Goal: Communication & Community: Answer question/provide support

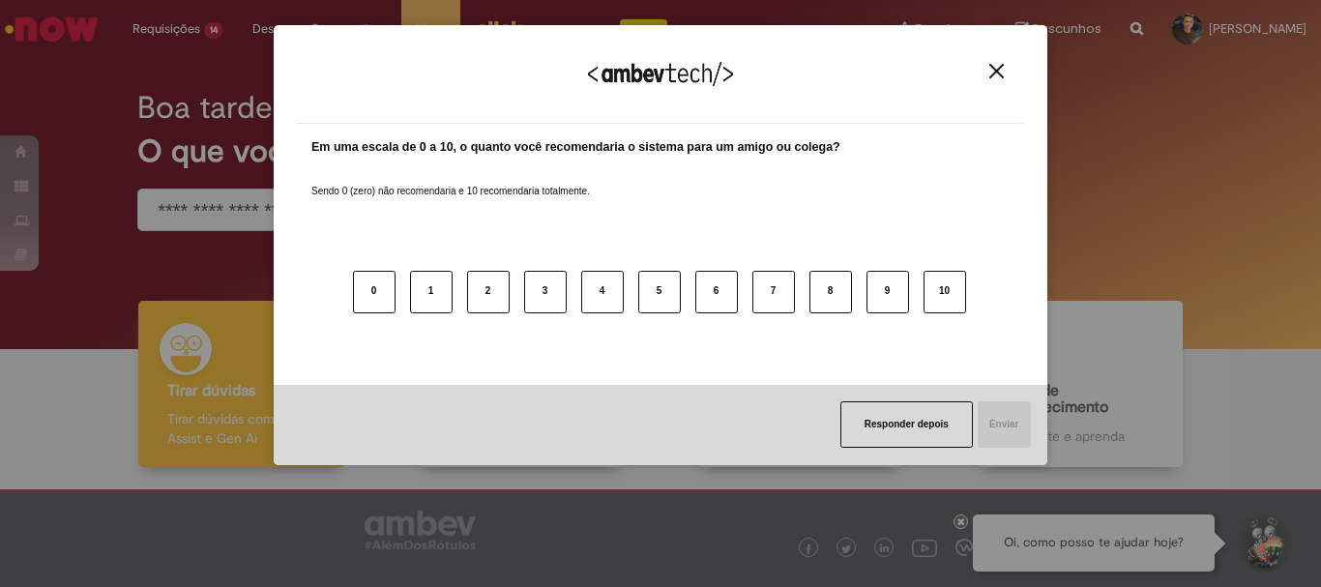
click at [998, 72] on img "Close" at bounding box center [996, 71] width 15 height 15
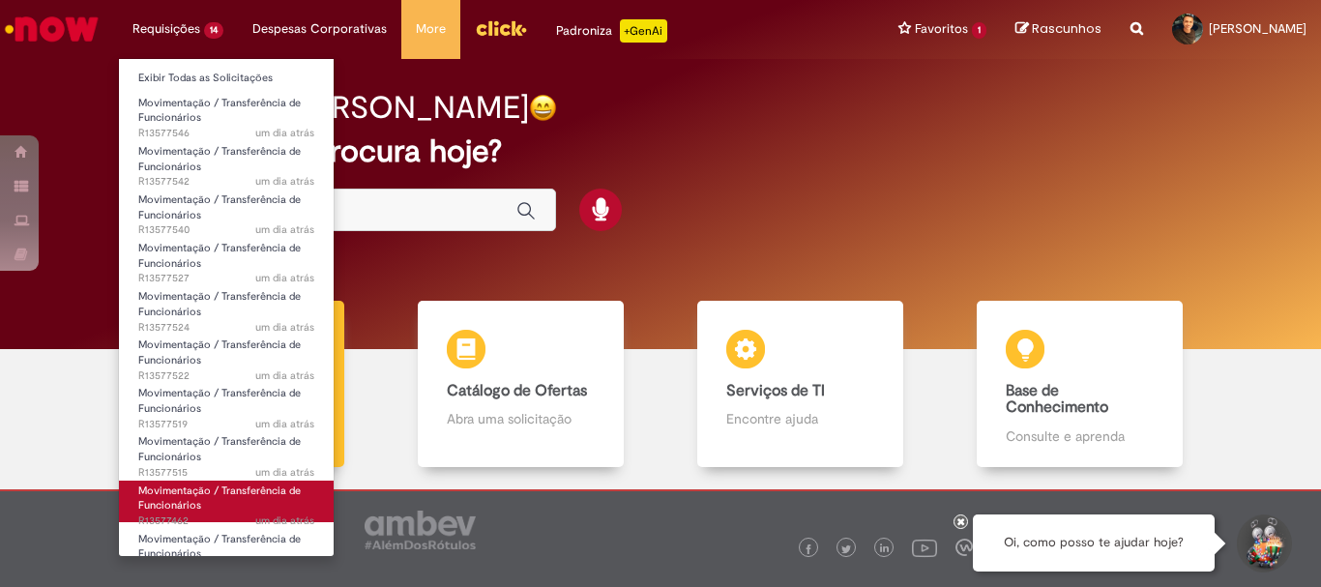
scroll to position [199, 0]
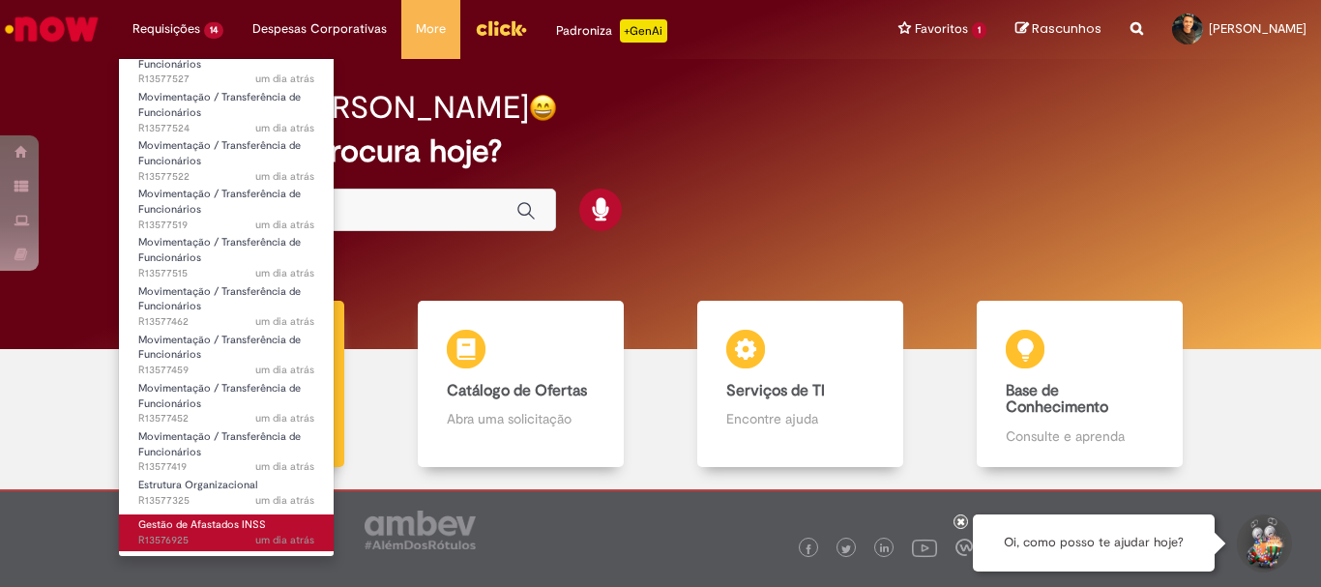
click at [195, 533] on link "Gestão de Afastados INSS um dia atrás um dia atrás R13576925" at bounding box center [226, 532] width 215 height 36
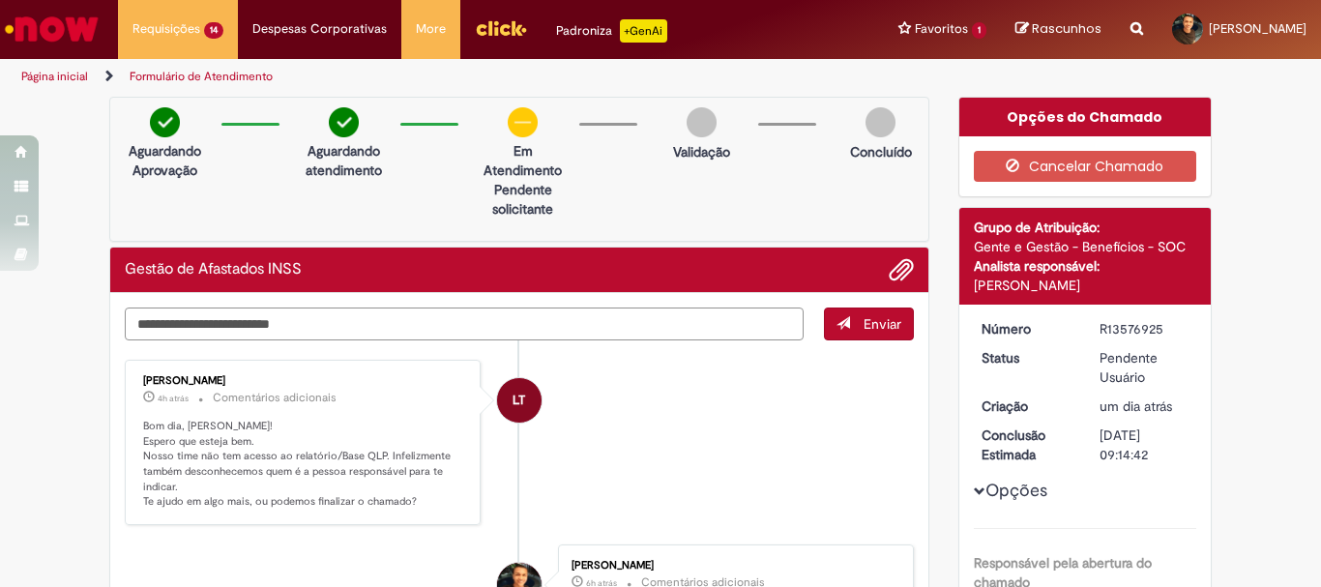
click at [607, 319] on textarea "Digite sua mensagem aqui..." at bounding box center [464, 323] width 679 height 33
type textarea "**********"
click at [876, 326] on span "Enviar" at bounding box center [882, 323] width 38 height 17
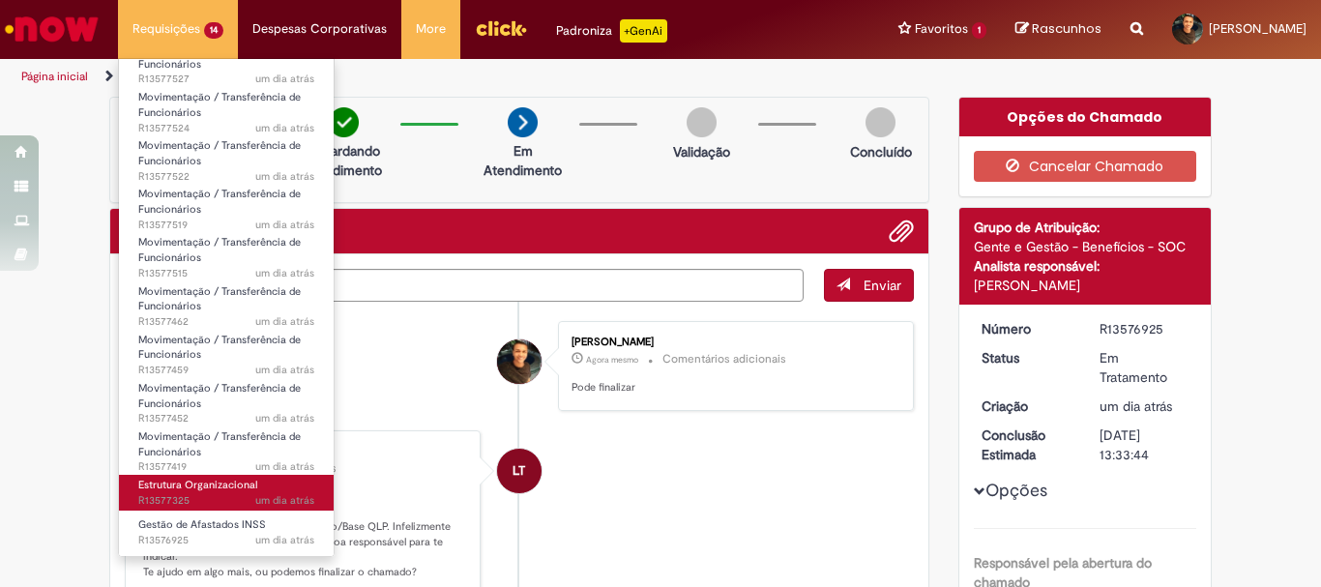
click at [220, 493] on span "um dia atrás um dia atrás R13577325" at bounding box center [226, 500] width 176 height 15
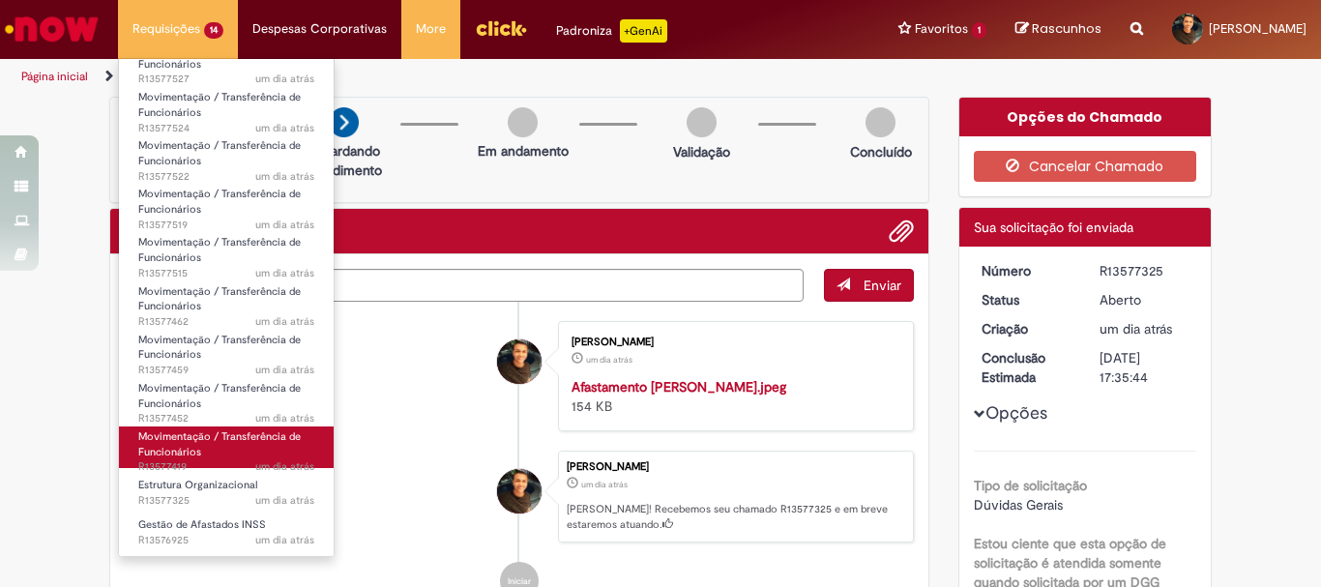
click at [226, 436] on span "Movimentação / Transferência de Funcionários" at bounding box center [219, 444] width 162 height 30
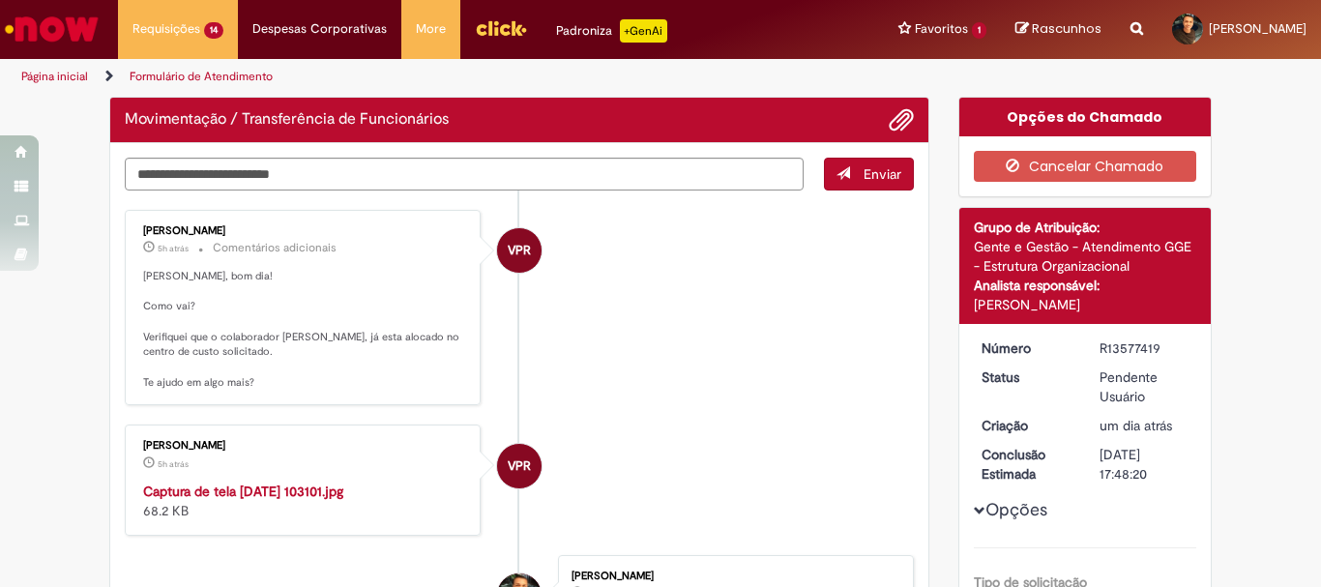
click at [634, 410] on ul "VPR [PERSON_NAME] 5h atrás 5 horas atrás Comentários adicionais [PERSON_NAME], …" at bounding box center [519, 587] width 789 height 794
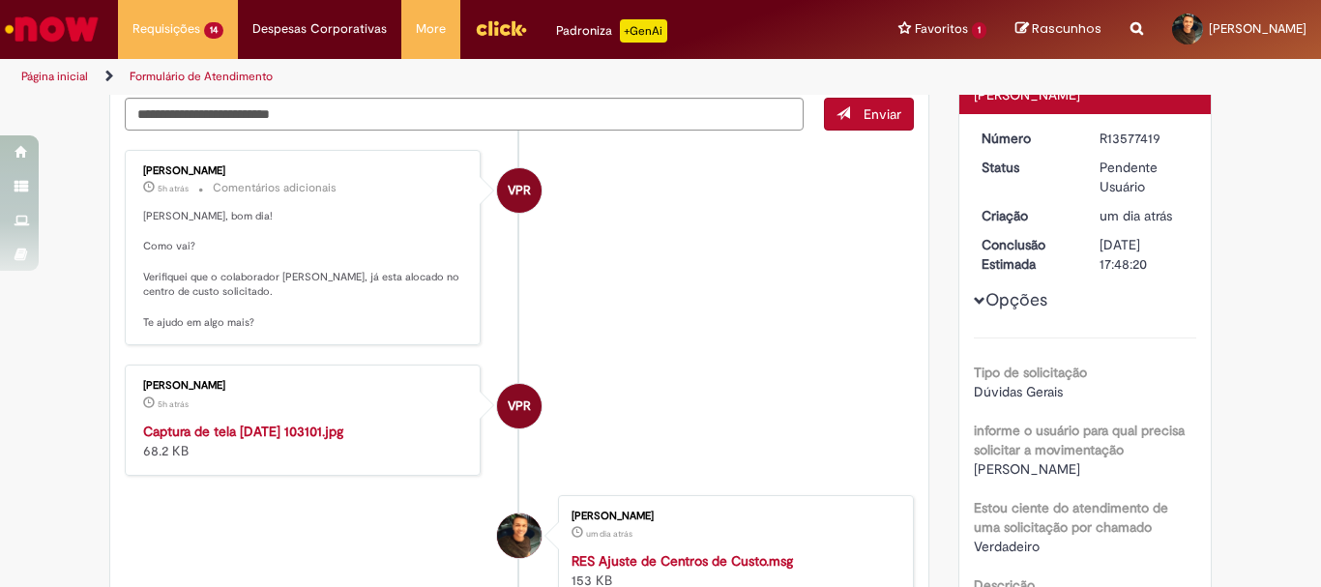
scroll to position [175, 0]
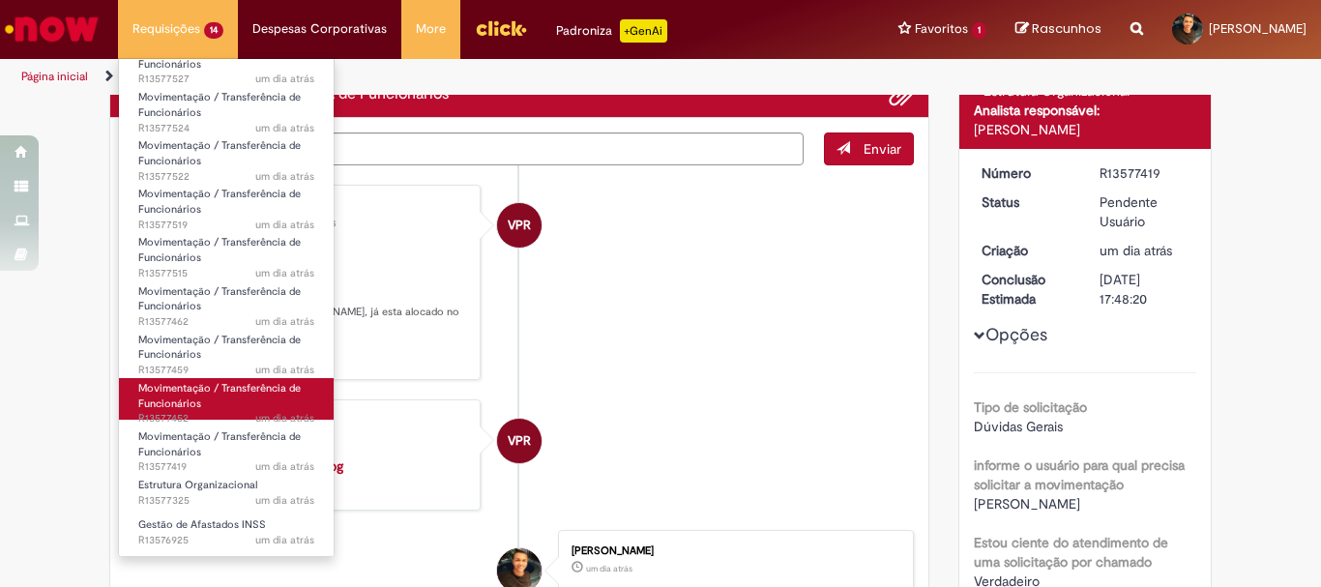
click at [238, 398] on link "Movimentação / Transferência de Funcionários um dia atrás um dia atrás R13577452" at bounding box center [226, 399] width 215 height 42
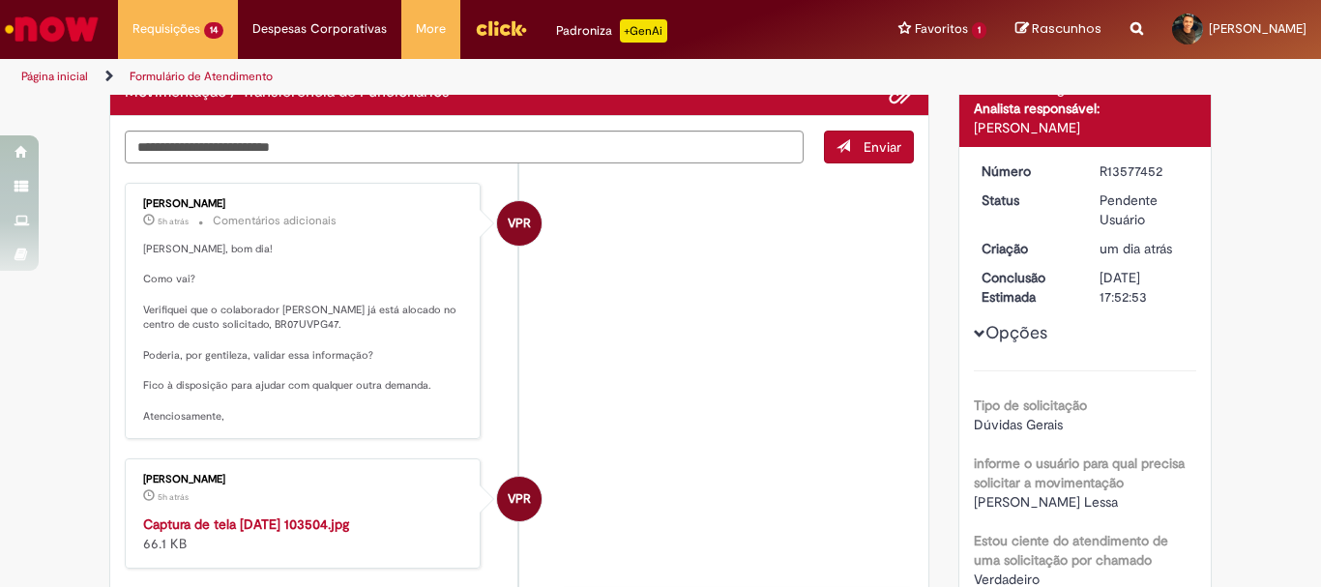
scroll to position [180, 0]
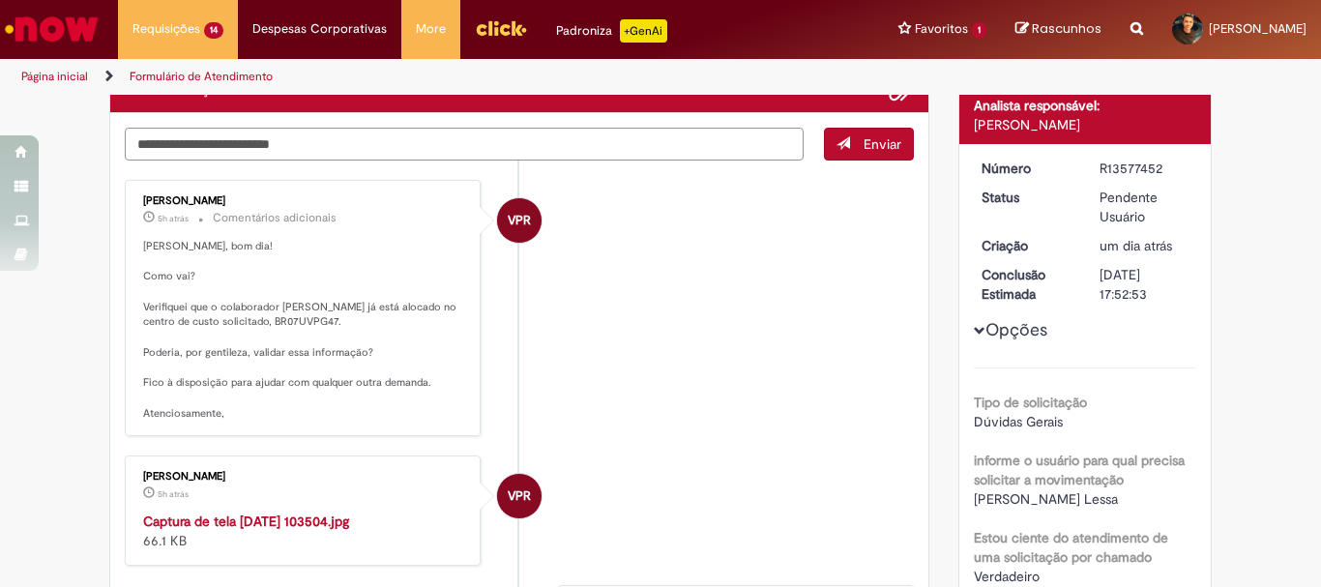
click at [301, 147] on textarea "Digite sua mensagem aqui..." at bounding box center [464, 144] width 679 height 33
click at [889, 98] on span "Adicionar anexos" at bounding box center [900, 90] width 23 height 23
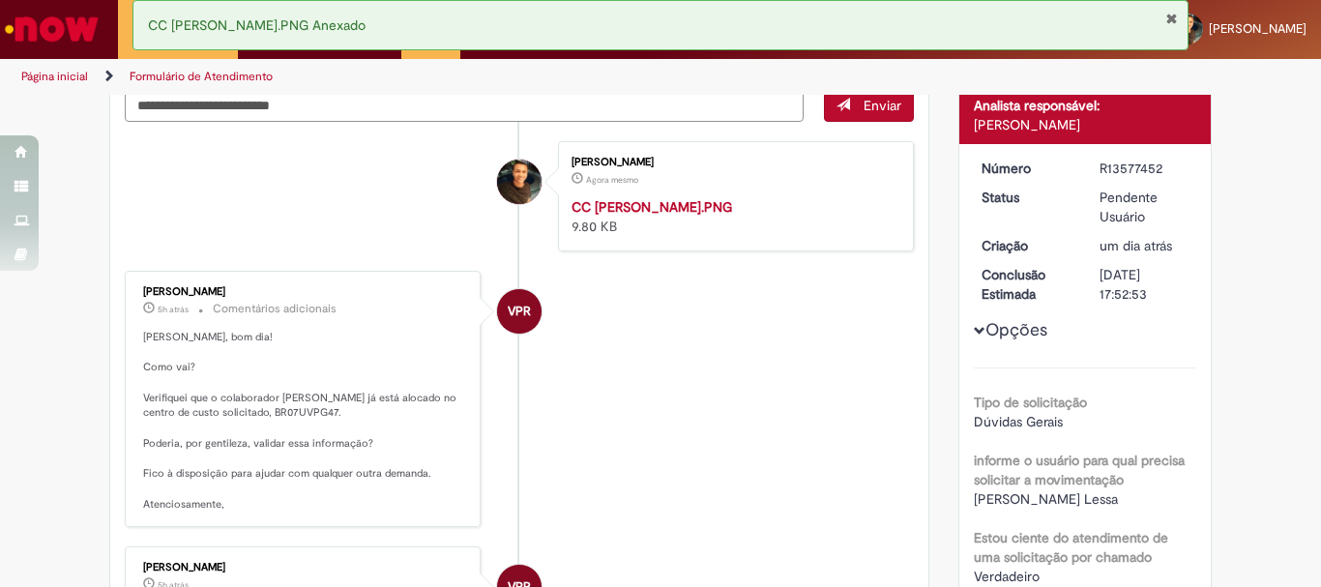
scroll to position [141, 0]
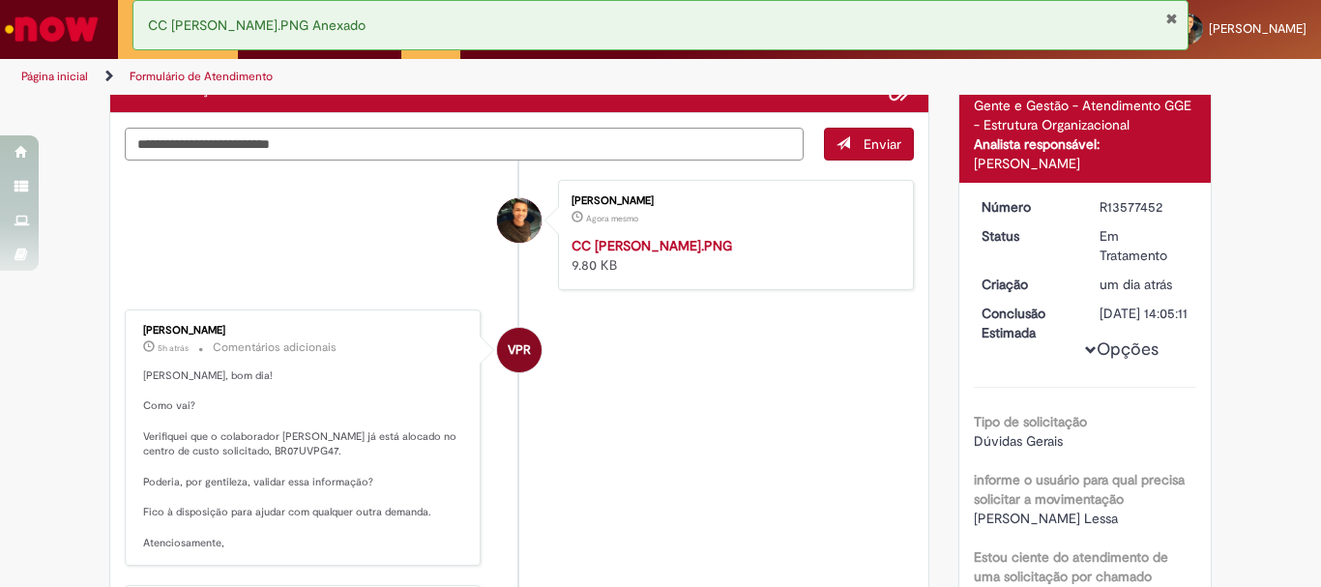
click at [526, 140] on textarea "Digite sua mensagem aqui..." at bounding box center [464, 144] width 679 height 33
type textarea "*********"
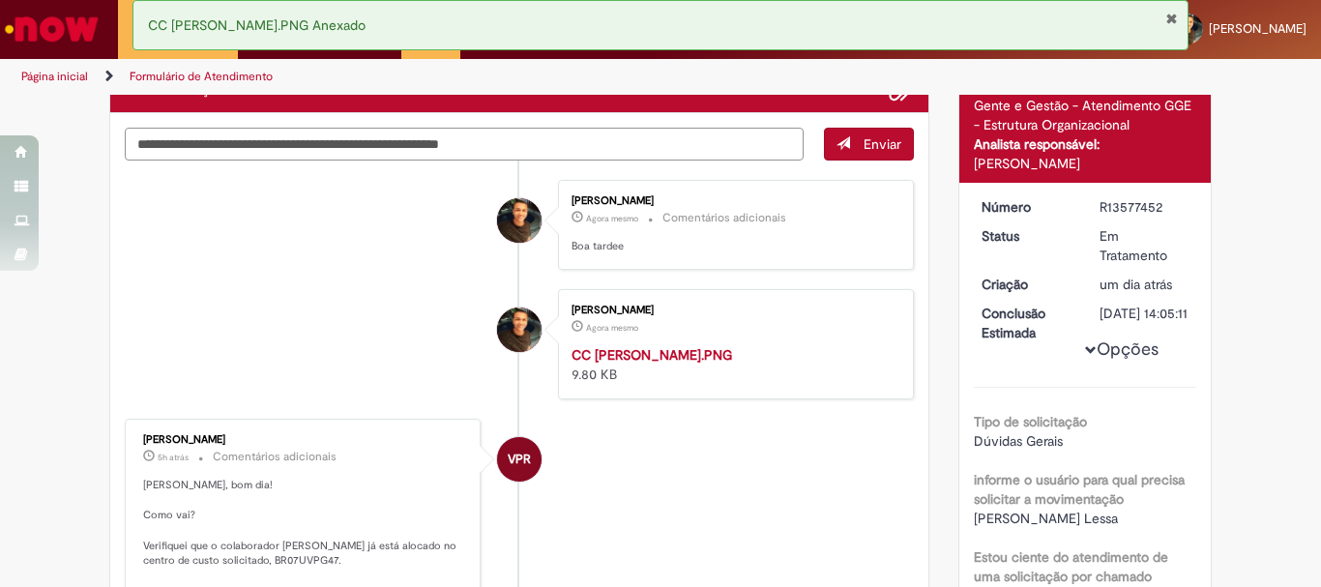
type textarea "**********"
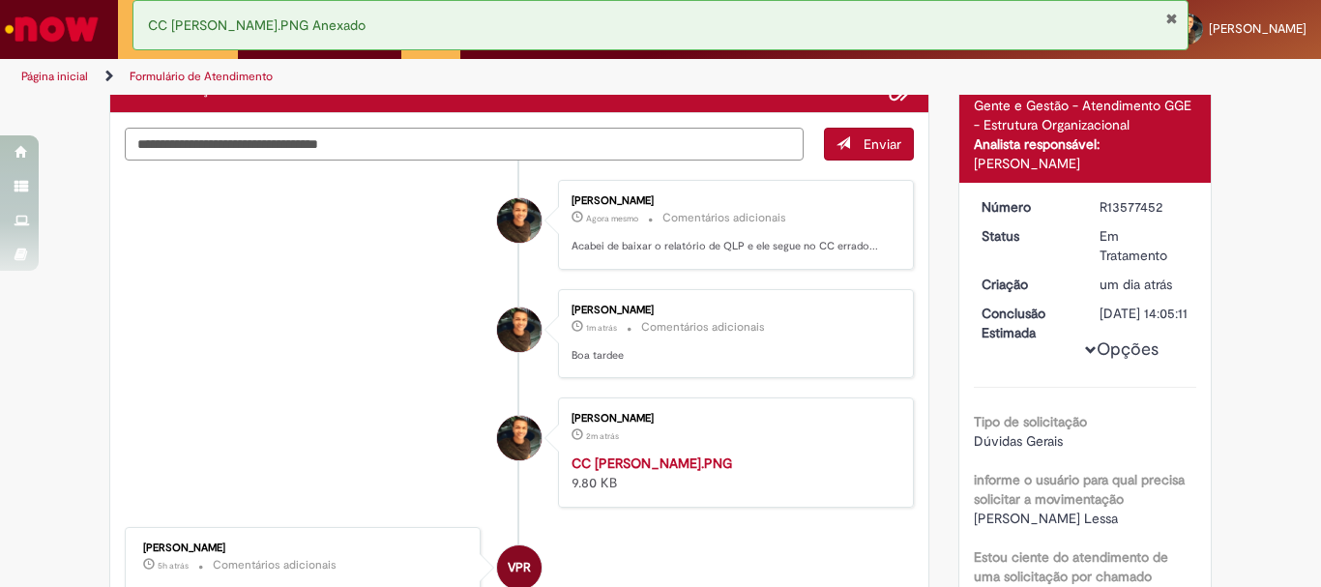
type textarea "**********"
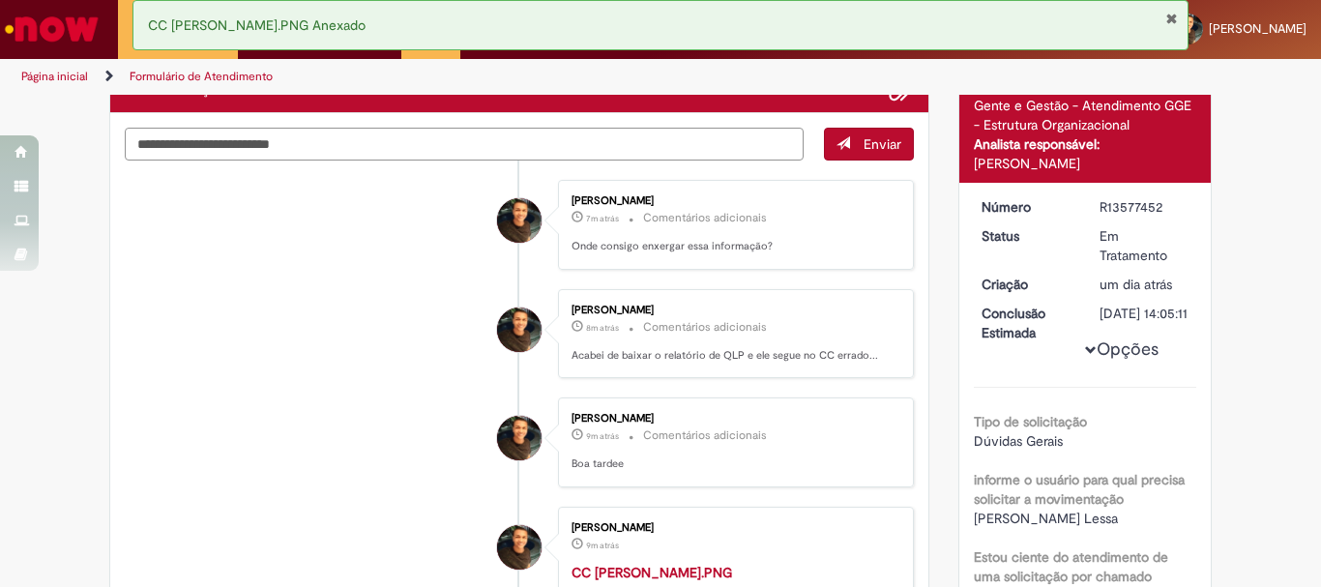
click at [526, 140] on textarea "Digite sua mensagem aqui..." at bounding box center [464, 144] width 679 height 33
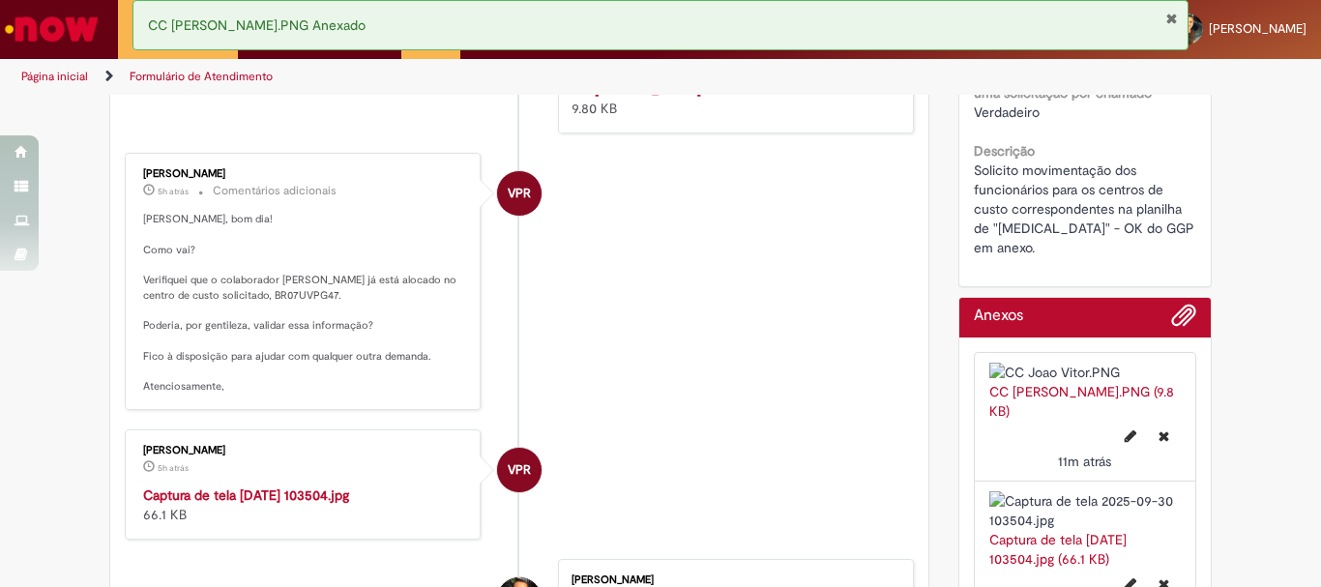
scroll to position [818, 0]
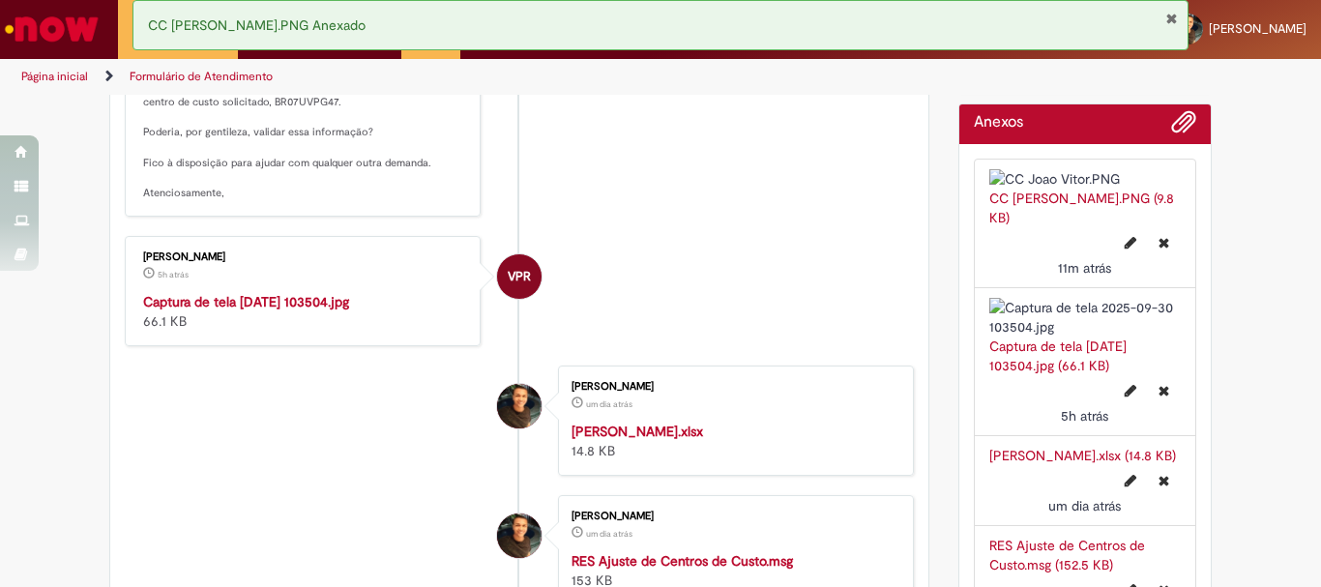
click at [285, 292] on img "Histórico de tíquete" at bounding box center [304, 292] width 322 height 0
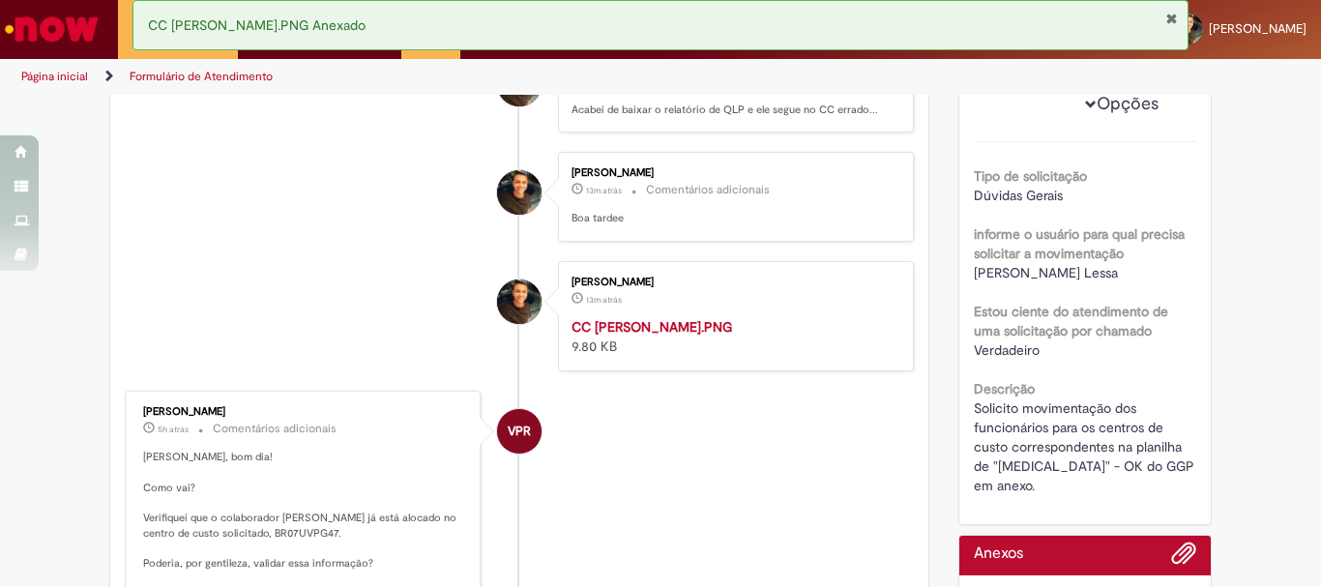
scroll to position [0, 0]
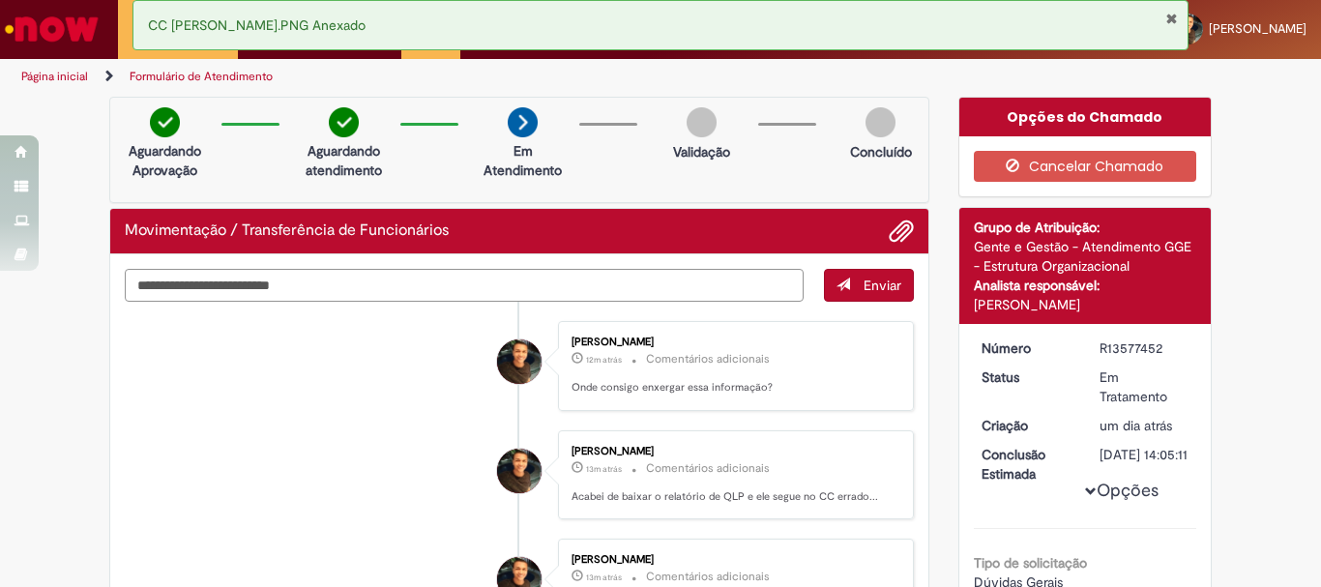
click at [510, 291] on textarea "Digite sua mensagem aqui..." at bounding box center [464, 285] width 679 height 33
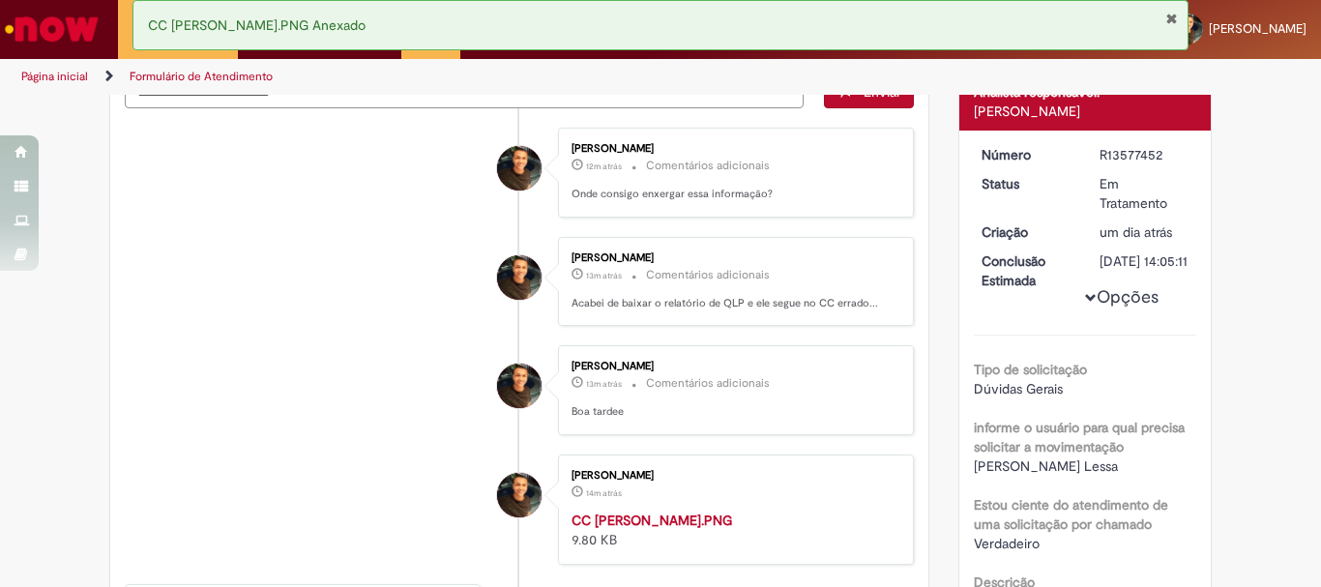
scroll to position [580, 0]
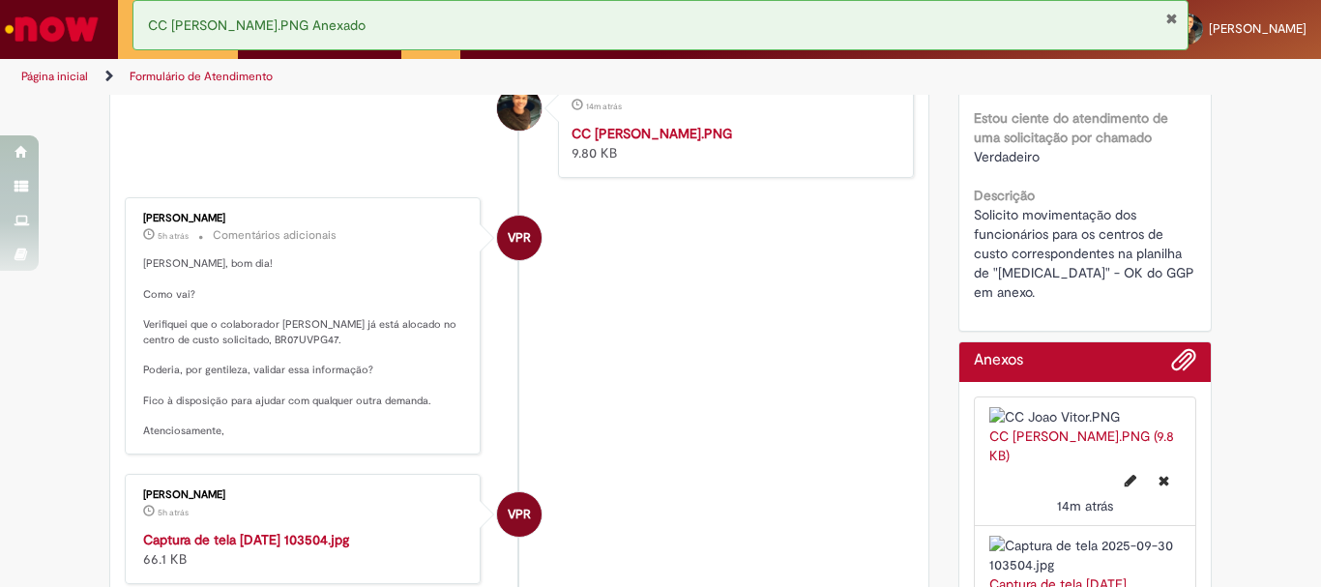
click at [1172, 16] on button "Fechar Notificação" at bounding box center [1171, 18] width 13 height 15
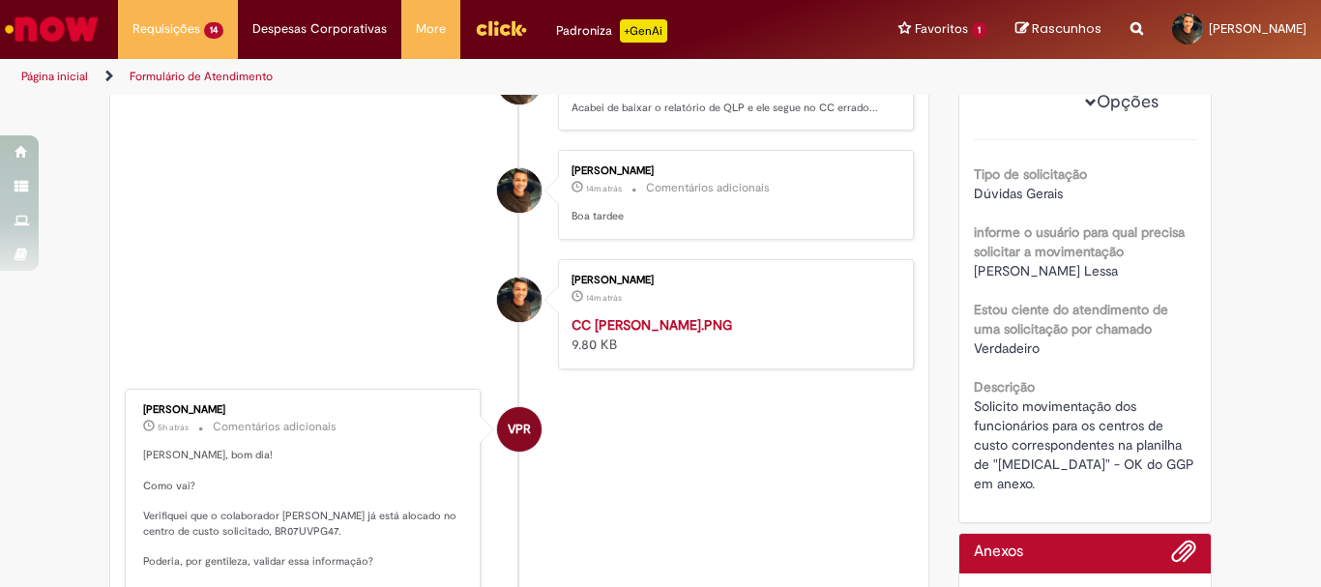
scroll to position [368, 0]
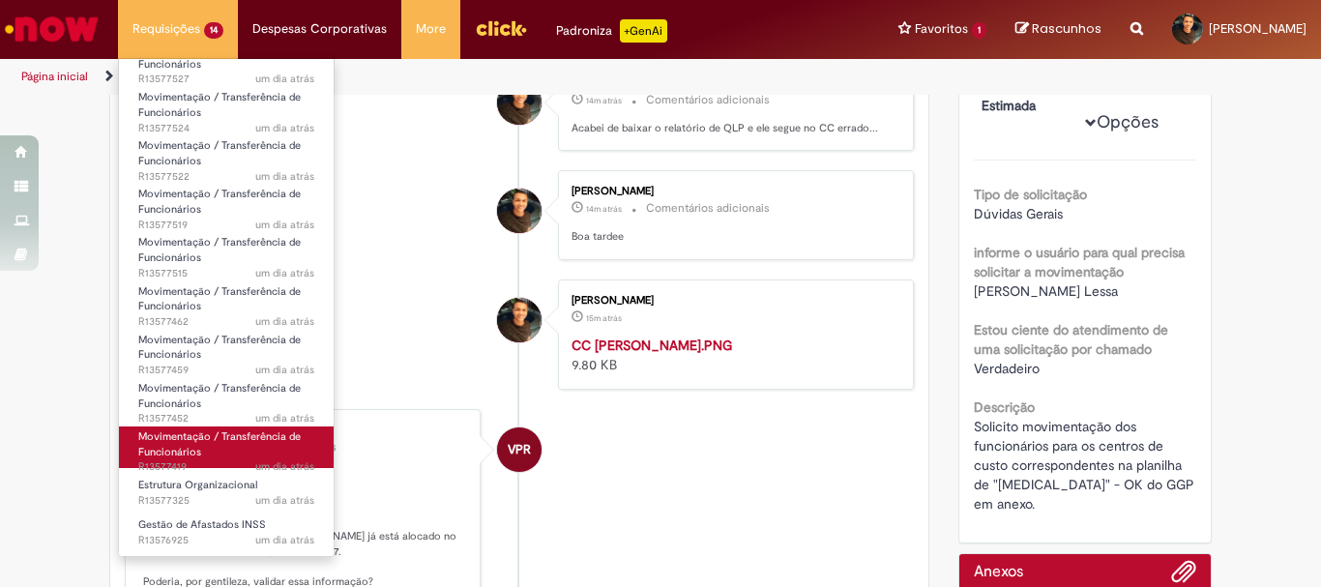
click at [204, 453] on link "Movimentação / Transferência de Funcionários um dia atrás um dia atrás R13577419" at bounding box center [226, 447] width 215 height 42
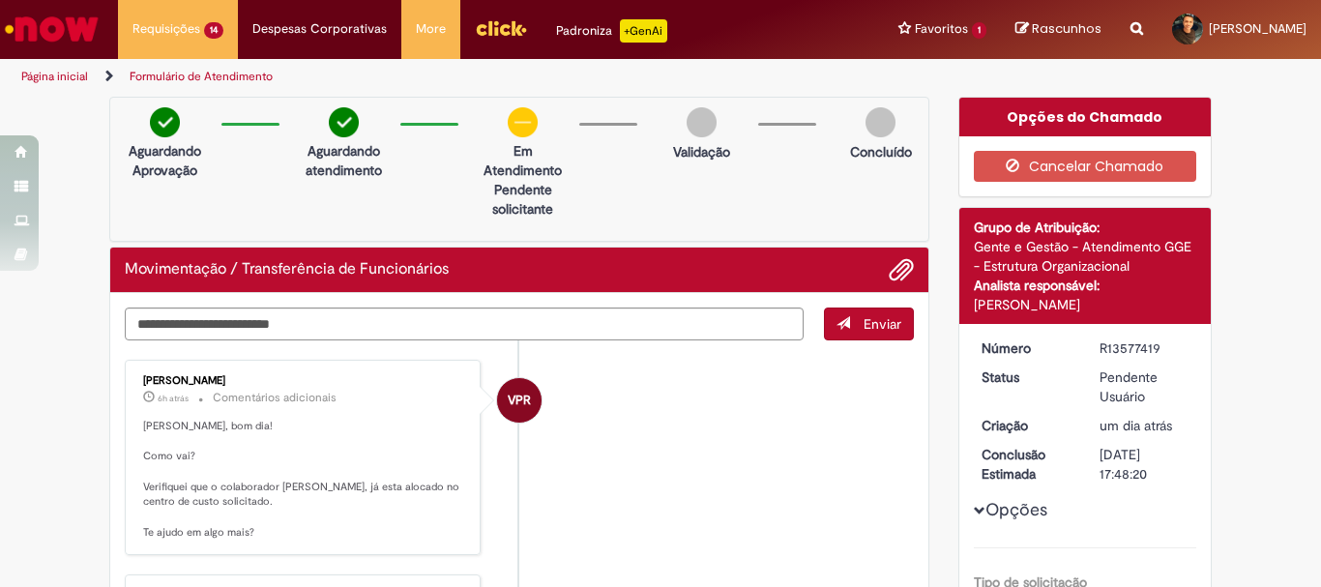
click at [697, 455] on li "VPR [PERSON_NAME] 6h atrás 6 horas atrás Comentários adicionais [PERSON_NAME], …" at bounding box center [519, 458] width 789 height 196
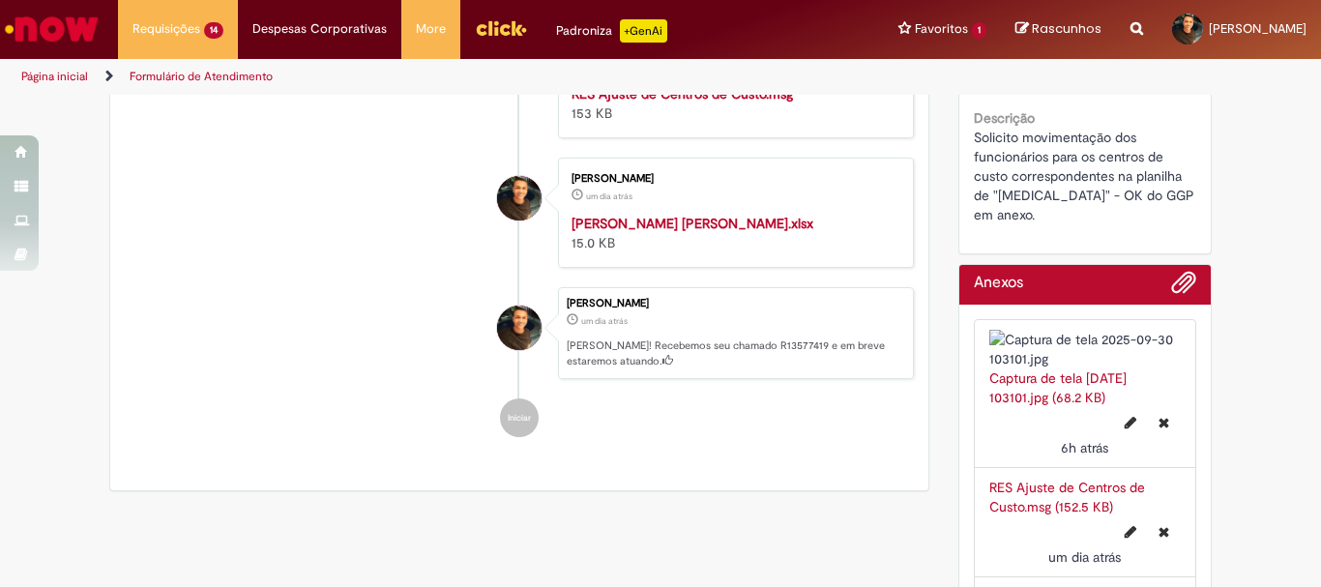
scroll to position [193, 0]
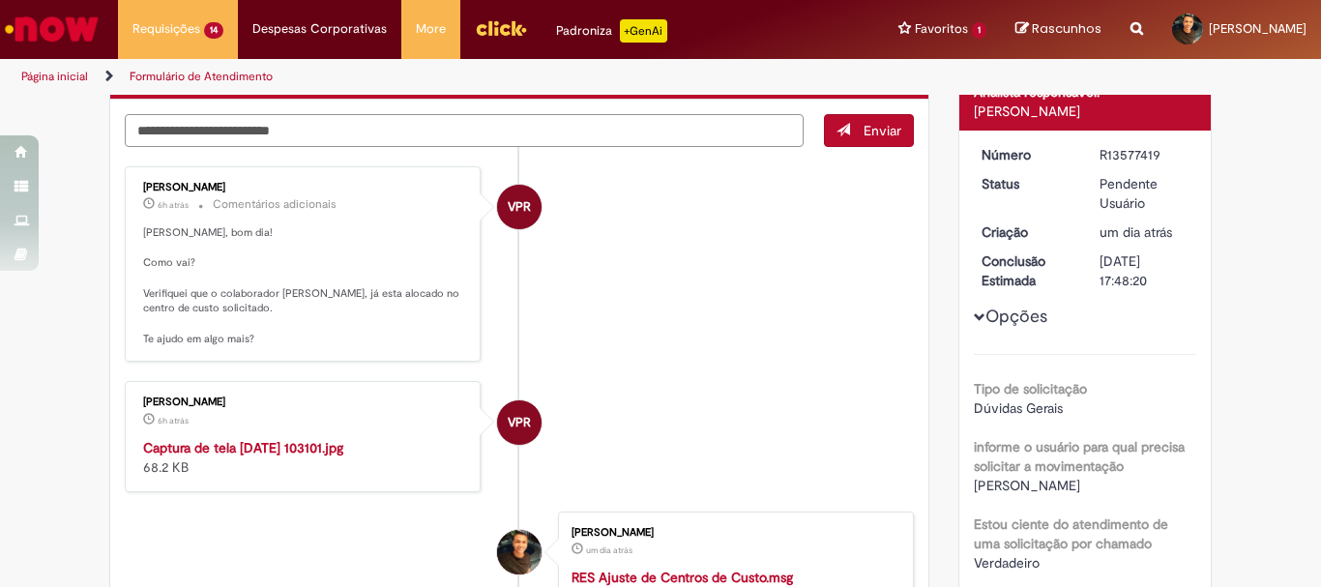
click at [457, 129] on textarea "Digite sua mensagem aqui..." at bounding box center [464, 130] width 679 height 33
type textarea "**********"
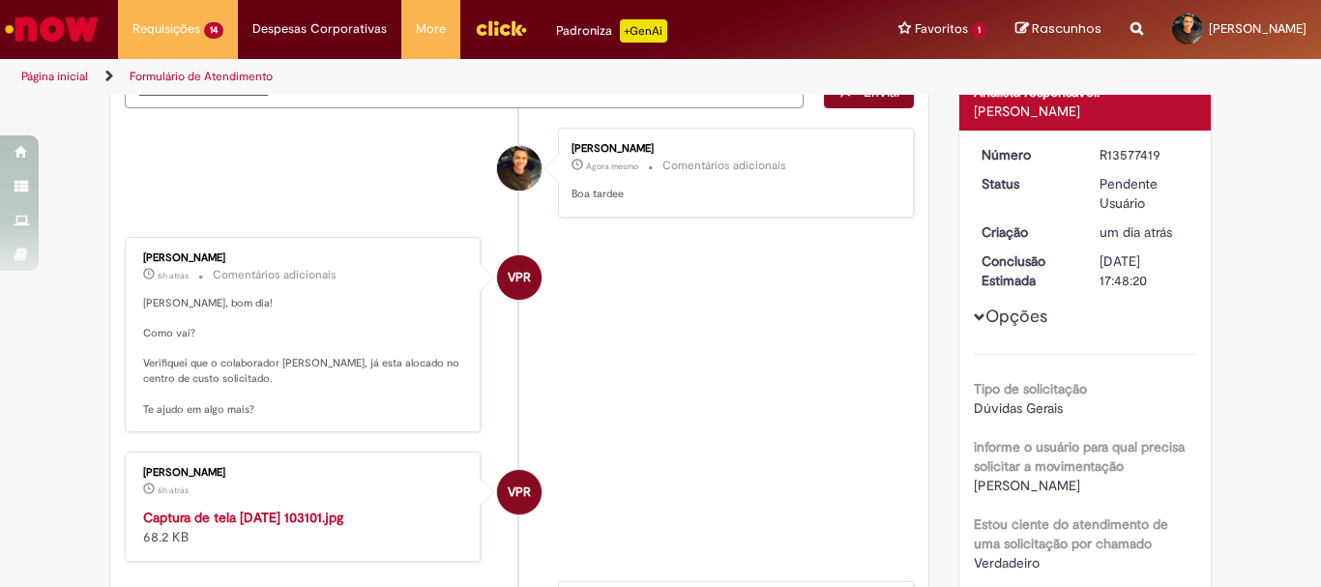
scroll to position [155, 0]
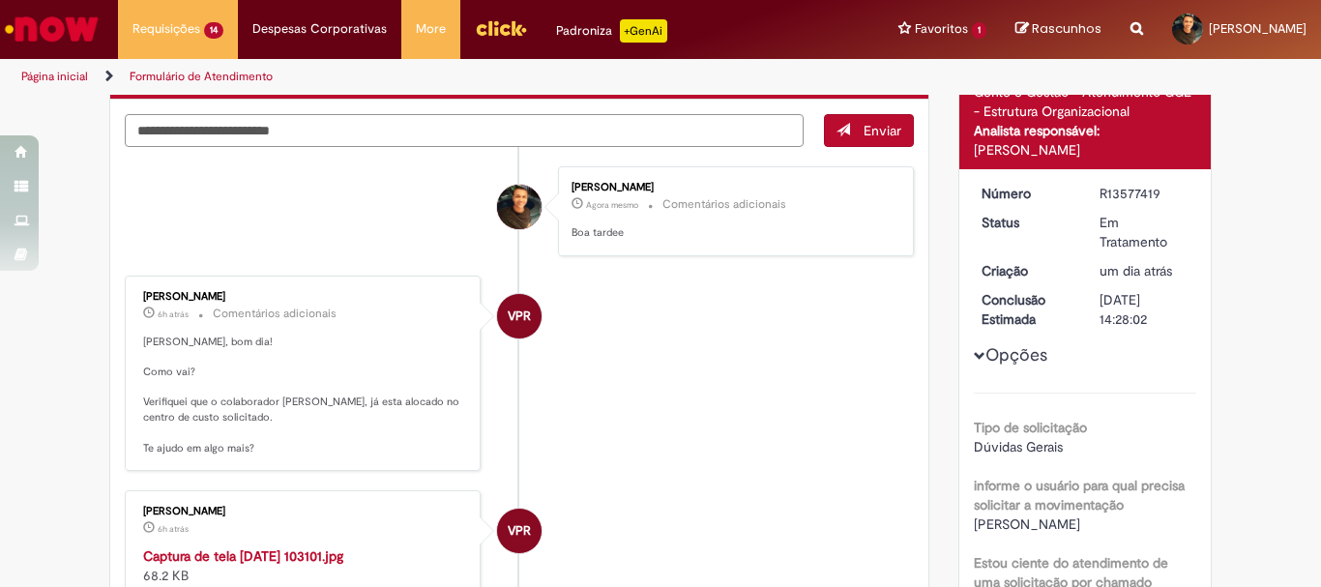
click at [334, 128] on textarea "Digite sua mensagem aqui..." at bounding box center [464, 130] width 679 height 33
type textarea "**********"
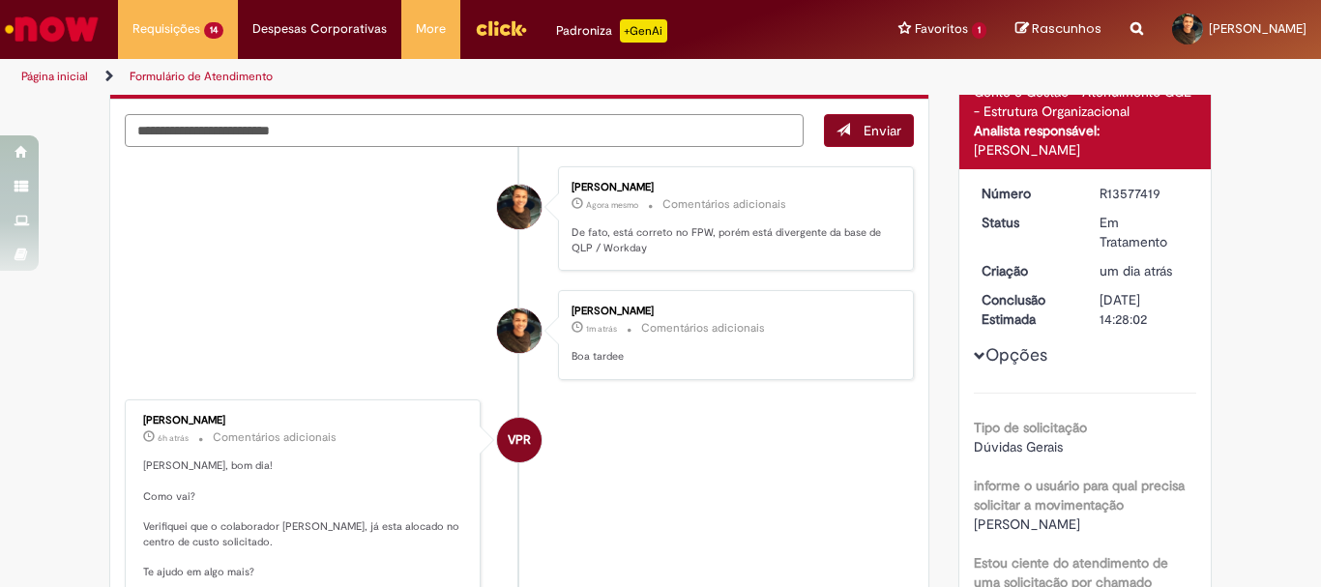
scroll to position [0, 0]
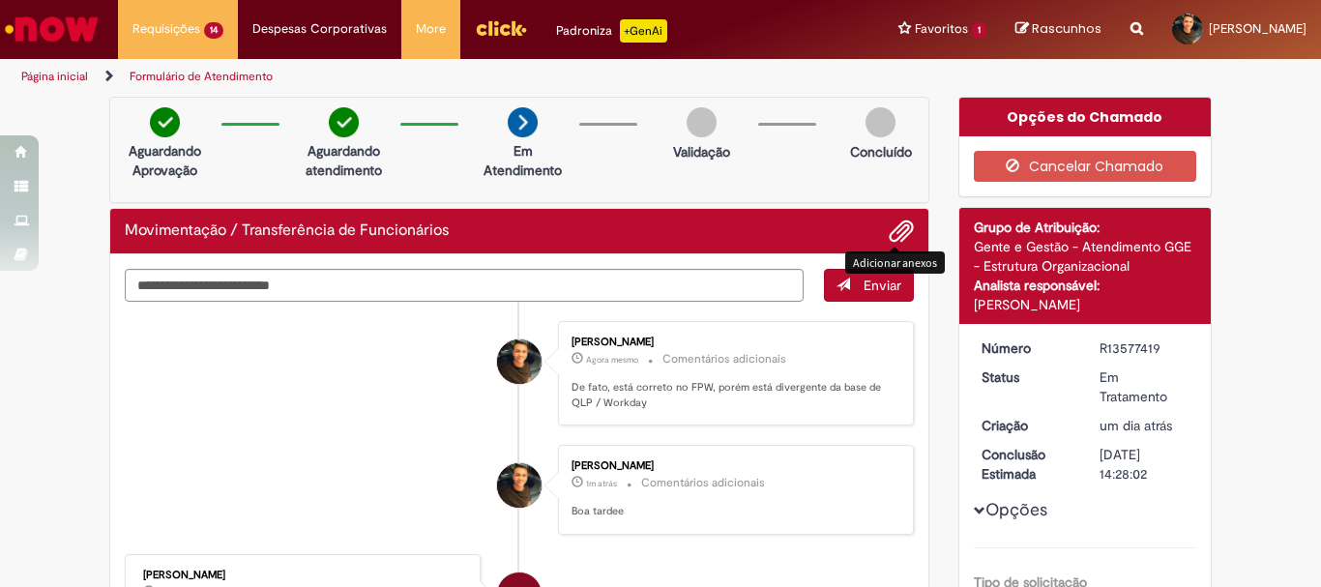
click at [892, 231] on span "Adicionar anexos" at bounding box center [900, 231] width 23 height 23
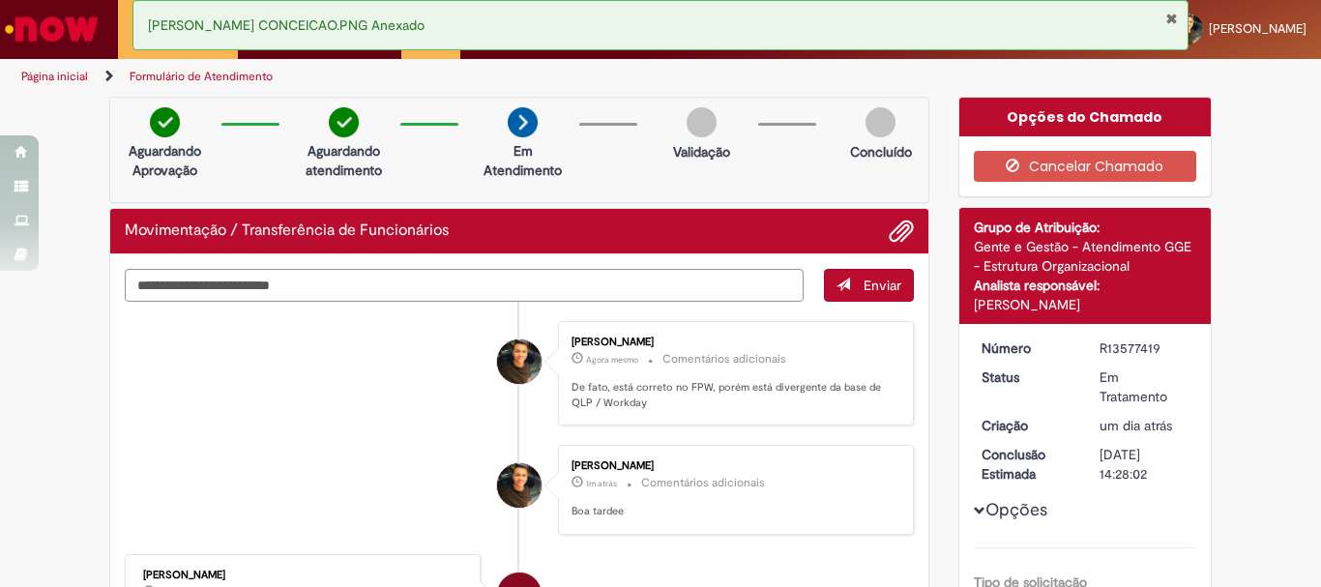
click at [605, 283] on textarea "Digite sua mensagem aqui..." at bounding box center [464, 285] width 679 height 33
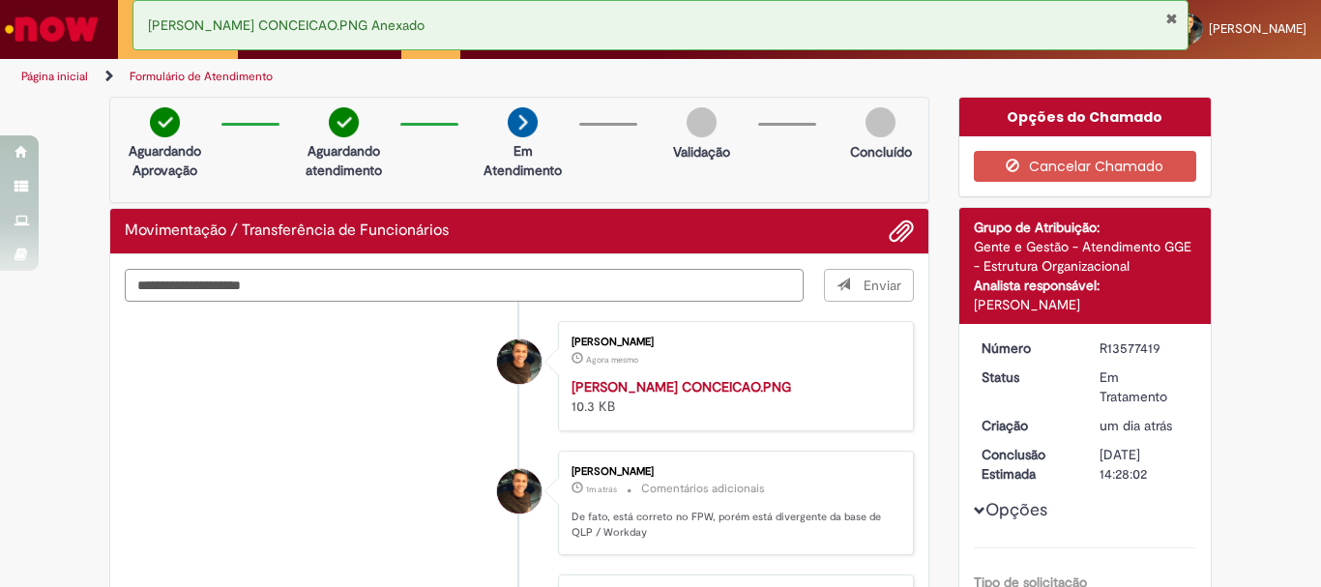
type textarea "**********"
click at [1170, 15] on button "Fechar Notificação" at bounding box center [1171, 18] width 13 height 15
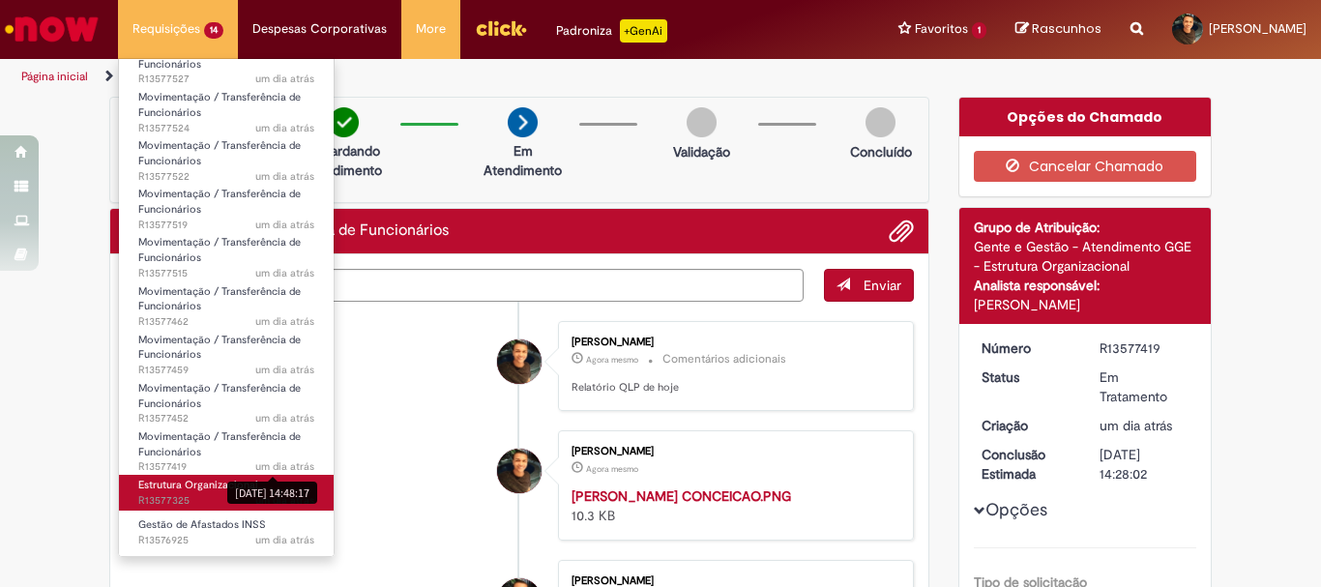
click at [199, 499] on span "um dia atrás um dia atrás R13577325" at bounding box center [226, 500] width 176 height 15
click at [199, 495] on span "um dia atrás um dia atrás R13577325" at bounding box center [226, 500] width 176 height 15
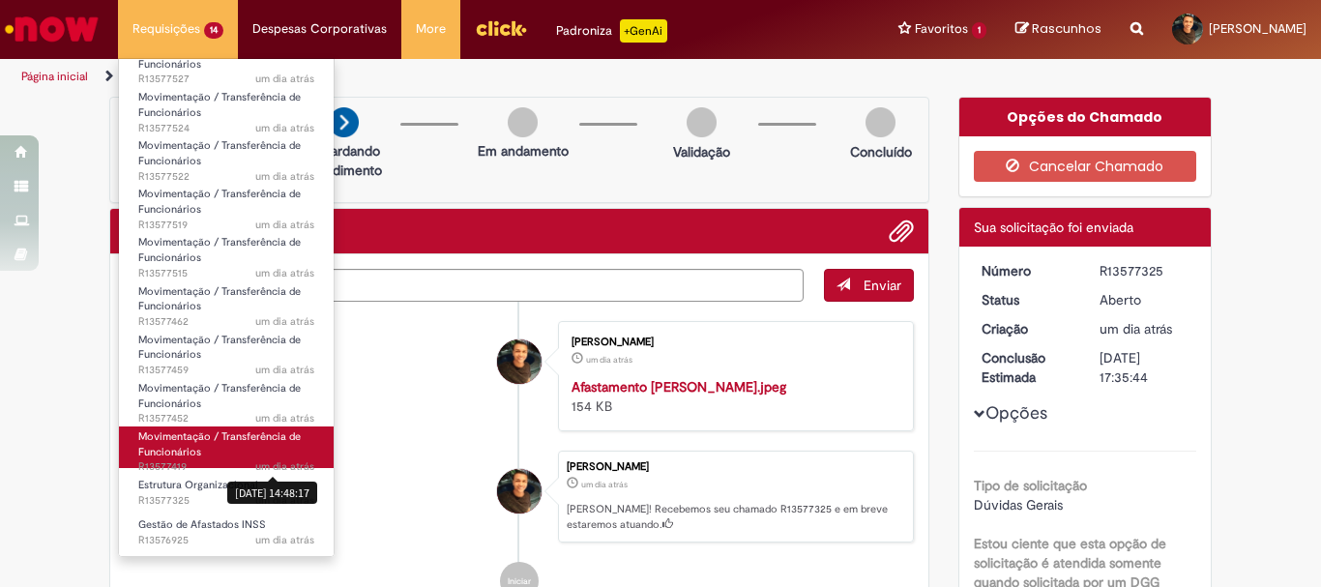
click at [199, 449] on link "Movimentação / Transferência de Funcionários um dia atrás um dia atrás [DATE] 1…" at bounding box center [226, 447] width 215 height 42
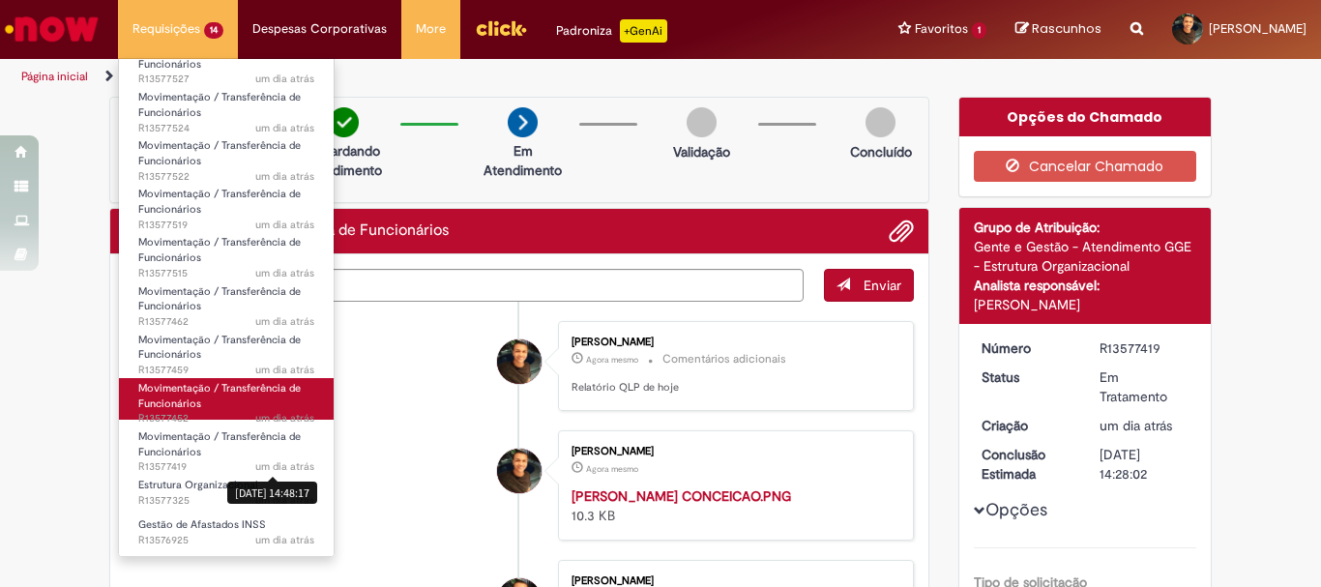
click at [201, 405] on link "Movimentação / Transferência de Funcionários um dia atrás um dia atrás R13577452" at bounding box center [226, 399] width 215 height 42
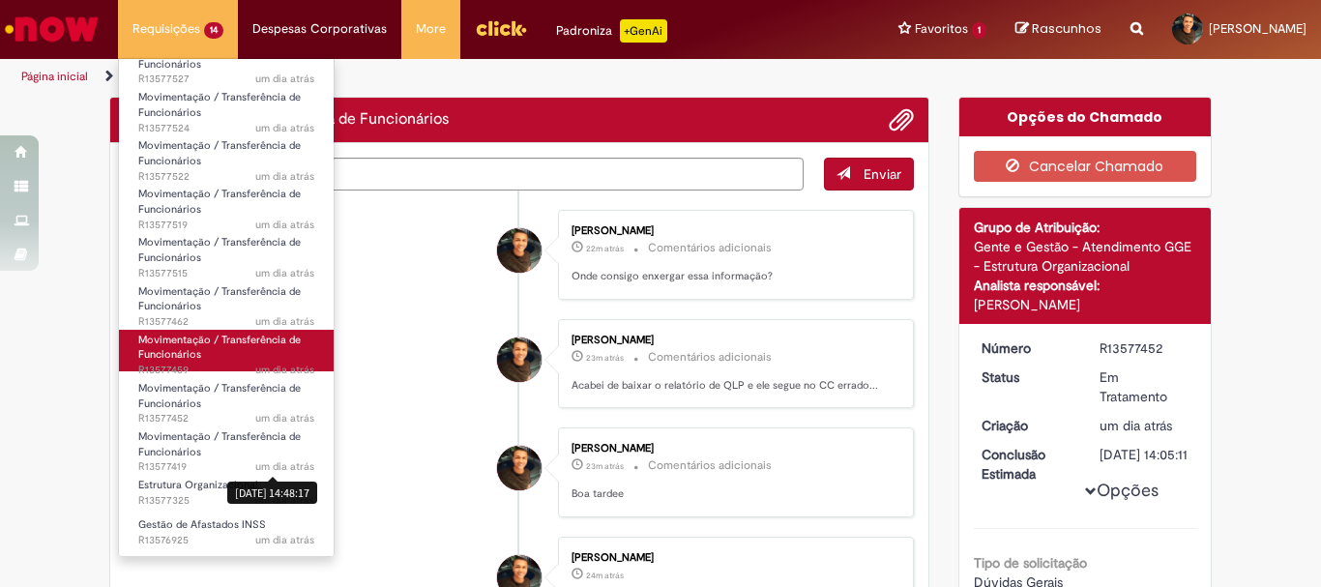
click at [208, 360] on link "Movimentação / Transferência de Funcionários um dia atrás um dia atrás R13577459" at bounding box center [226, 351] width 215 height 42
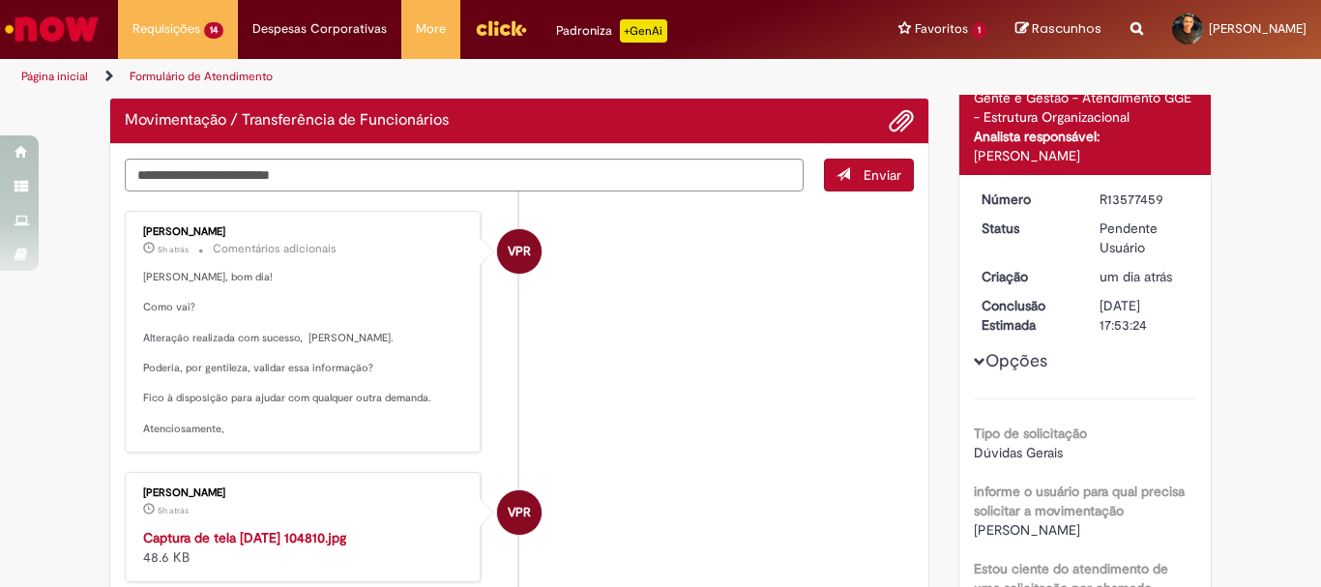
scroll to position [140, 0]
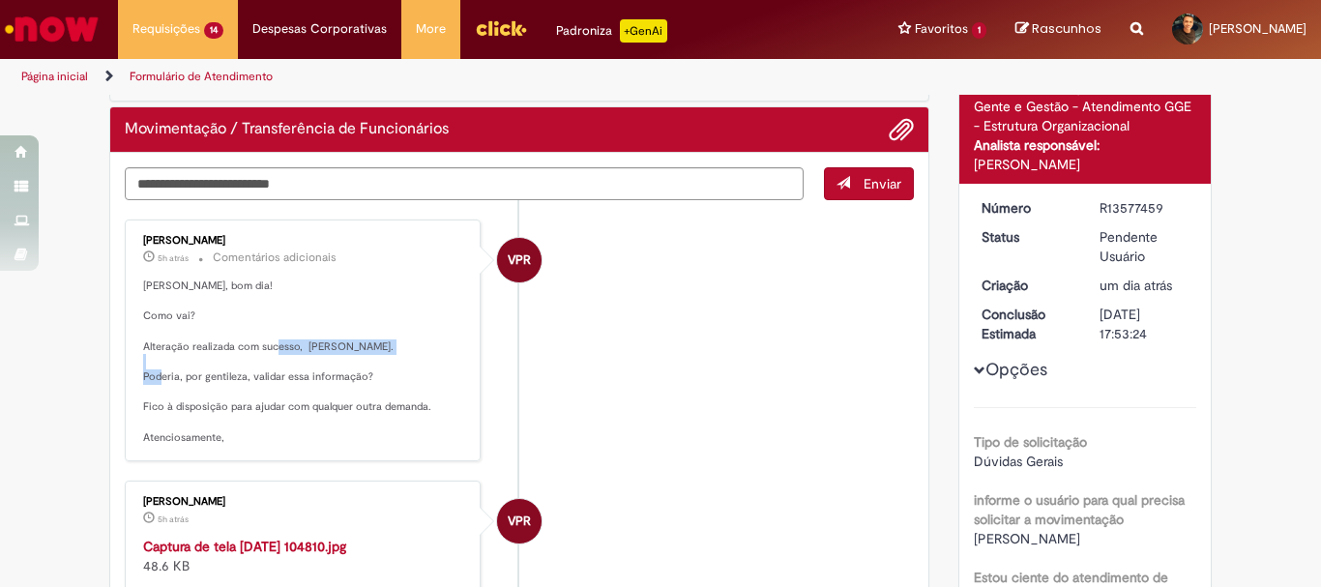
drag, startPoint x: 300, startPoint y: 340, endPoint x: 450, endPoint y: 344, distance: 149.9
click at [450, 344] on p "[PERSON_NAME], bom dia! Como vai? Alteração realizada com sucesso, [PERSON_NAME…" at bounding box center [304, 361] width 322 height 167
copy p "[PERSON_NAME]"
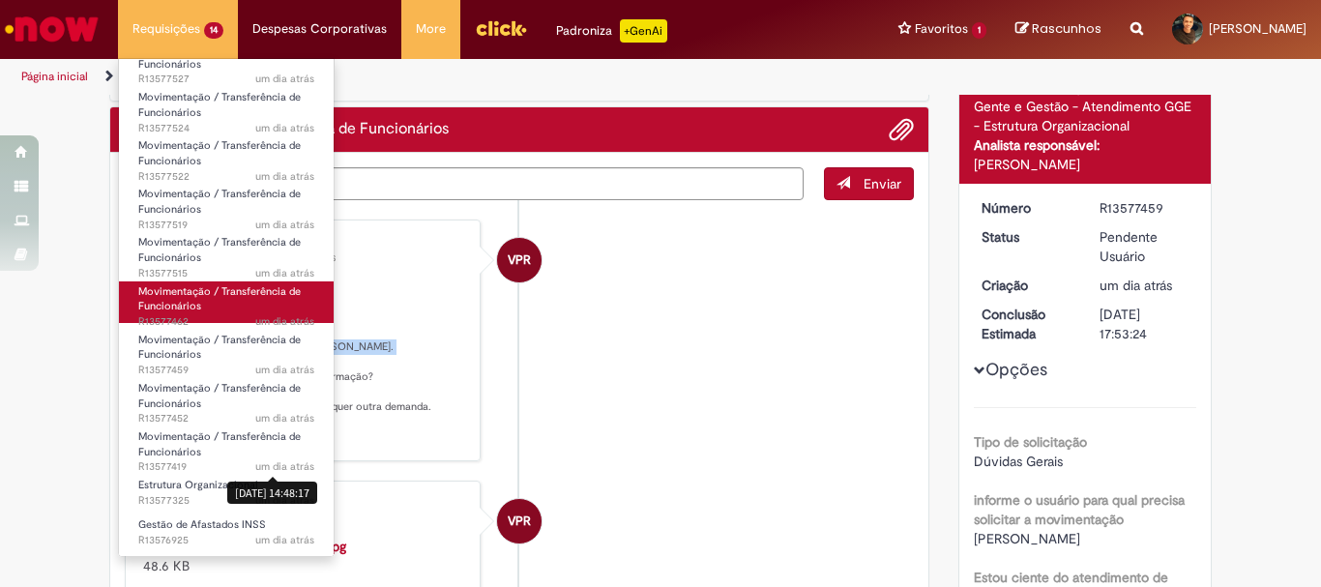
click at [191, 299] on span "Movimentação / Transferência de Funcionários" at bounding box center [219, 299] width 162 height 30
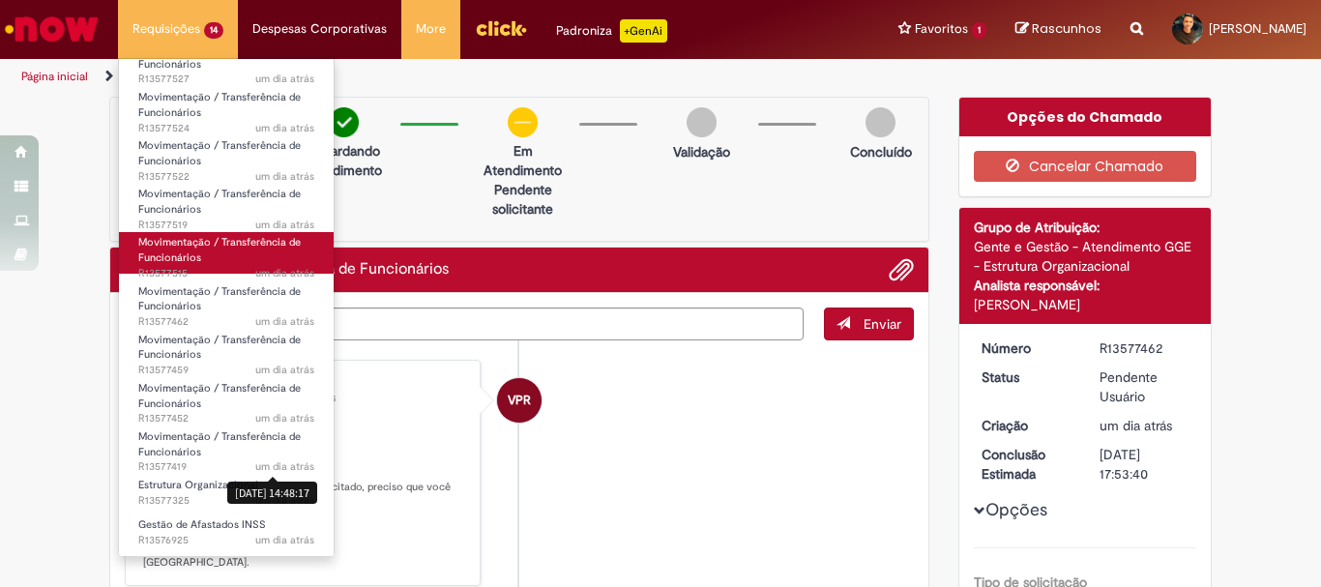
click at [194, 263] on span "Movimentação / Transferência de Funcionários" at bounding box center [219, 250] width 162 height 30
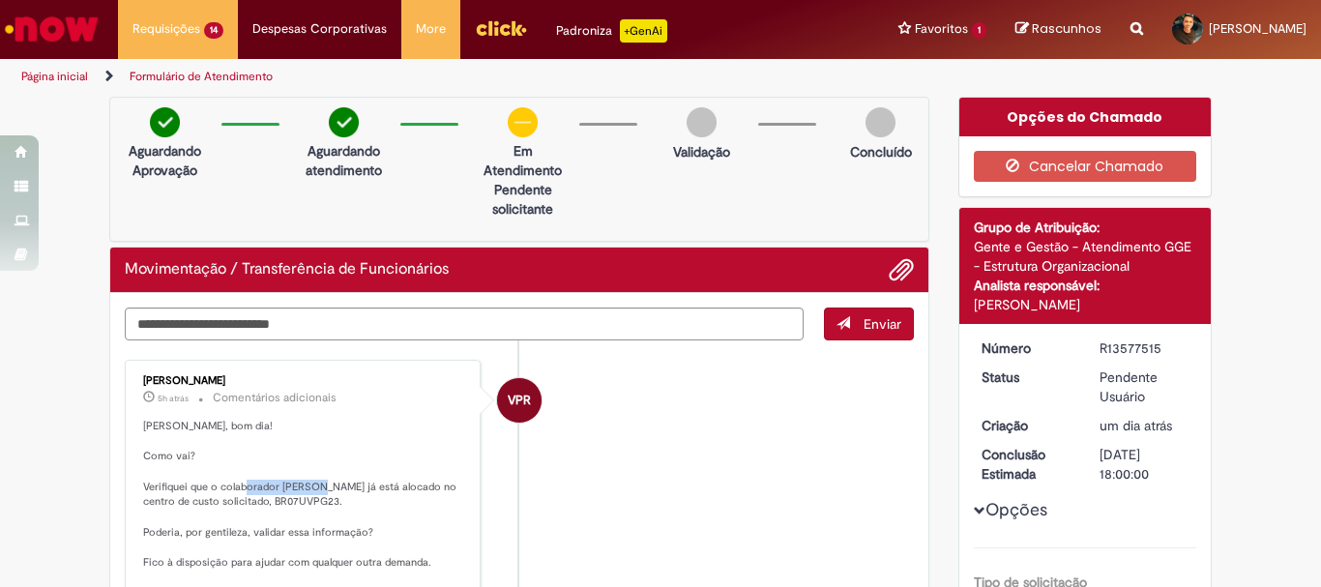
drag, startPoint x: 273, startPoint y: 486, endPoint x: 347, endPoint y: 485, distance: 74.4
click at [347, 485] on p "[PERSON_NAME], bom dia! Como vai? Verifiquei que o colaborador [PERSON_NAME] já…" at bounding box center [304, 510] width 322 height 182
copy p "[PERSON_NAME]"
click at [553, 326] on textarea "Digite sua mensagem aqui..." at bounding box center [464, 323] width 679 height 33
type textarea "*********"
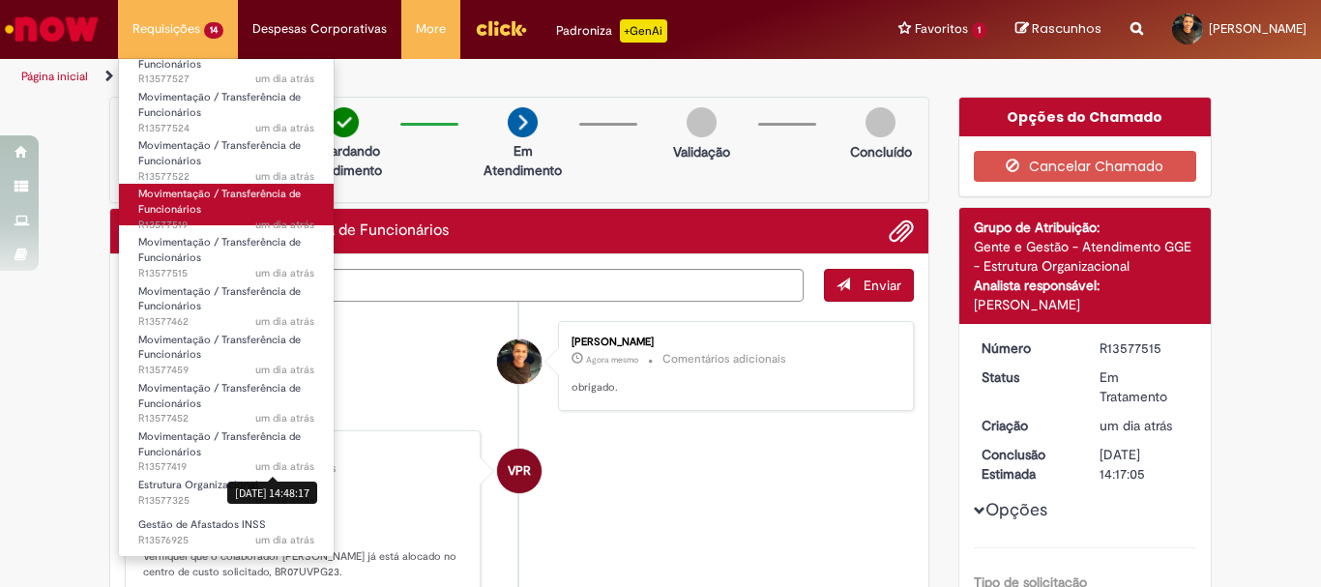
click at [221, 218] on span "um dia atrás um dia atrás R13577519" at bounding box center [226, 225] width 176 height 15
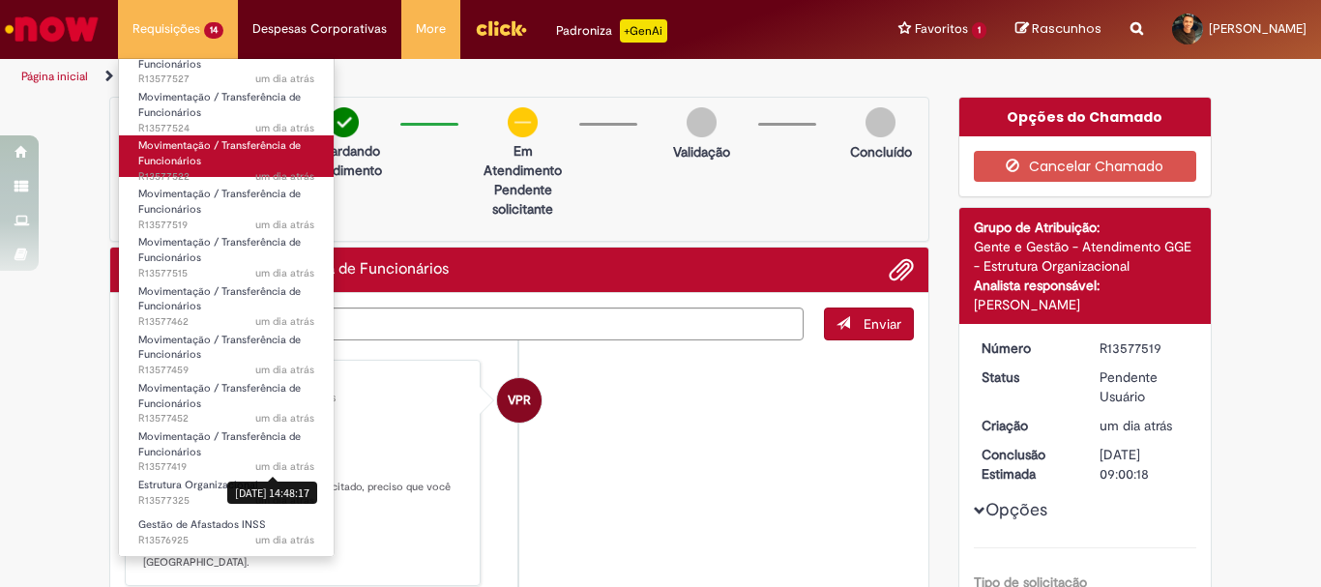
click at [216, 160] on link "Movimentação / Transferência de Funcionários um dia atrás um dia atrás R13577522" at bounding box center [226, 156] width 215 height 42
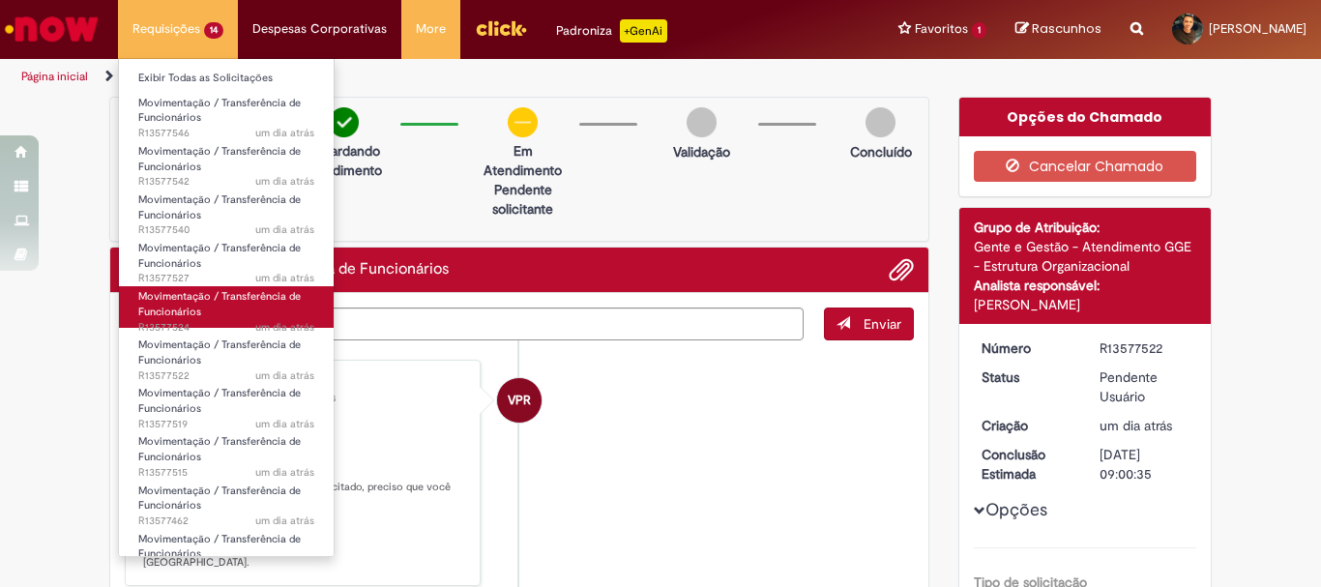
click at [209, 313] on link "Movimentação / Transferência de Funcionários um dia atrás um dia atrás R13577524" at bounding box center [226, 307] width 215 height 42
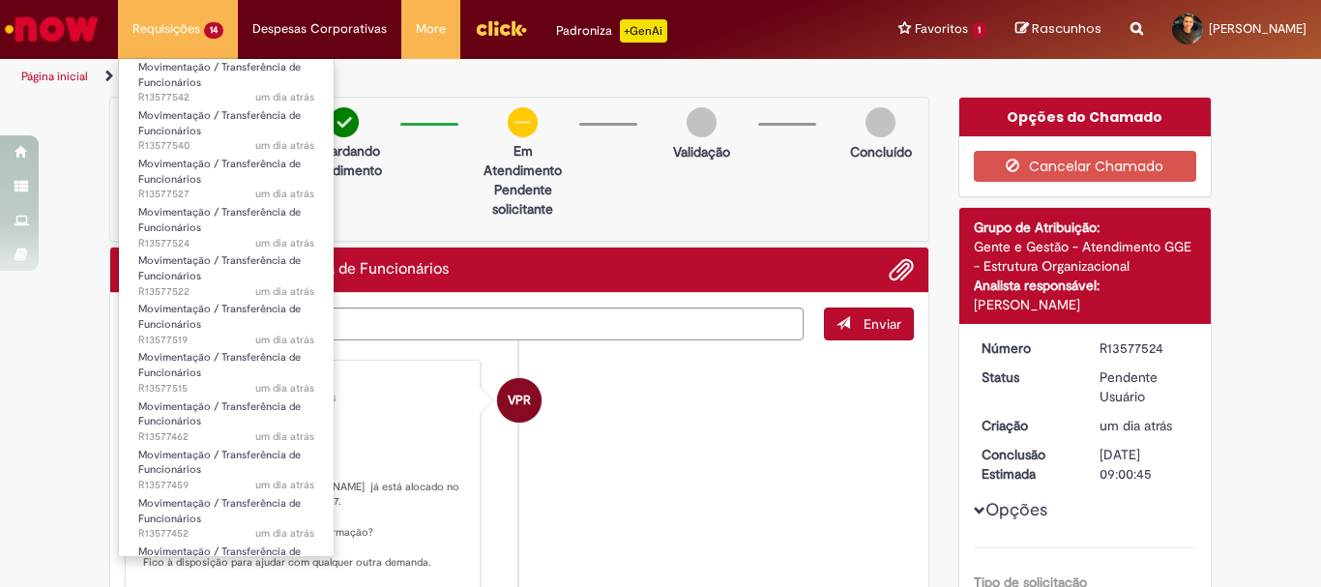
scroll to position [86, 0]
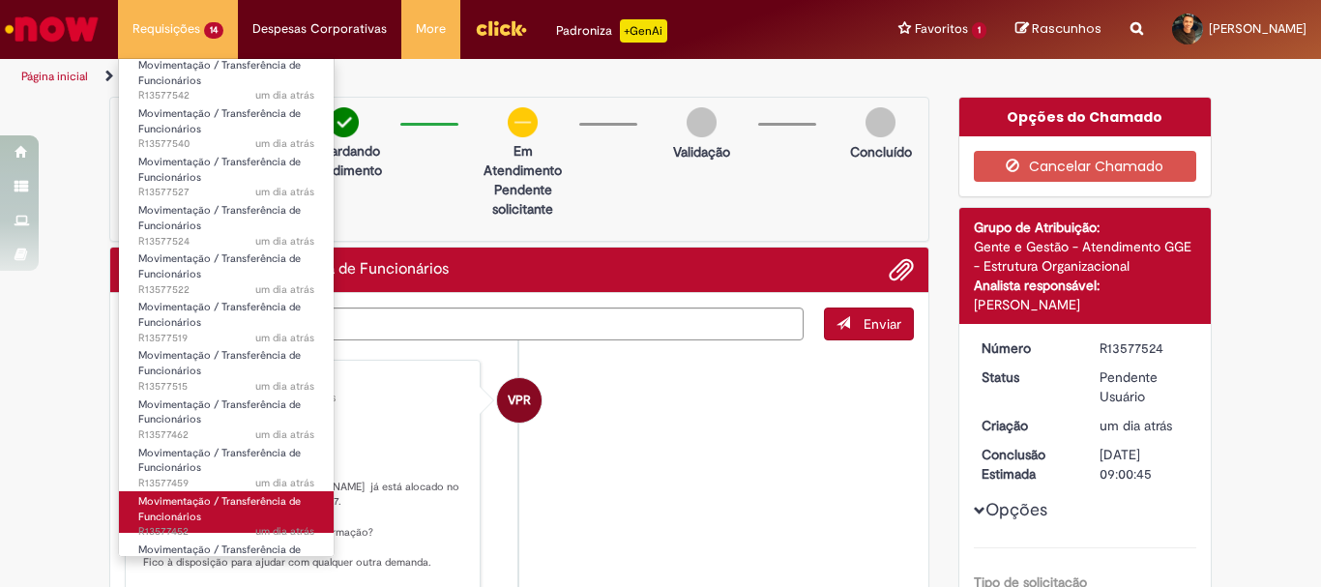
click at [173, 521] on span "Movimentação / Transferência de Funcionários" at bounding box center [219, 509] width 162 height 30
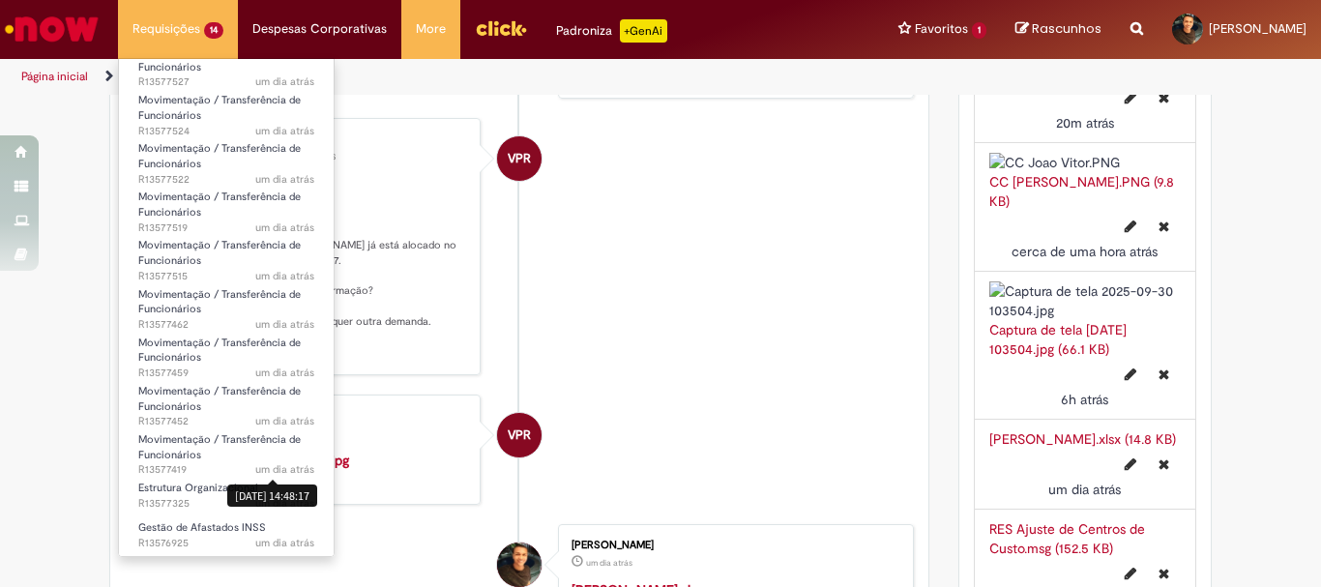
scroll to position [199, 0]
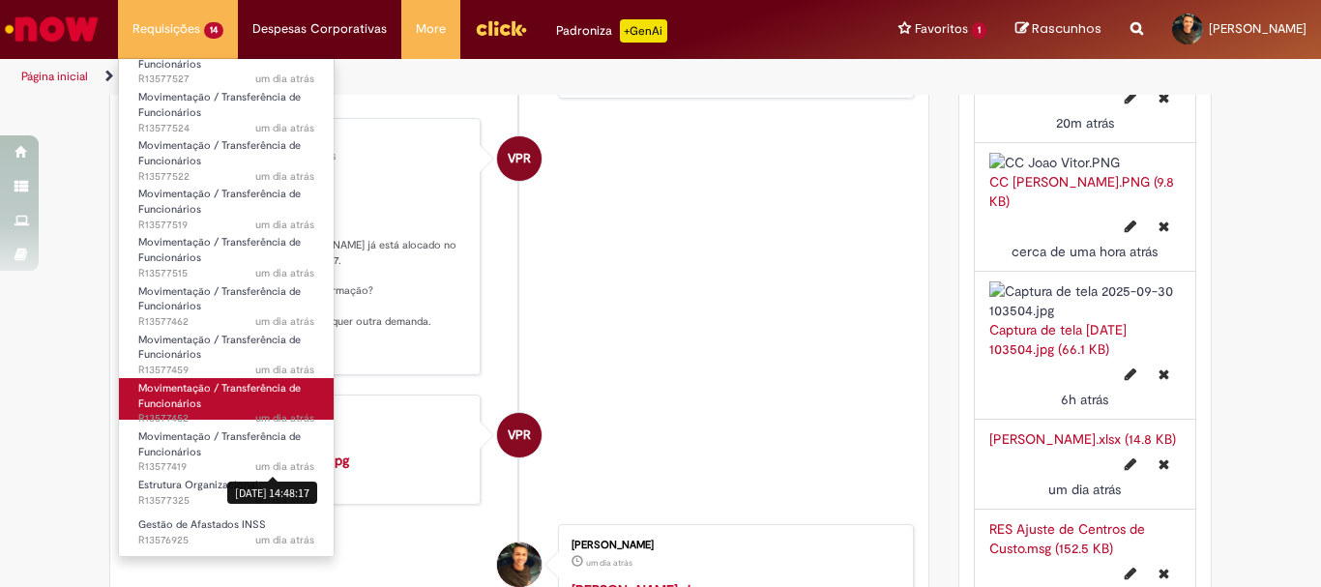
click at [222, 395] on link "Movimentação / Transferência de Funcionários um dia atrás um dia atrás R13577452" at bounding box center [226, 399] width 215 height 42
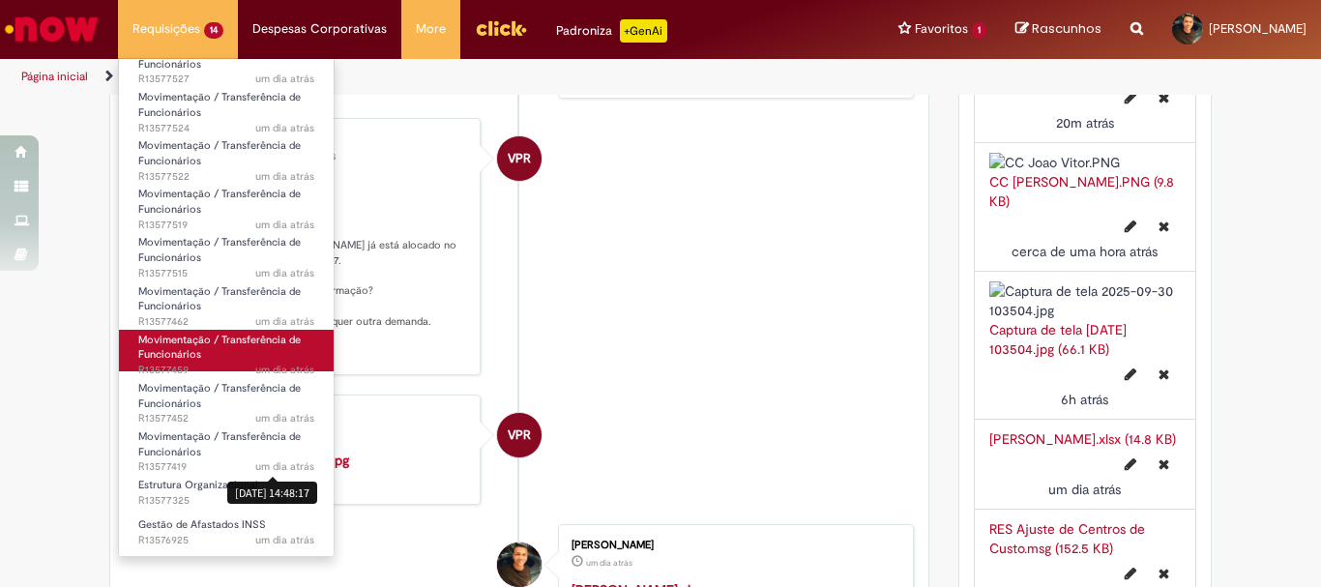
click at [224, 338] on span "Movimentação / Transferência de Funcionários" at bounding box center [219, 348] width 162 height 30
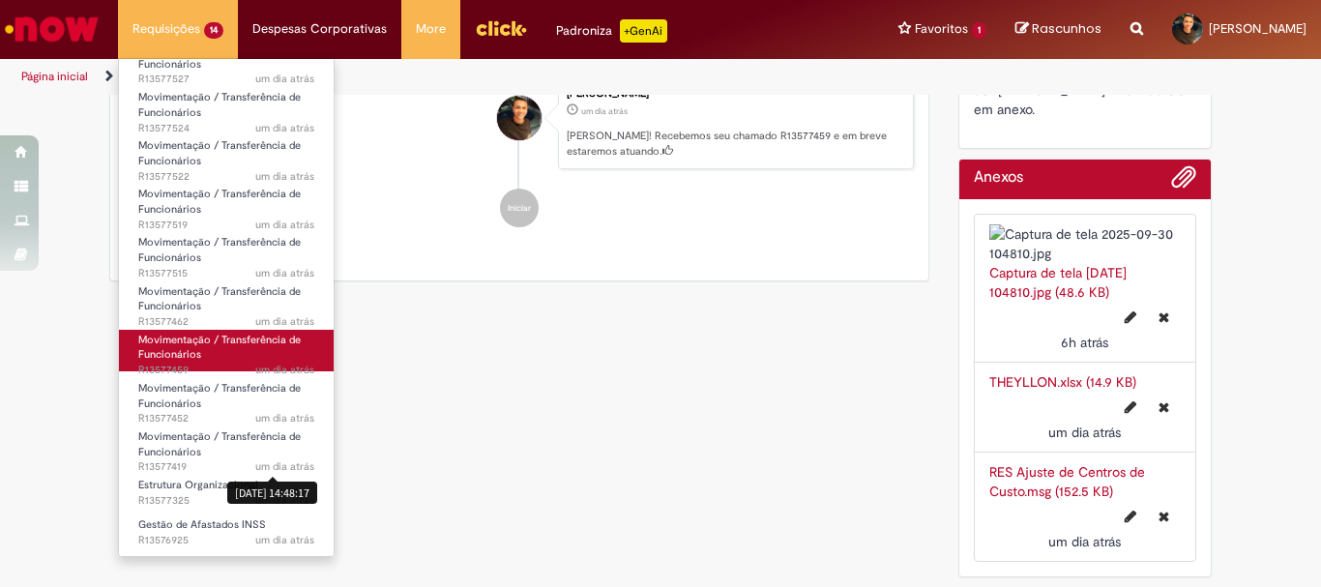
click at [224, 338] on span "Movimentação / Transferência de Funcionários" at bounding box center [219, 348] width 162 height 30
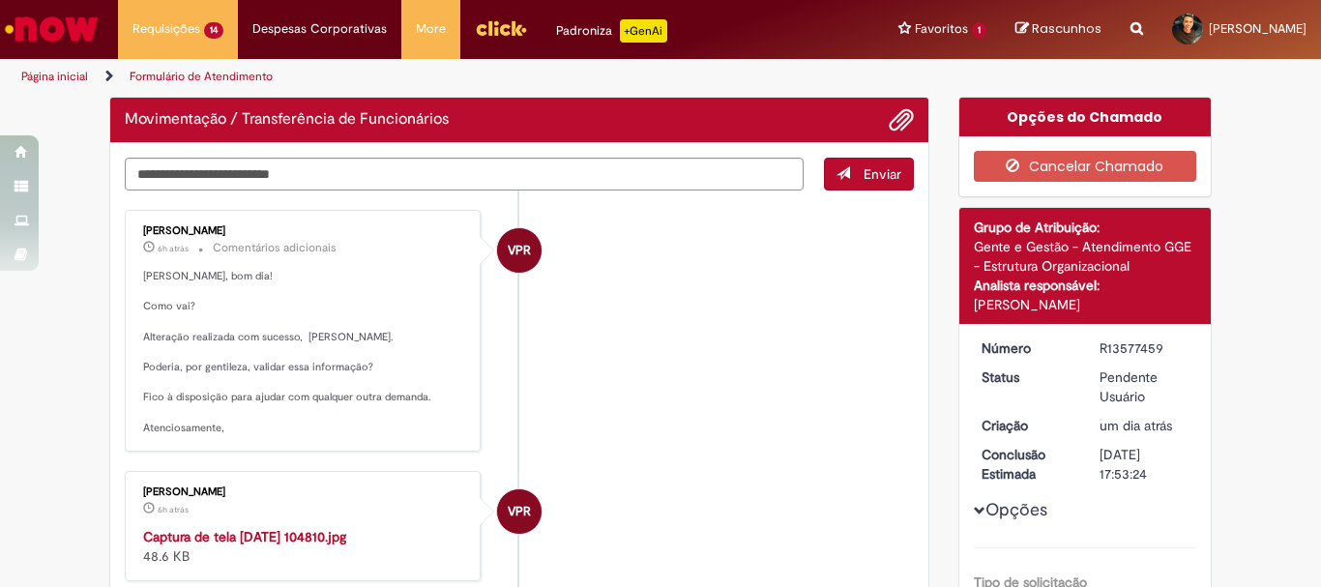
click at [630, 362] on li "VPR [PERSON_NAME] 6h atrás 6 horas atrás Comentários adicionais [PERSON_NAME], …" at bounding box center [519, 331] width 789 height 242
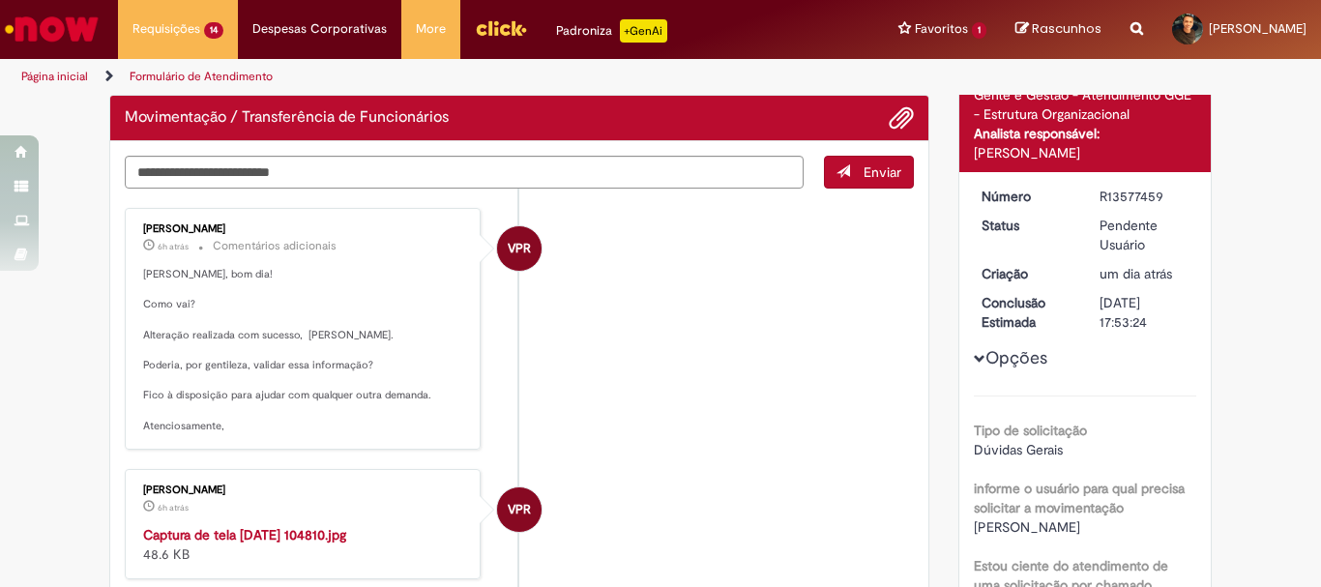
scroll to position [158, 0]
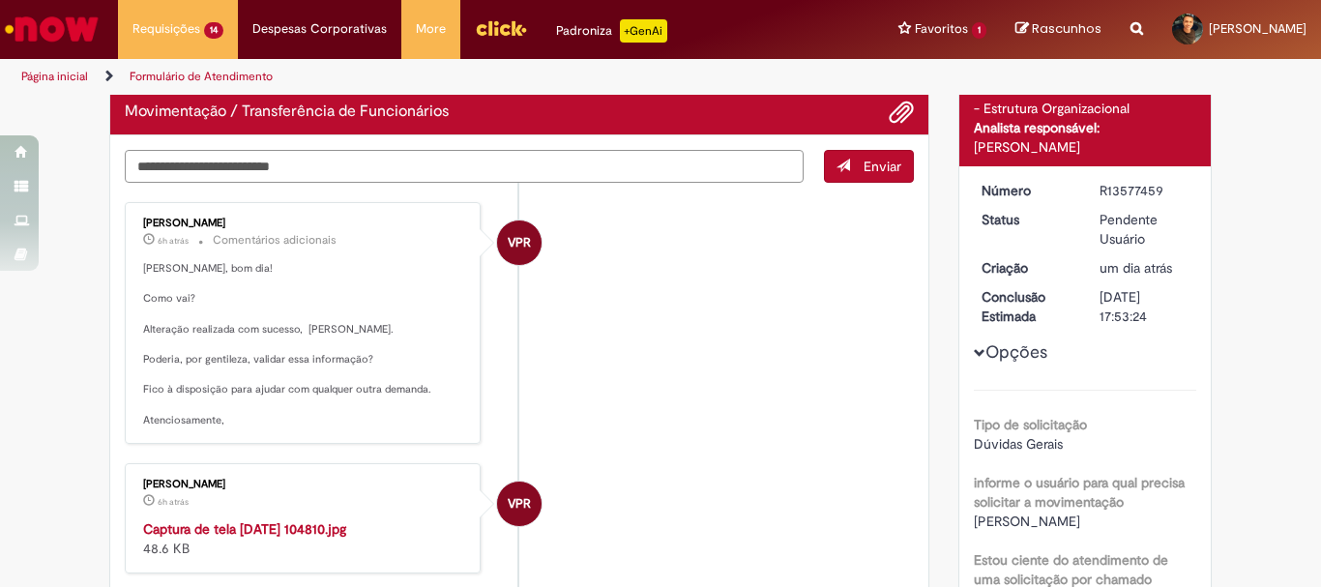
click at [473, 166] on textarea "Digite sua mensagem aqui..." at bounding box center [464, 166] width 679 height 33
type textarea "*"
type textarea "**********"
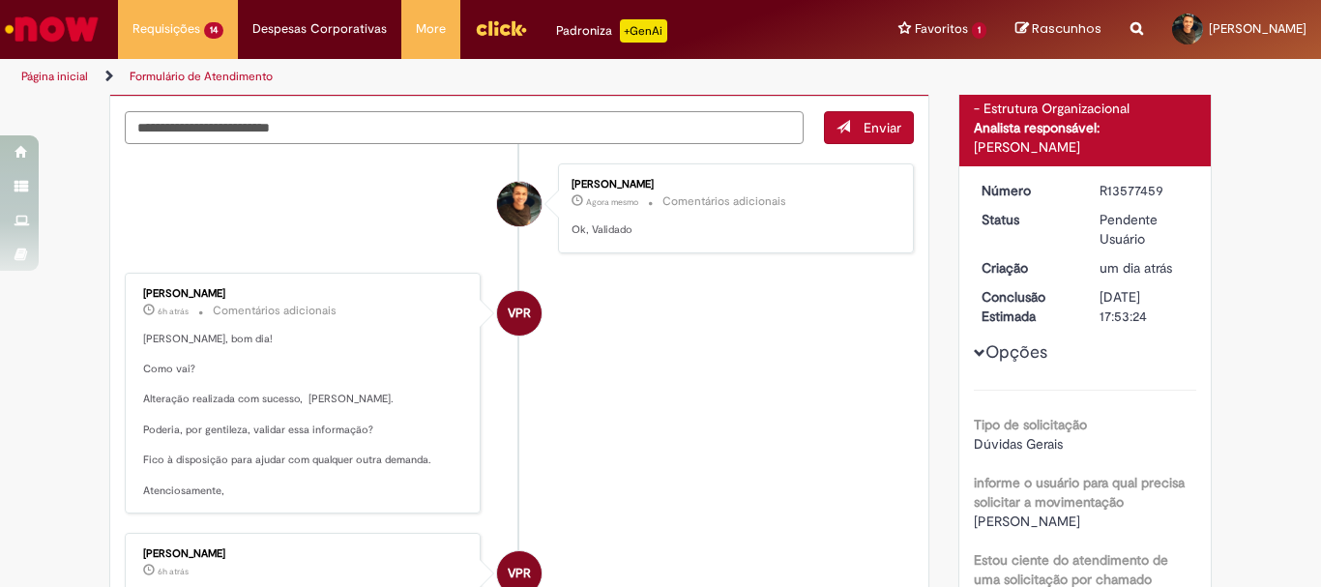
scroll to position [119, 0]
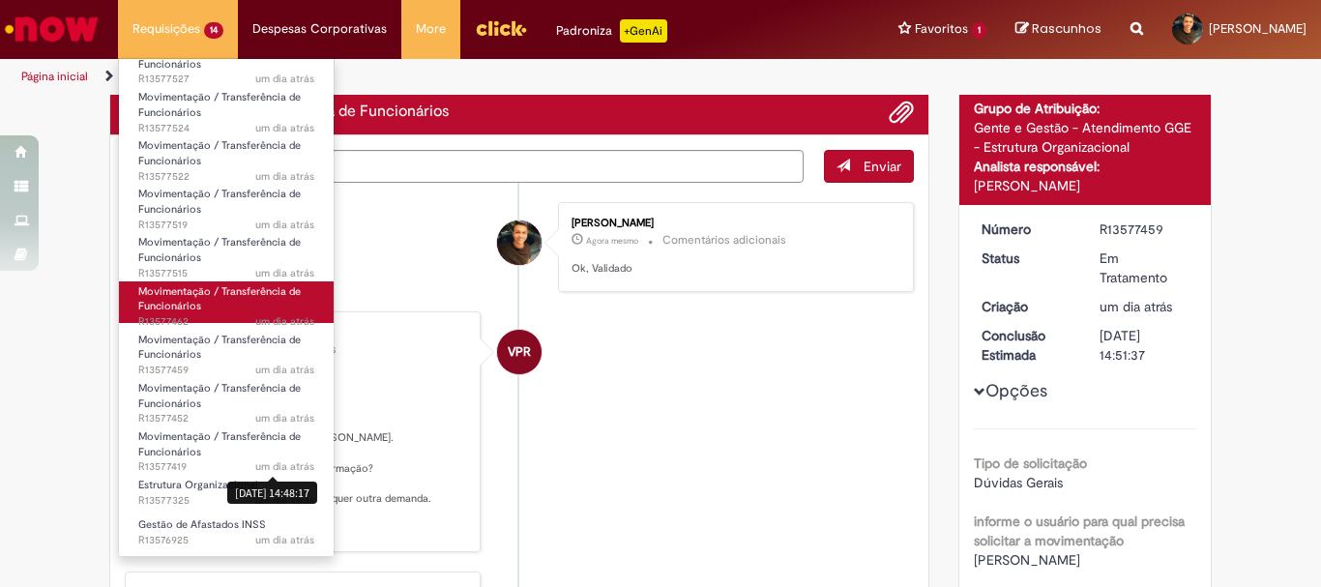
click at [254, 308] on link "Movimentação / Transferência de Funcionários um dia atrás um dia atrás R13577462" at bounding box center [226, 302] width 215 height 42
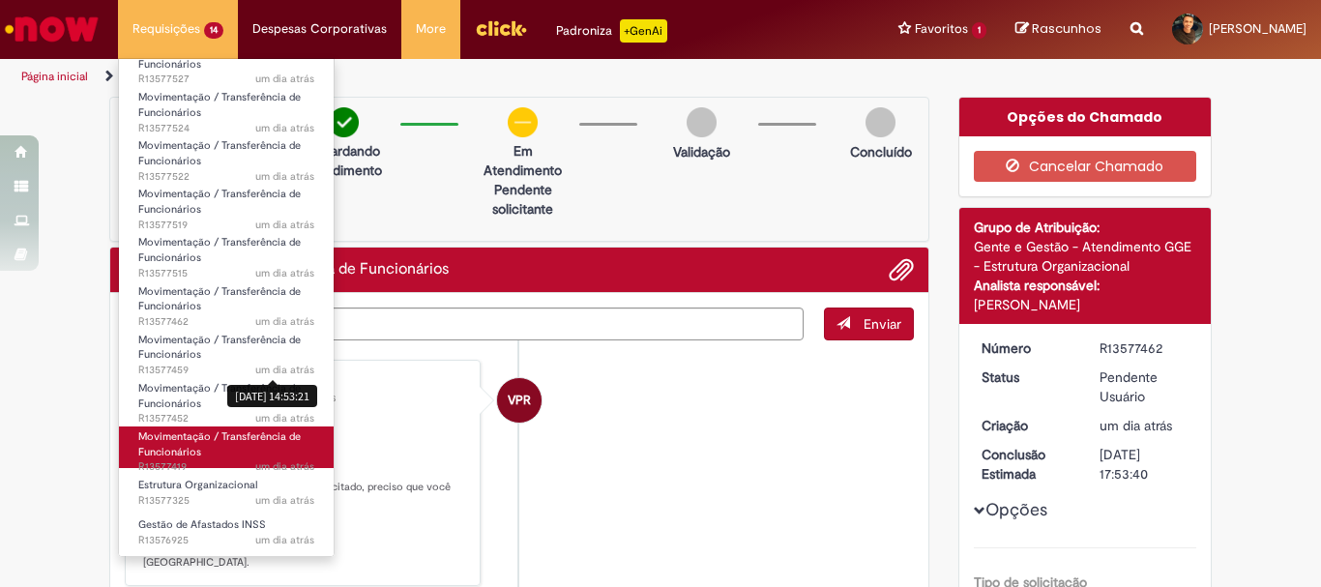
click at [210, 448] on link "Movimentação / Transferência de Funcionários um dia atrás um dia atrás R13577419" at bounding box center [226, 447] width 215 height 42
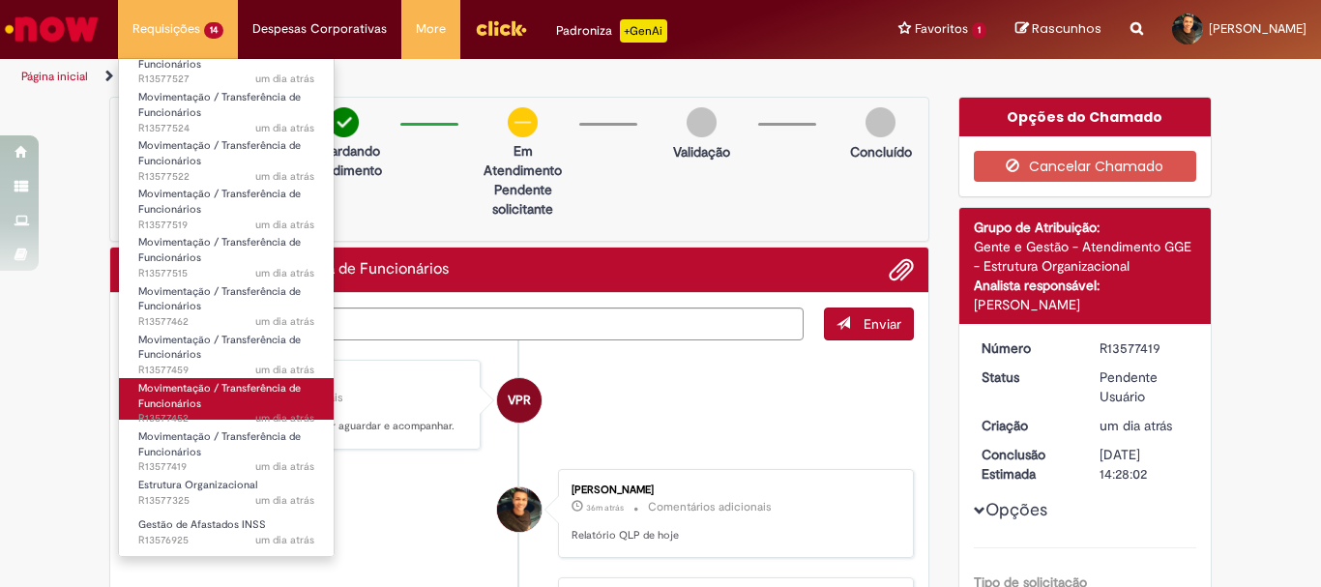
click at [226, 409] on link "Movimentação / Transferência de Funcionários um dia atrás um dia atrás R13577452" at bounding box center [226, 399] width 215 height 42
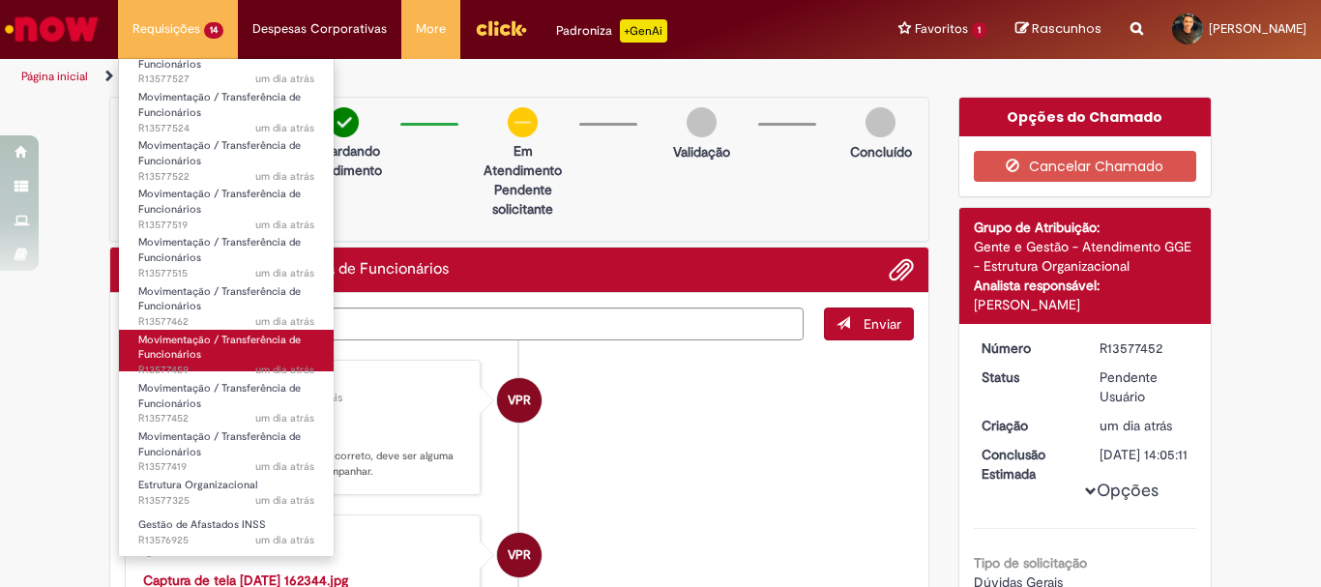
click at [205, 353] on link "Movimentação / Transferência de Funcionários um dia atrás um dia atrás R13577459" at bounding box center [226, 351] width 215 height 42
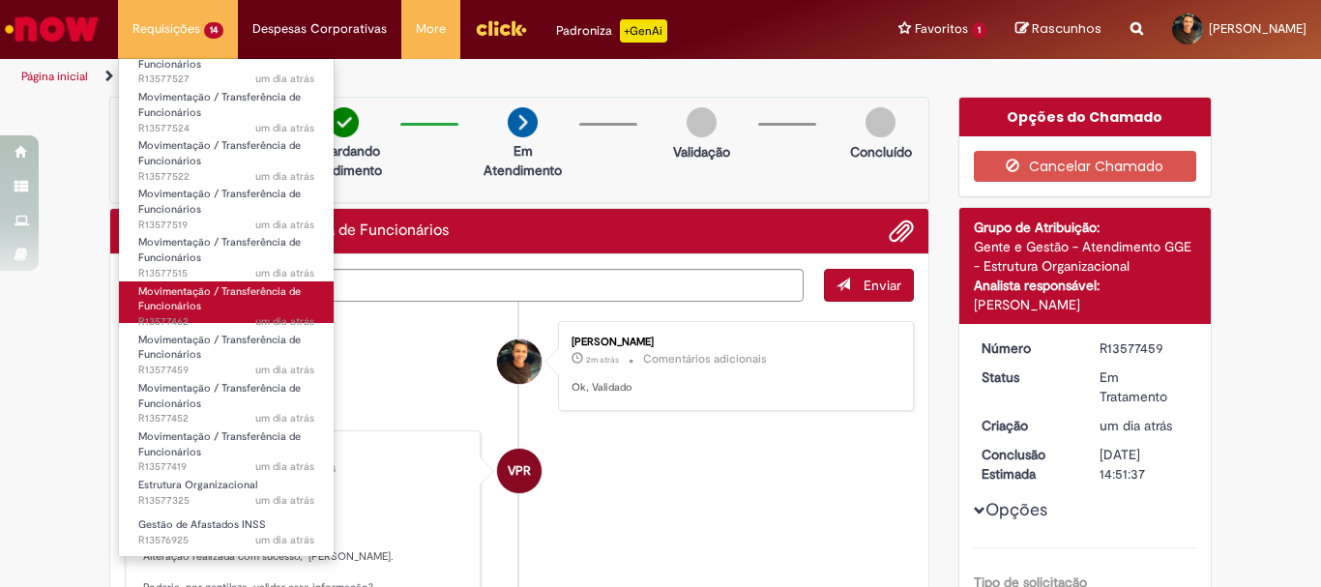
click at [254, 294] on span "Movimentação / Transferência de Funcionários" at bounding box center [219, 299] width 162 height 30
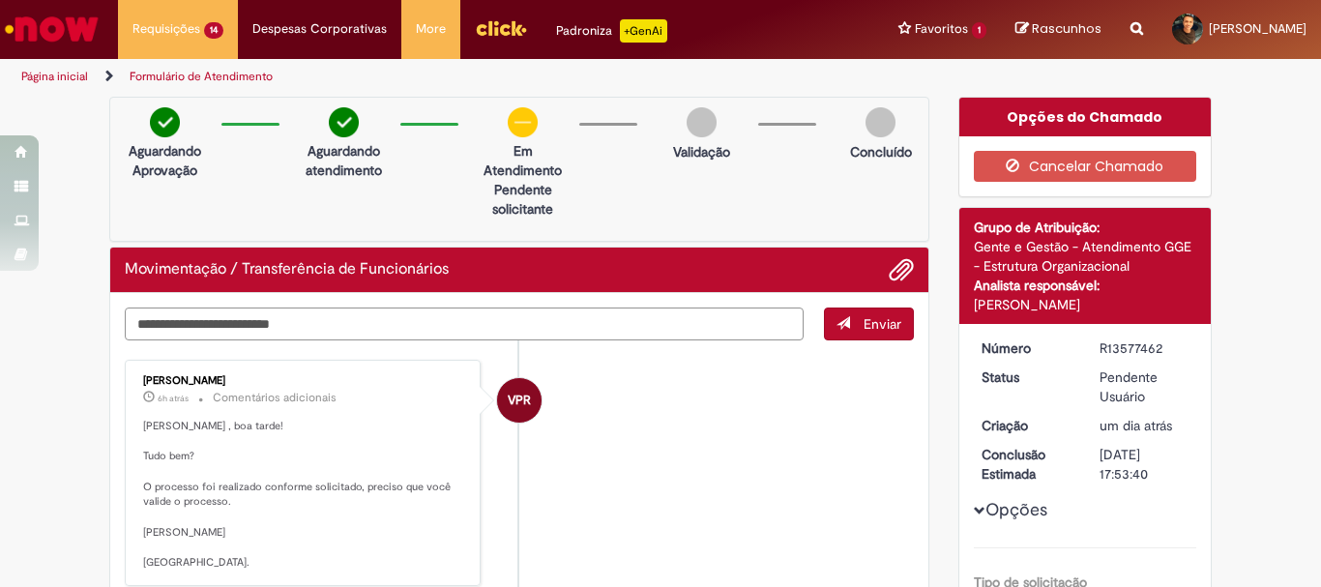
click at [361, 331] on textarea "Digite sua mensagem aqui..." at bounding box center [464, 323] width 679 height 33
type textarea "**********"
click at [869, 320] on span "Enviar" at bounding box center [882, 323] width 38 height 17
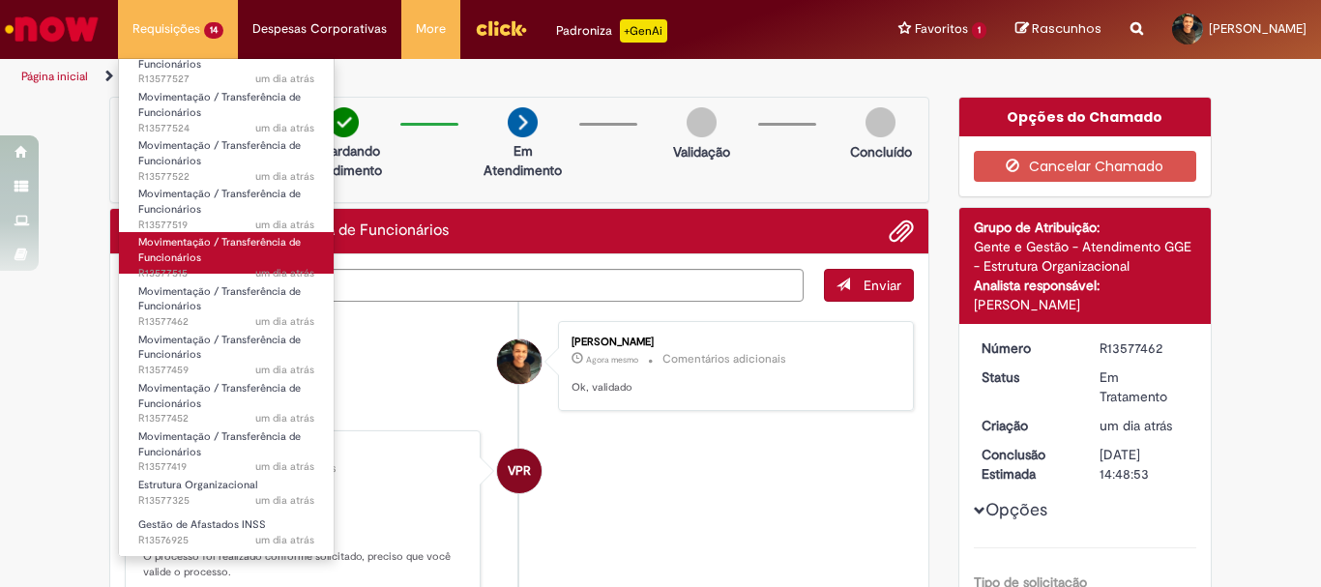
click at [198, 260] on span "Movimentação / Transferência de Funcionários" at bounding box center [219, 250] width 162 height 30
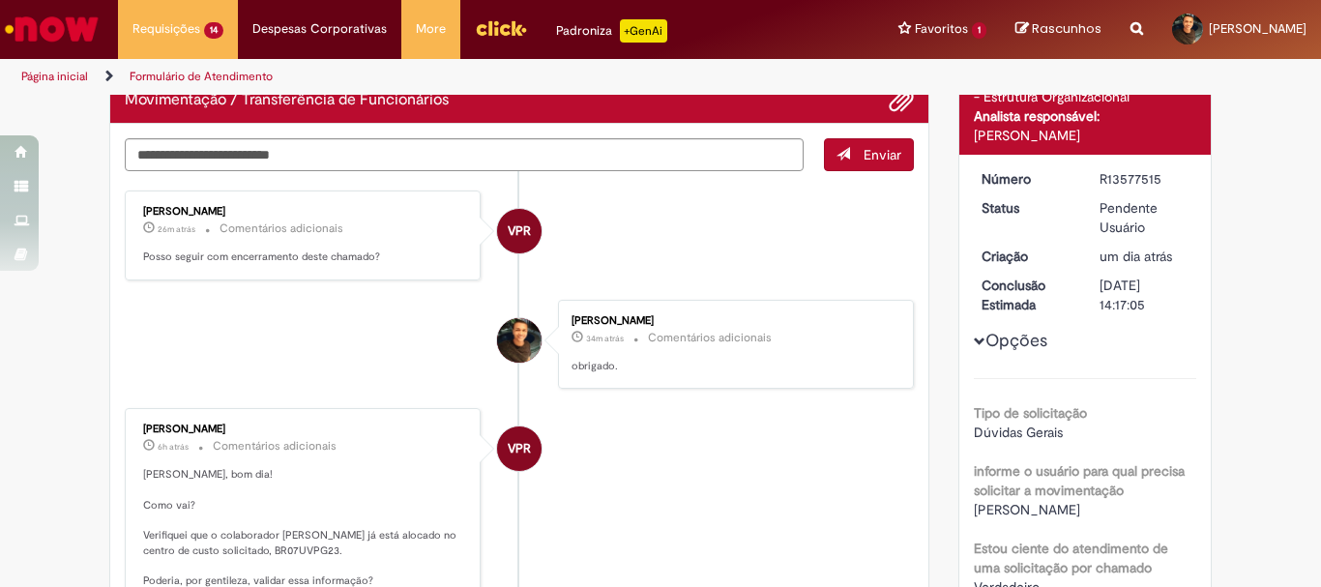
scroll to position [120, 0]
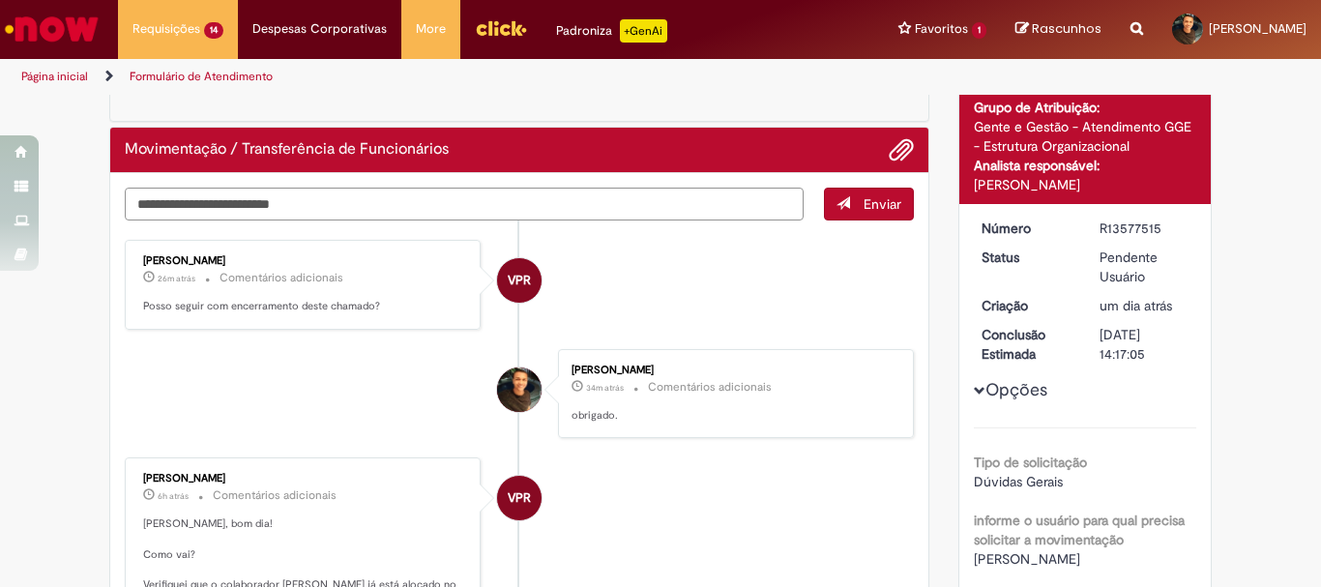
click at [339, 201] on textarea "Digite sua mensagem aqui..." at bounding box center [464, 204] width 679 height 33
type textarea "****"
drag, startPoint x: 264, startPoint y: 148, endPoint x: 399, endPoint y: 148, distance: 135.3
click at [399, 148] on h2 "Movimentação / Transferência de Funcionários" at bounding box center [287, 149] width 324 height 17
click at [359, 150] on h2 "Movimentação / Transferência de Funcionários" at bounding box center [287, 149] width 324 height 17
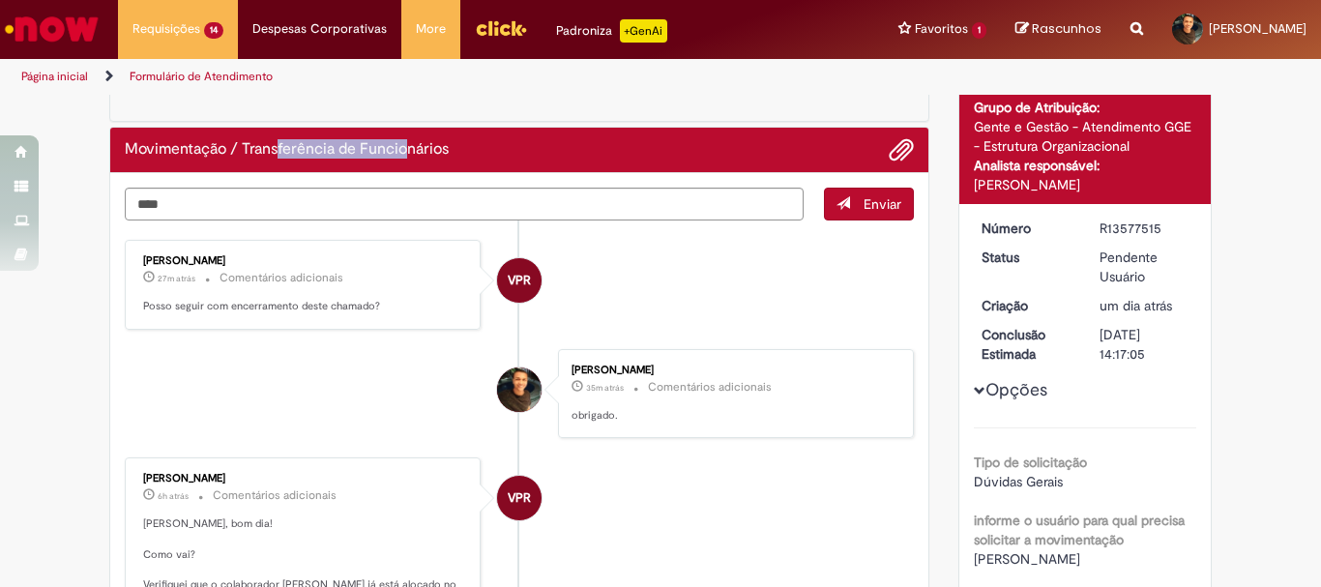
drag, startPoint x: 274, startPoint y: 146, endPoint x: 403, endPoint y: 147, distance: 129.5
click at [403, 147] on h2 "Movimentação / Transferência de Funcionários" at bounding box center [287, 149] width 324 height 17
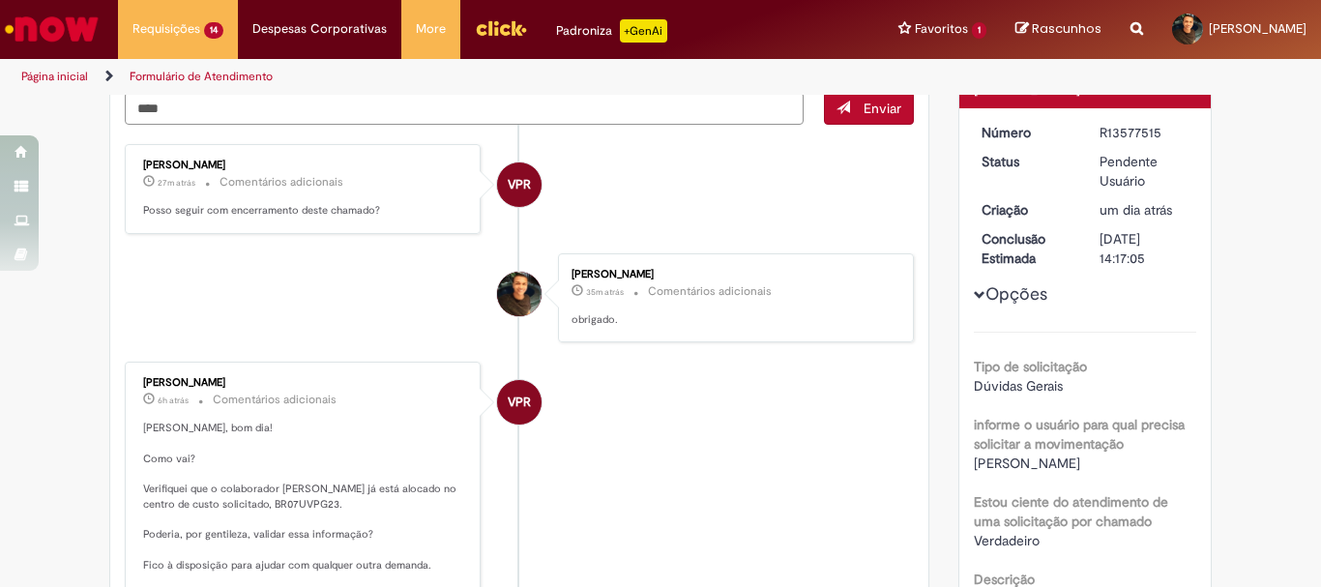
scroll to position [208, 0]
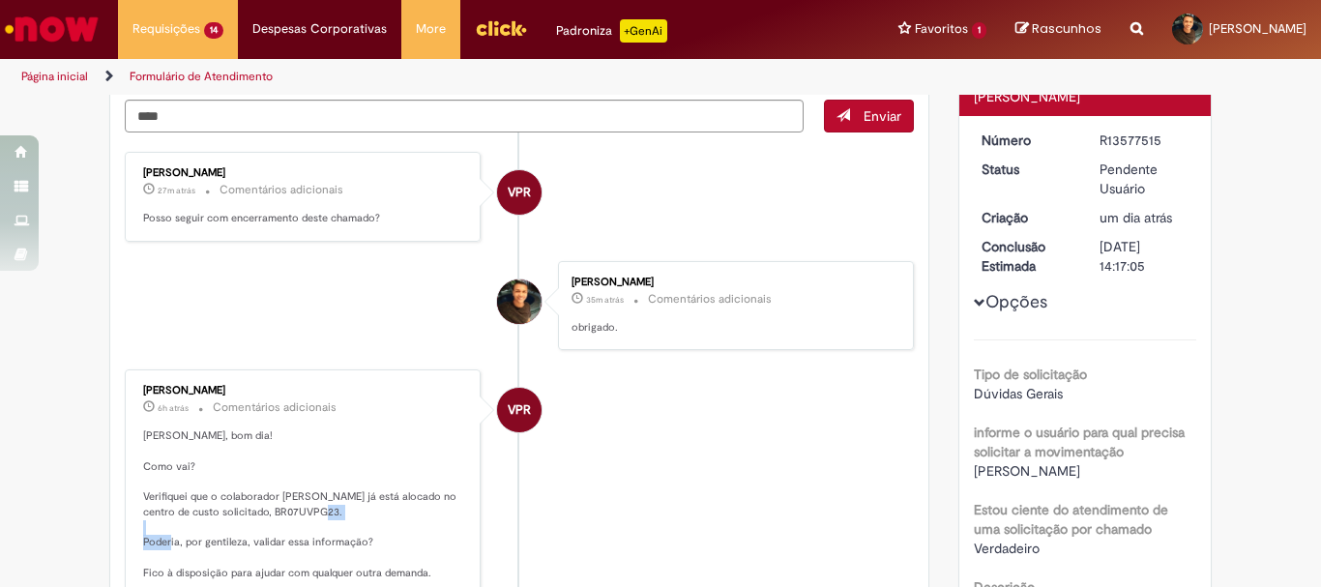
drag, startPoint x: 318, startPoint y: 512, endPoint x: 384, endPoint y: 511, distance: 65.7
click at [384, 511] on p "[PERSON_NAME], bom dia! Como vai? Verifiquei que o colaborador [PERSON_NAME] já…" at bounding box center [304, 519] width 322 height 182
click at [405, 517] on p "[PERSON_NAME], bom dia! Como vai? Verifiquei que o colaborador [PERSON_NAME] já…" at bounding box center [304, 519] width 322 height 182
drag, startPoint x: 322, startPoint y: 509, endPoint x: 378, endPoint y: 516, distance: 56.5
click at [378, 516] on p "[PERSON_NAME], bom dia! Como vai? Verifiquei que o colaborador [PERSON_NAME] já…" at bounding box center [304, 519] width 322 height 182
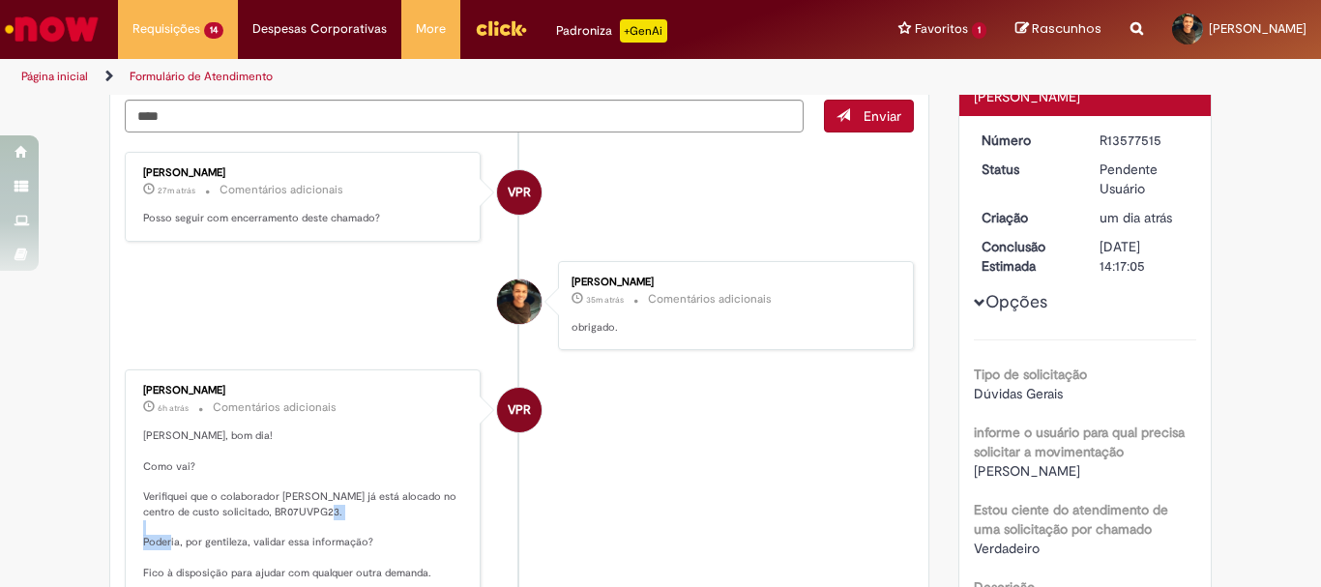
click at [881, 113] on span "Enviar" at bounding box center [882, 115] width 38 height 17
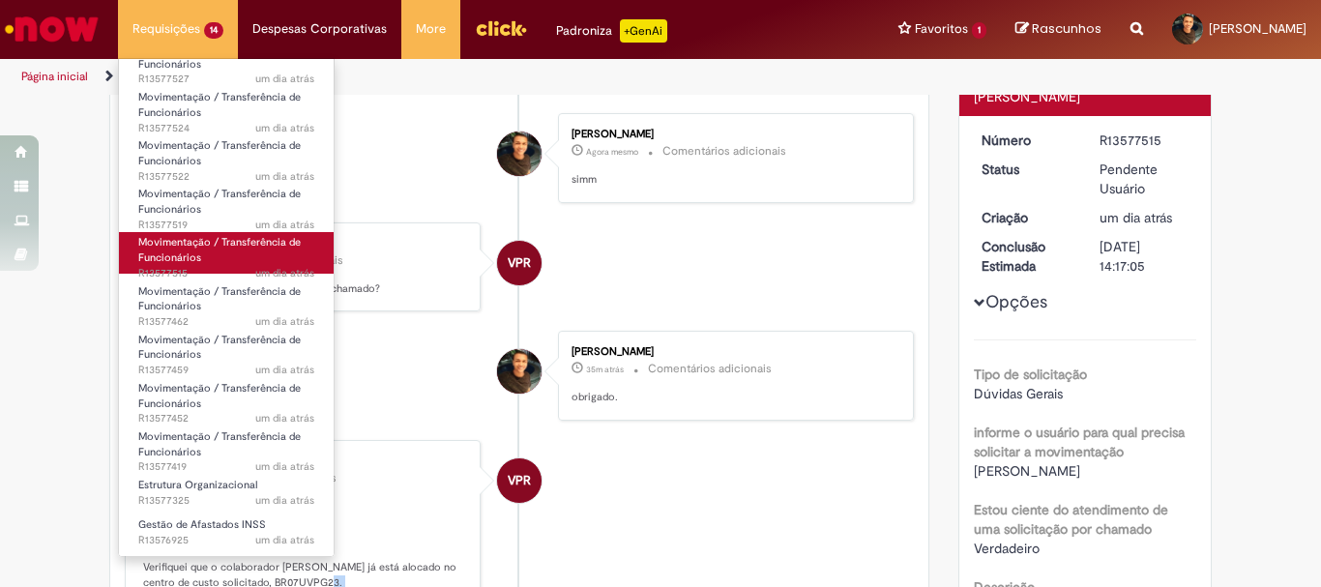
scroll to position [169, 0]
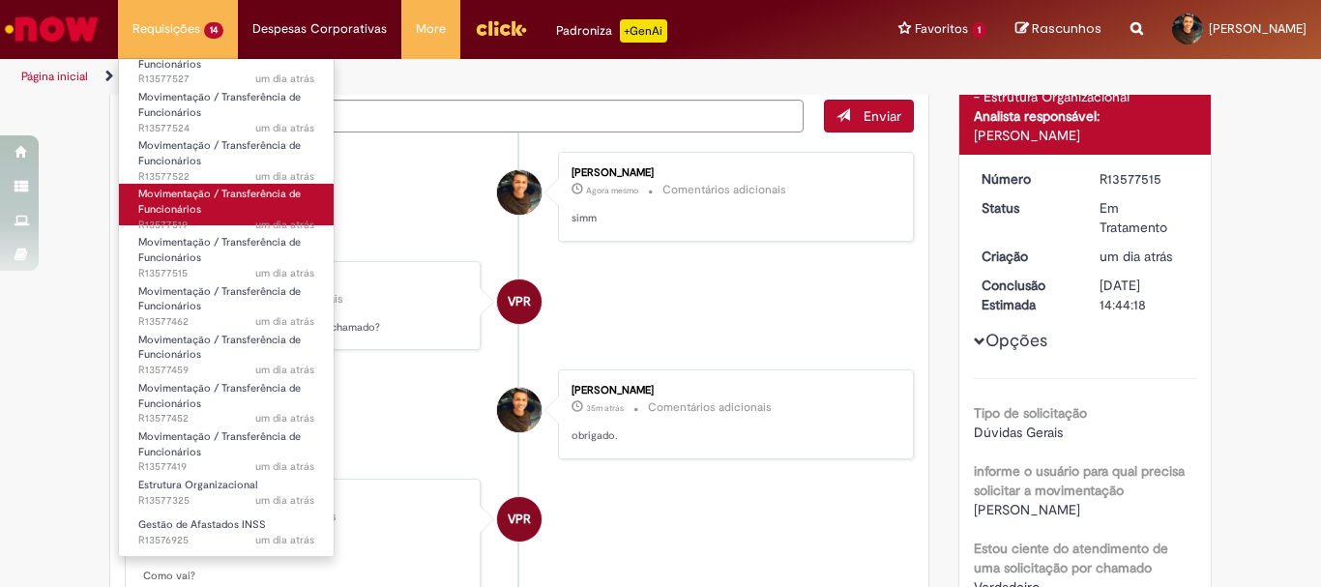
click at [193, 209] on span "Movimentação / Transferência de Funcionários" at bounding box center [219, 202] width 162 height 30
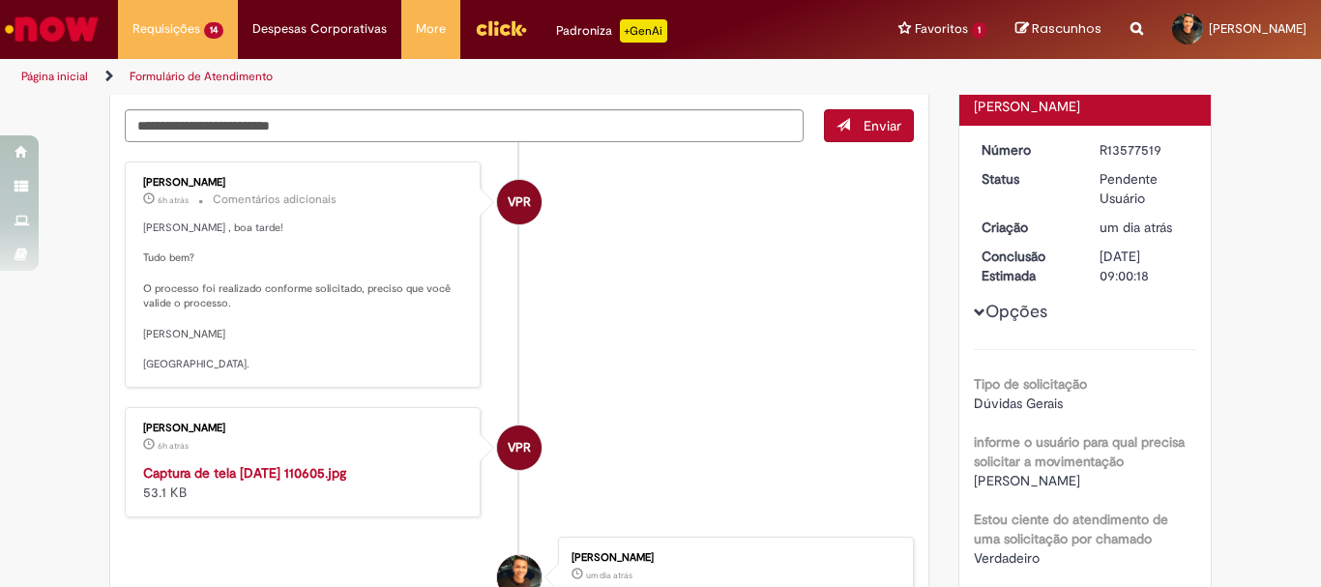
scroll to position [201, 0]
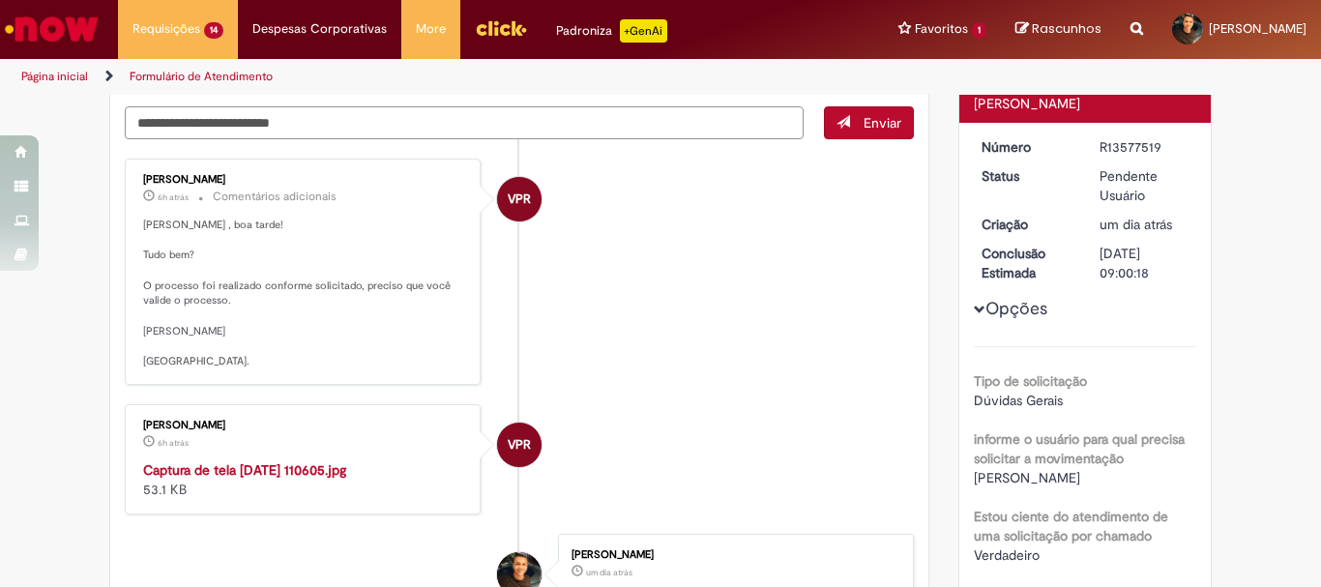
click at [263, 122] on textarea "Digite sua mensagem aqui..." at bounding box center [464, 122] width 679 height 33
type textarea "**********"
click at [863, 129] on span "Enviar" at bounding box center [882, 122] width 38 height 17
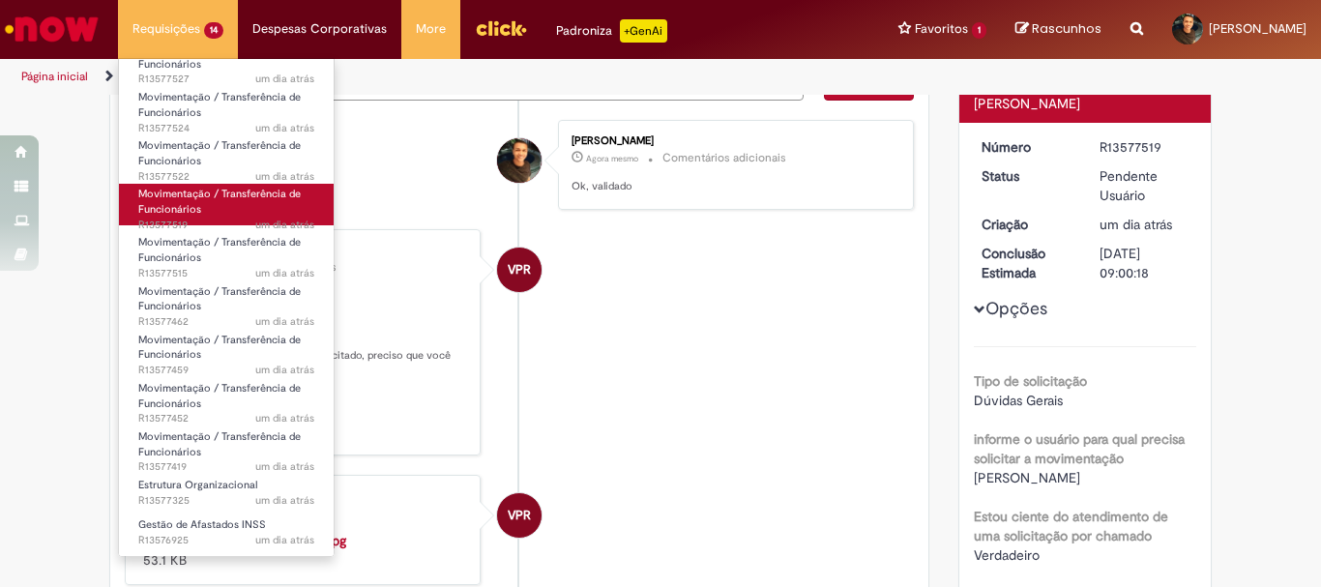
scroll to position [162, 0]
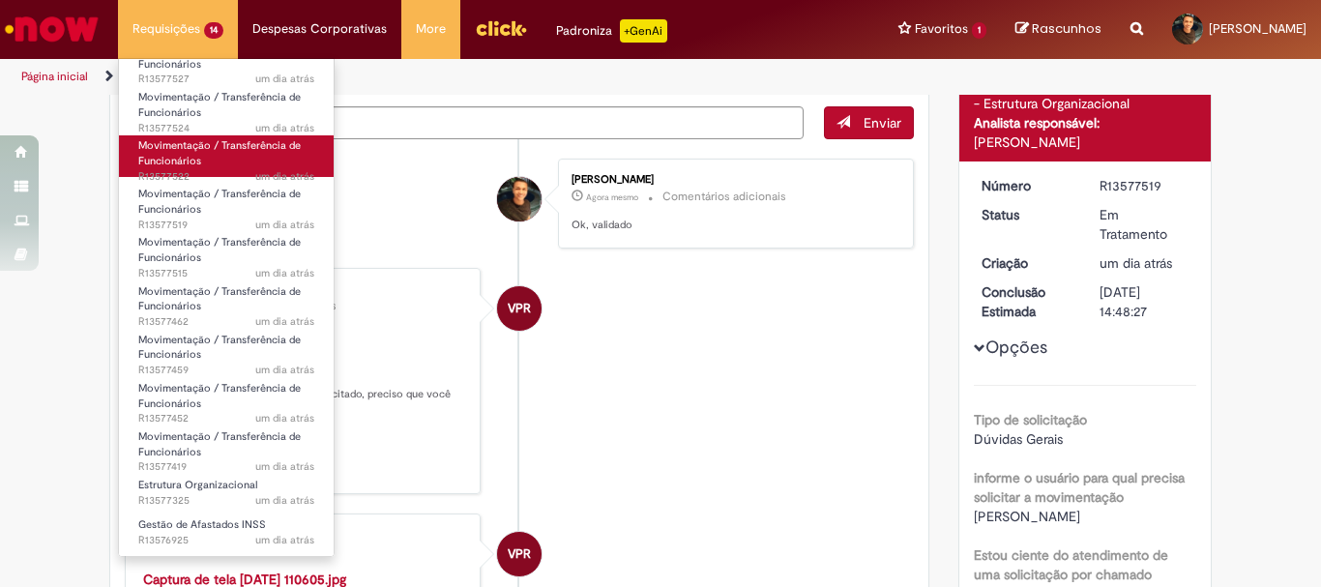
click at [208, 163] on link "Movimentação / Transferência de Funcionários um dia atrás um dia atrás R13577522" at bounding box center [226, 156] width 215 height 42
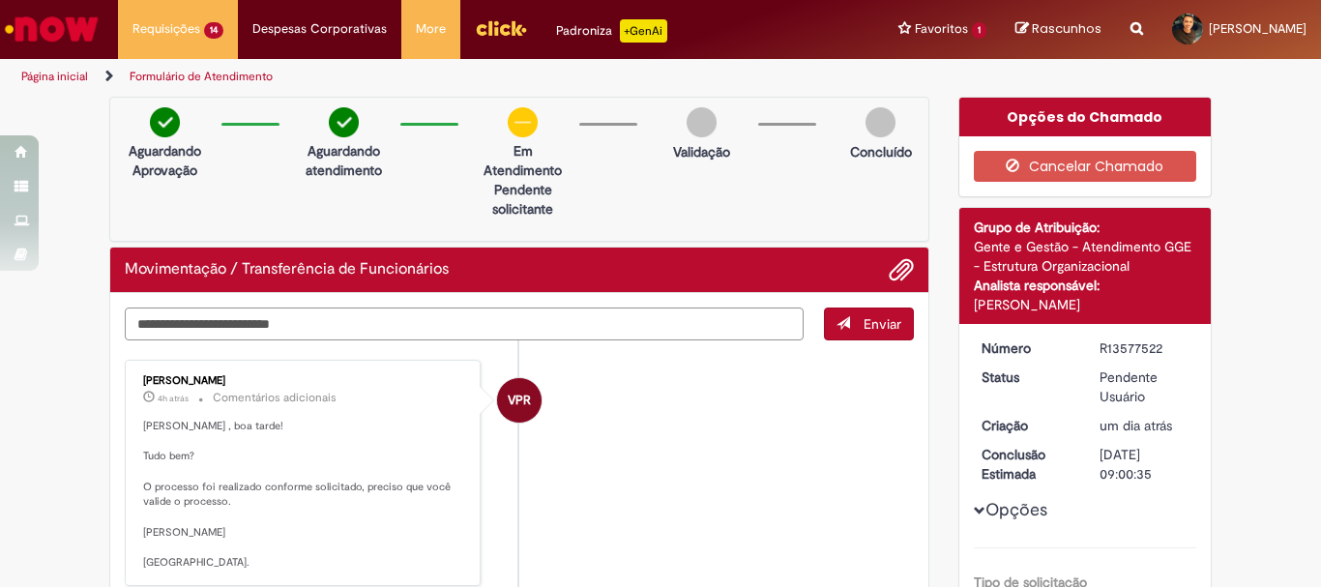
click at [294, 318] on textarea "Digite sua mensagem aqui..." at bounding box center [464, 323] width 679 height 33
type textarea "**********"
click at [871, 325] on span "Enviar" at bounding box center [882, 323] width 38 height 17
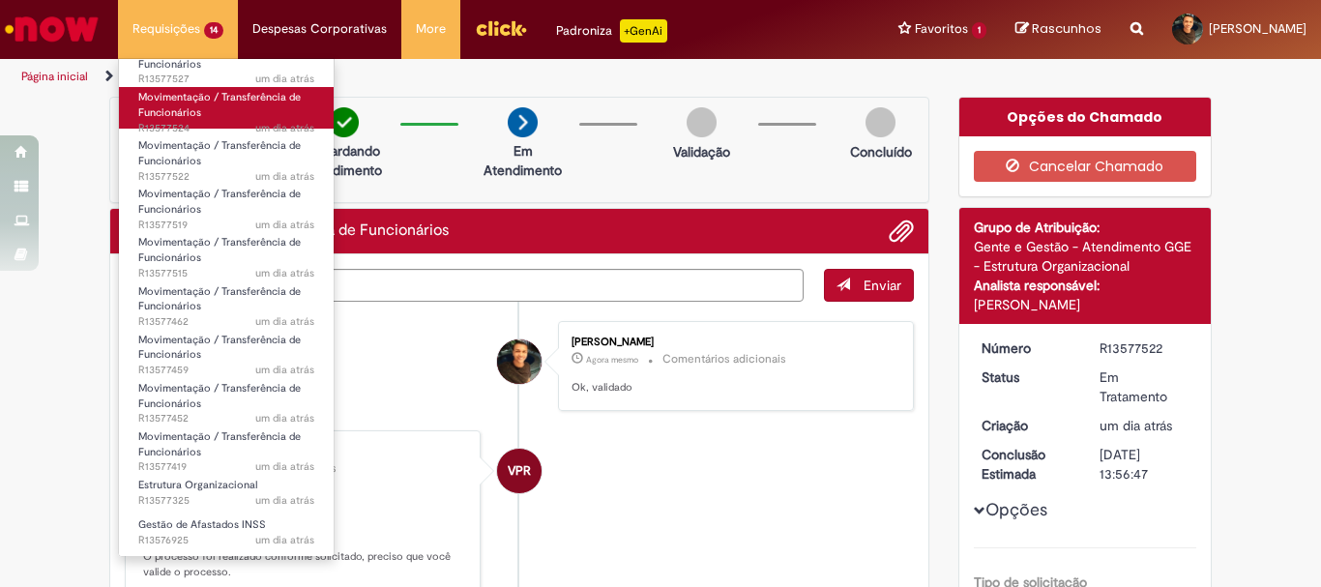
click at [210, 118] on link "Movimentação / Transferência de Funcionários um dia atrás um dia atrás R13577524" at bounding box center [226, 108] width 215 height 42
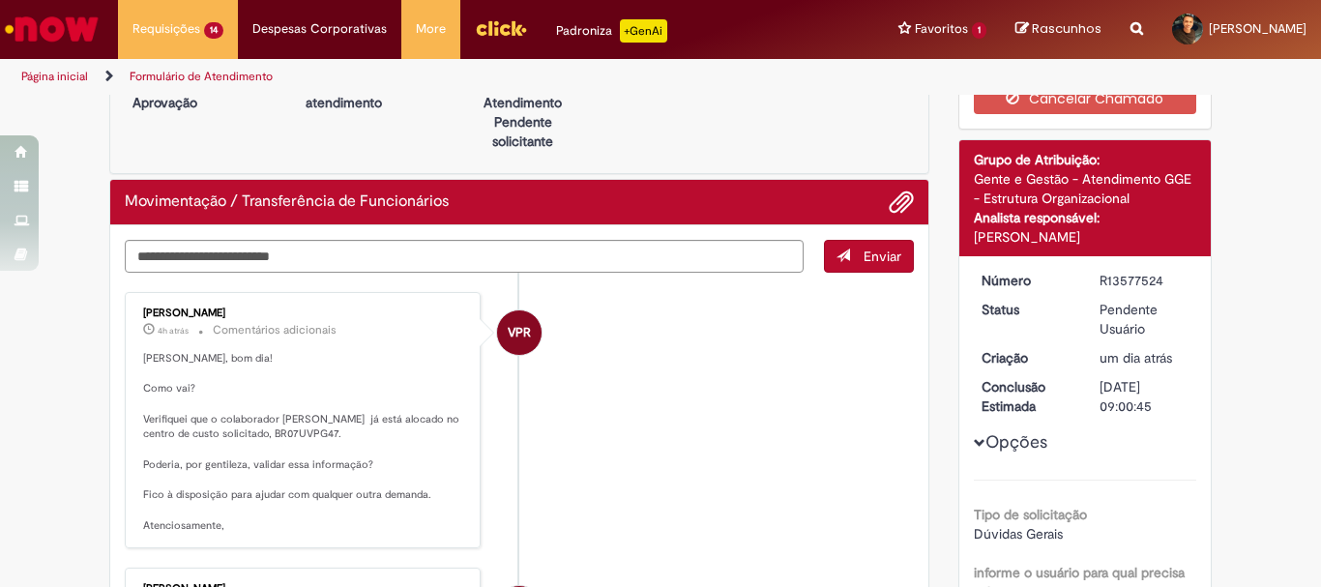
scroll to position [61, 0]
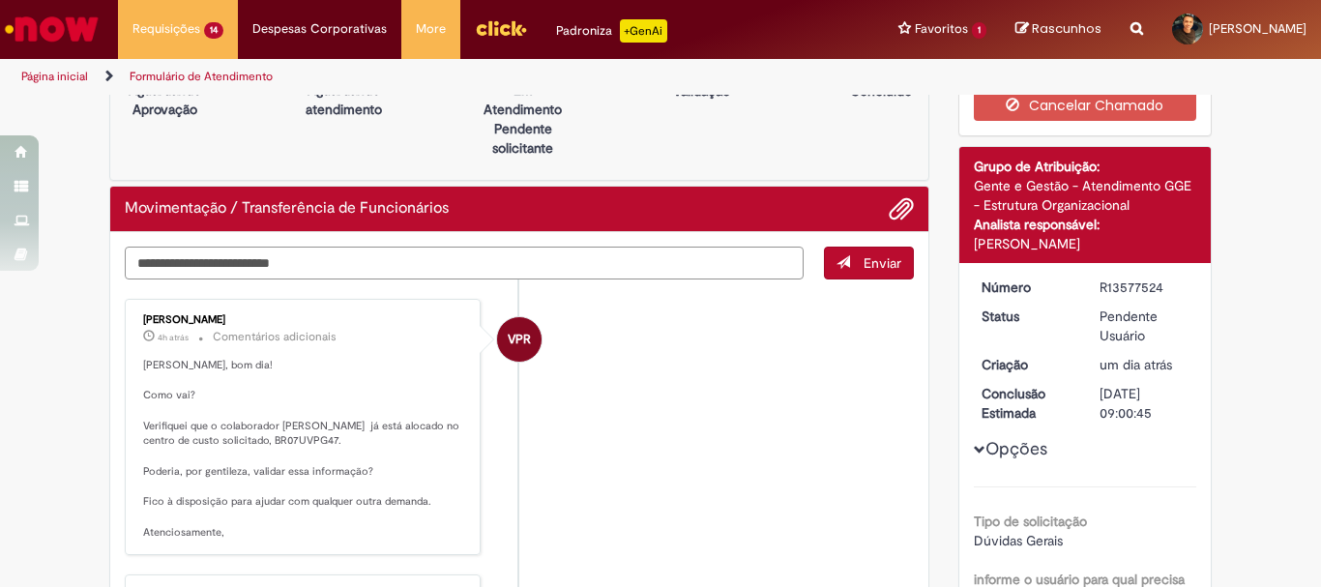
click at [237, 262] on textarea "Digite sua mensagem aqui..." at bounding box center [464, 263] width 679 height 33
type textarea "**********"
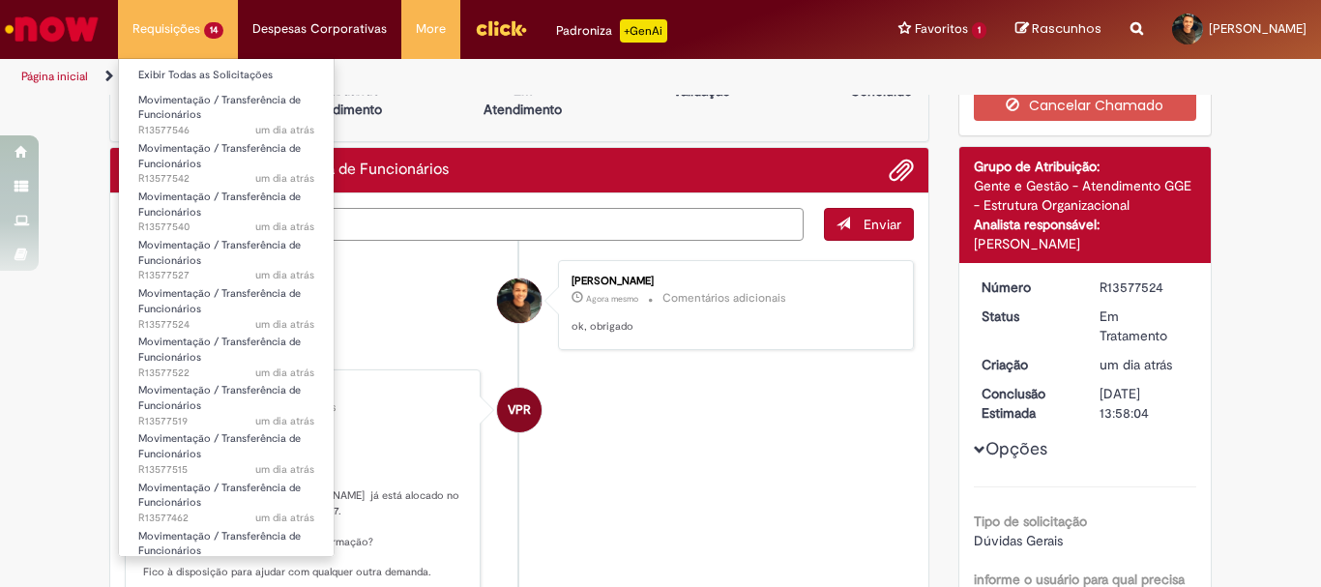
scroll to position [0, 0]
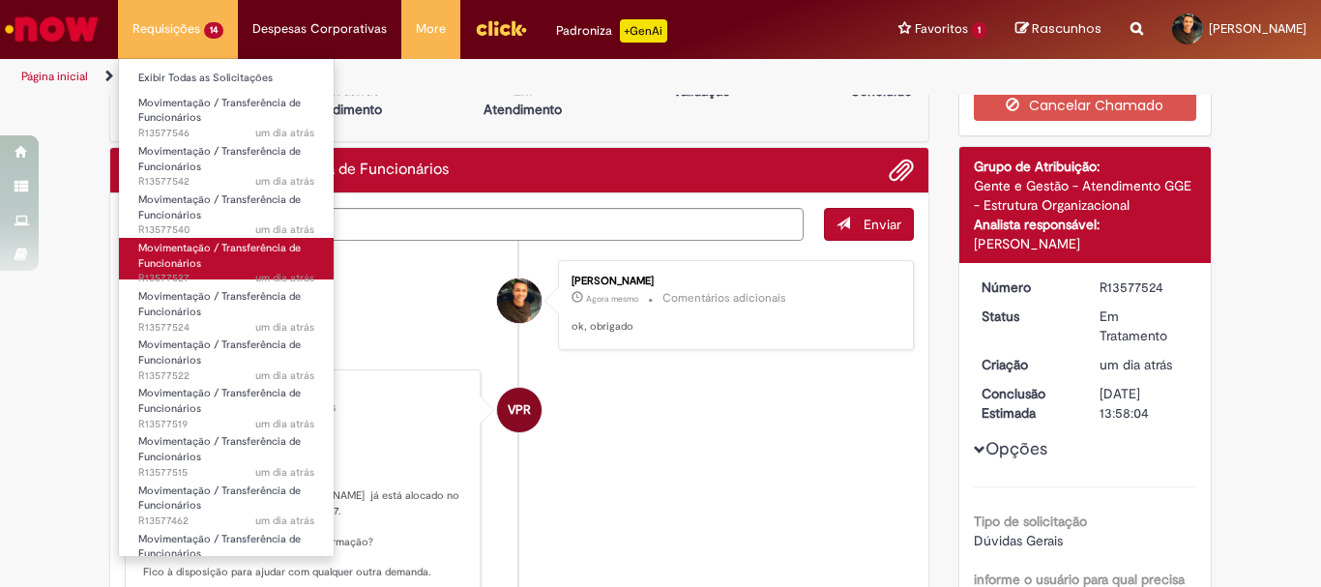
click at [189, 270] on span "Movimentação / Transferência de Funcionários" at bounding box center [219, 256] width 162 height 30
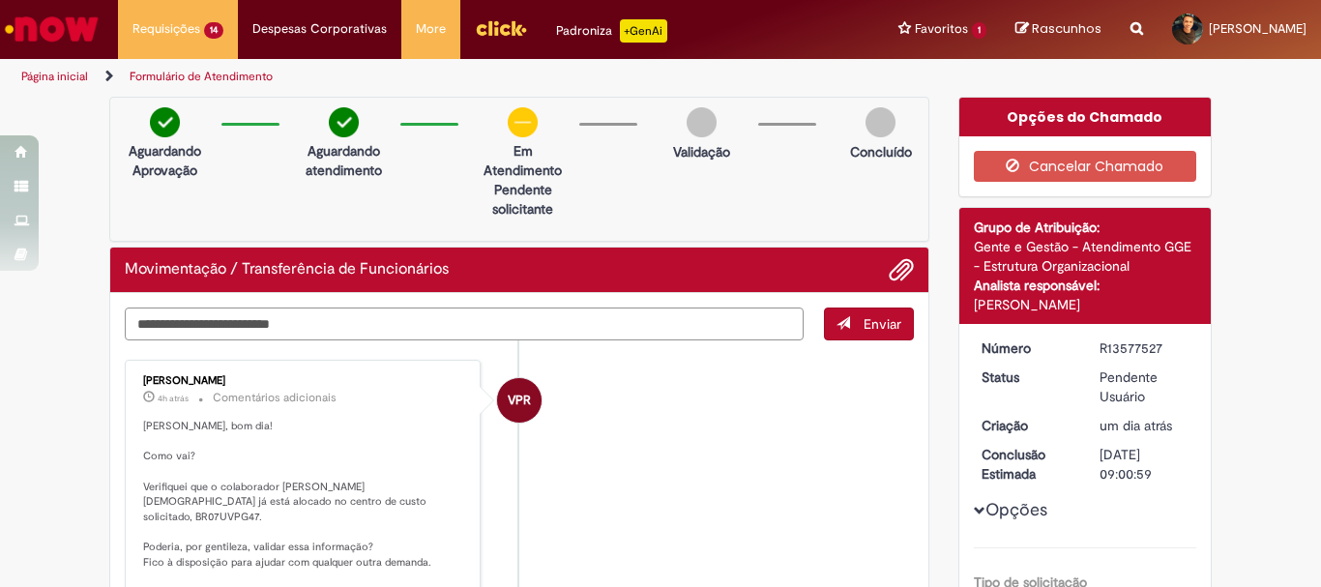
click at [343, 323] on textarea "Digite sua mensagem aqui..." at bounding box center [464, 323] width 679 height 33
type textarea "**********"
click at [867, 323] on span "Enviar" at bounding box center [882, 323] width 38 height 17
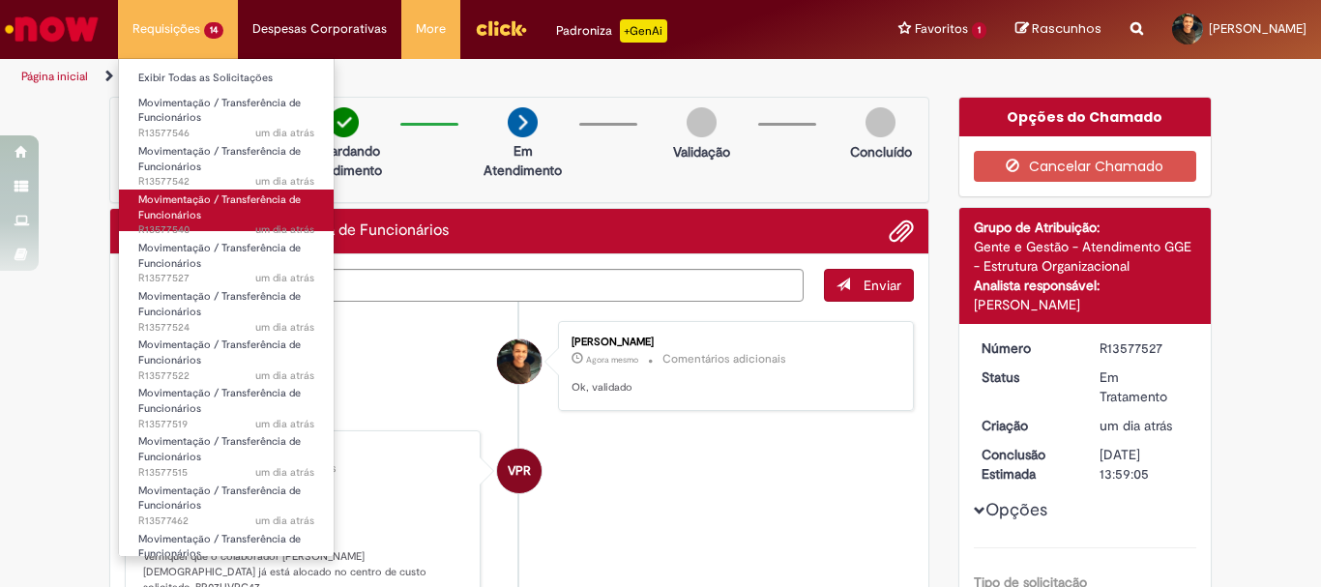
click at [221, 222] on span "um dia atrás um dia atrás R13577540" at bounding box center [226, 229] width 176 height 15
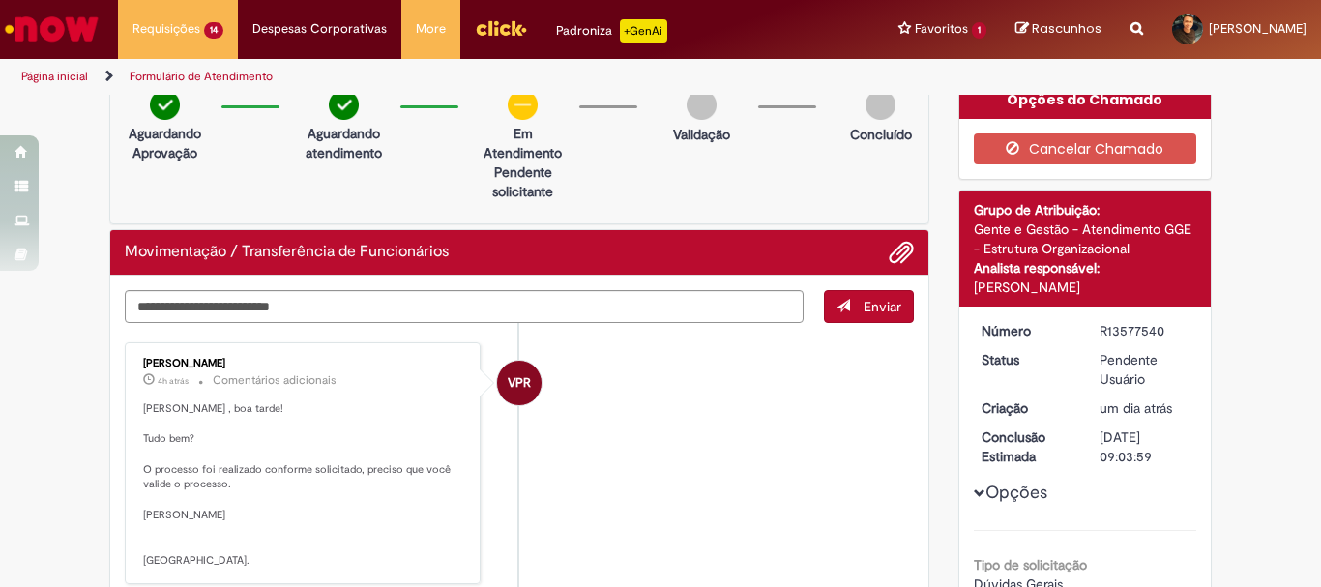
scroll to position [20, 0]
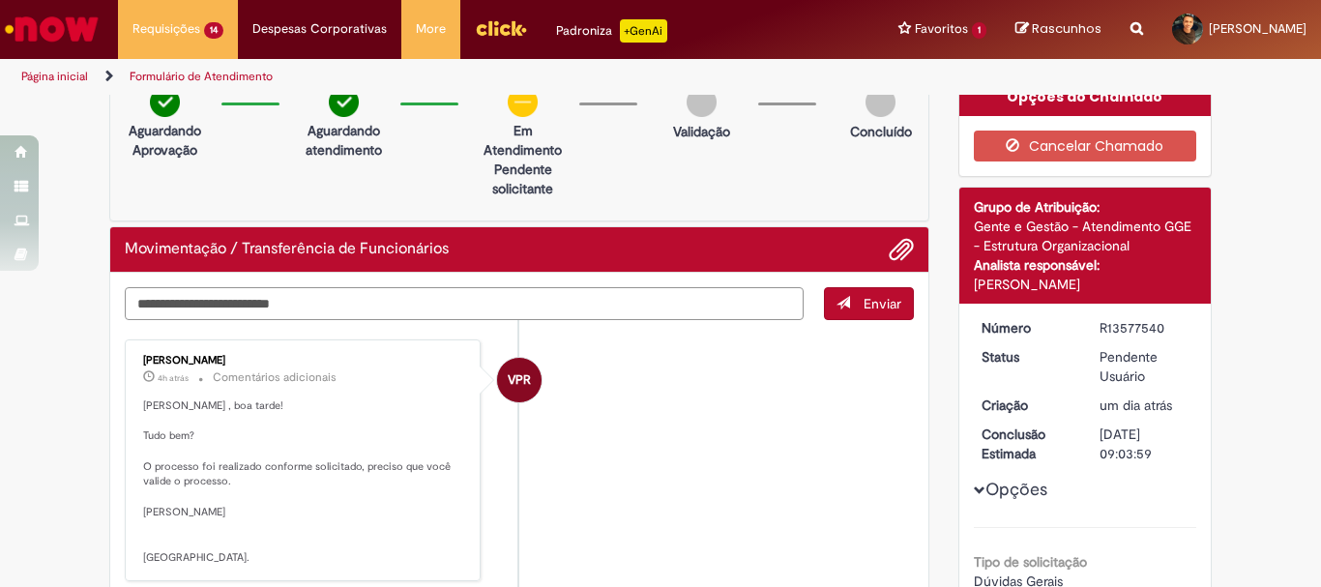
click at [448, 302] on textarea "Digite sua mensagem aqui..." at bounding box center [464, 303] width 679 height 33
type textarea "**********"
click at [863, 304] on span "Enviar" at bounding box center [882, 303] width 38 height 17
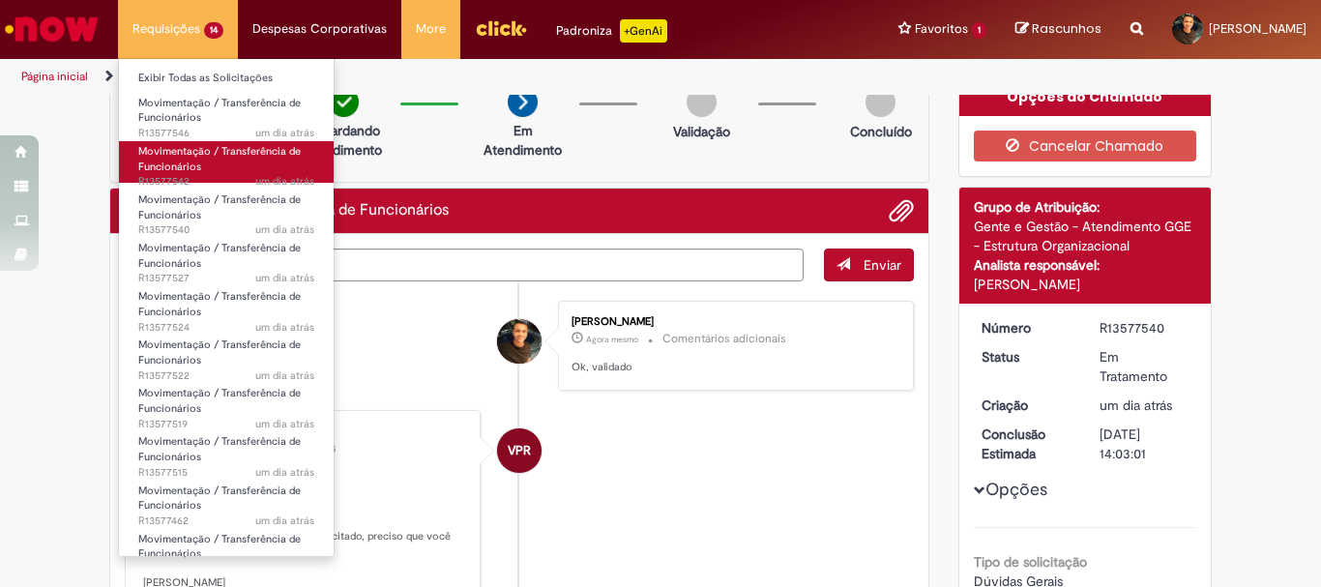
click at [185, 173] on span "Movimentação / Transferência de Funcionários" at bounding box center [219, 159] width 162 height 30
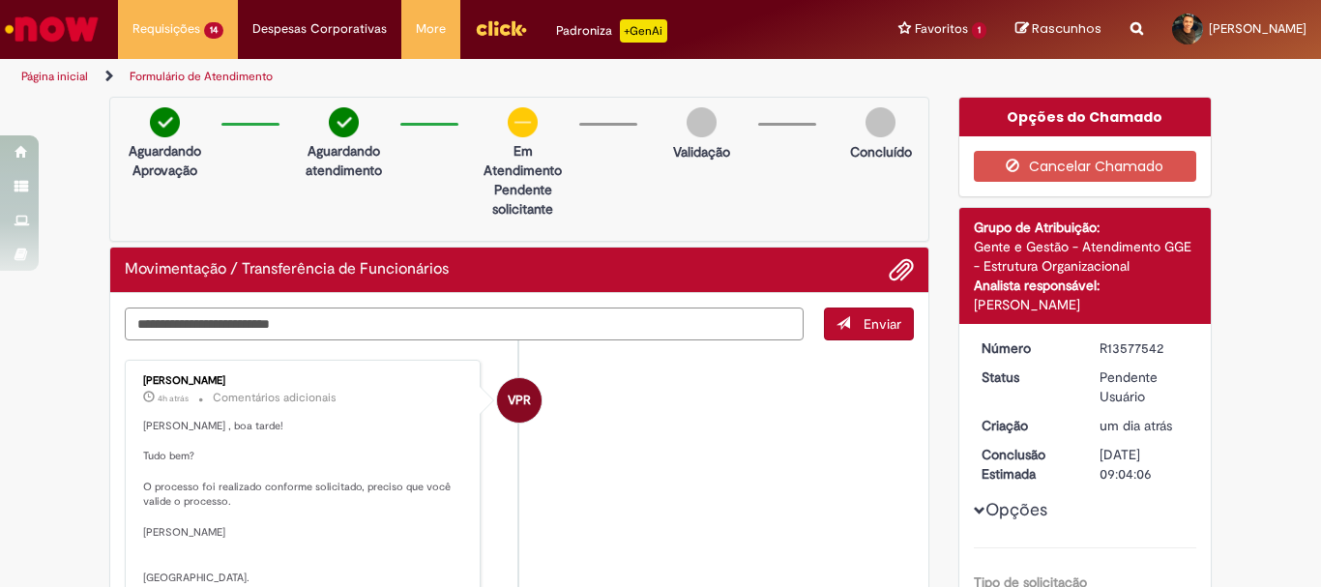
click at [282, 323] on textarea "Digite sua mensagem aqui..." at bounding box center [464, 323] width 679 height 33
type textarea "**********"
click at [866, 326] on span "Enviar" at bounding box center [882, 323] width 38 height 17
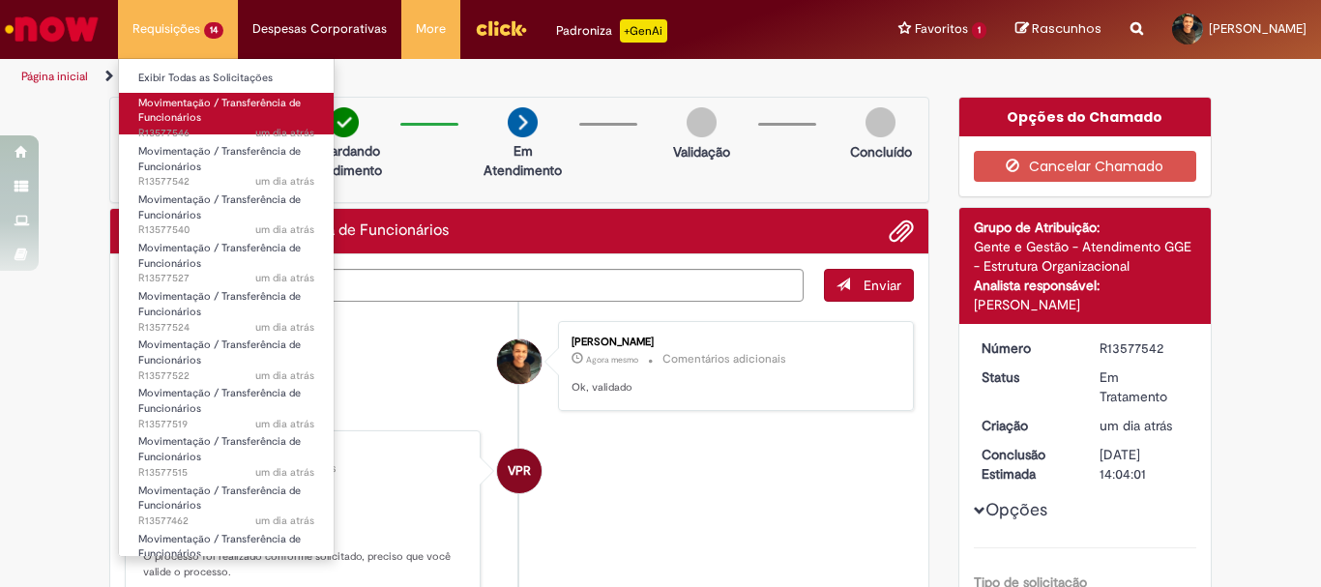
click at [212, 112] on link "Movimentação / Transferência de Funcionários um dia atrás um dia atrás R13577546" at bounding box center [226, 114] width 215 height 42
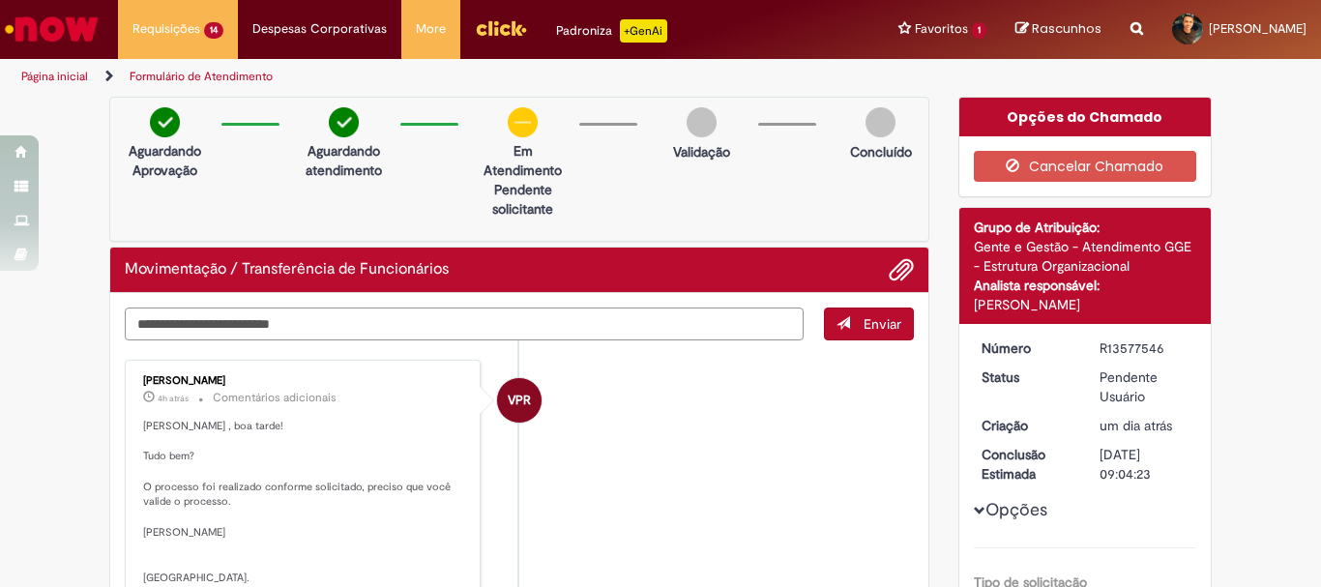
click at [189, 324] on textarea "Digite sua mensagem aqui..." at bounding box center [464, 323] width 679 height 33
type textarea "**********"
click at [864, 323] on span "Enviar" at bounding box center [882, 323] width 38 height 17
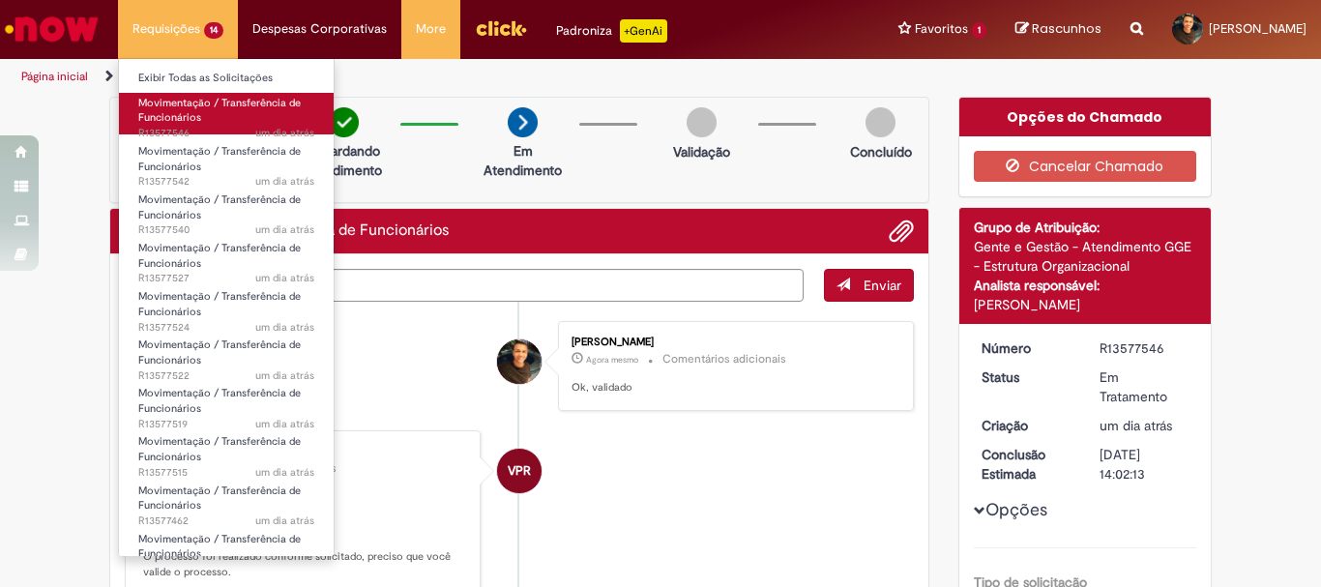
click at [198, 112] on span "Movimentação / Transferência de Funcionários" at bounding box center [219, 111] width 162 height 30
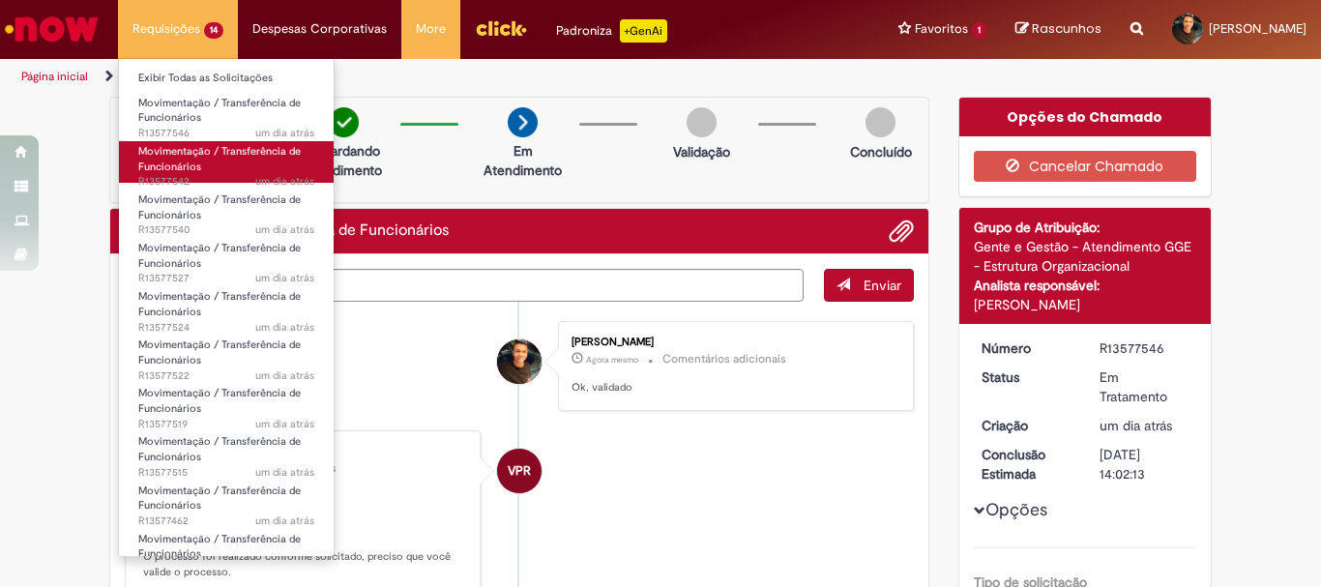
click at [192, 160] on span "Movimentação / Transferência de Funcionários" at bounding box center [219, 159] width 162 height 30
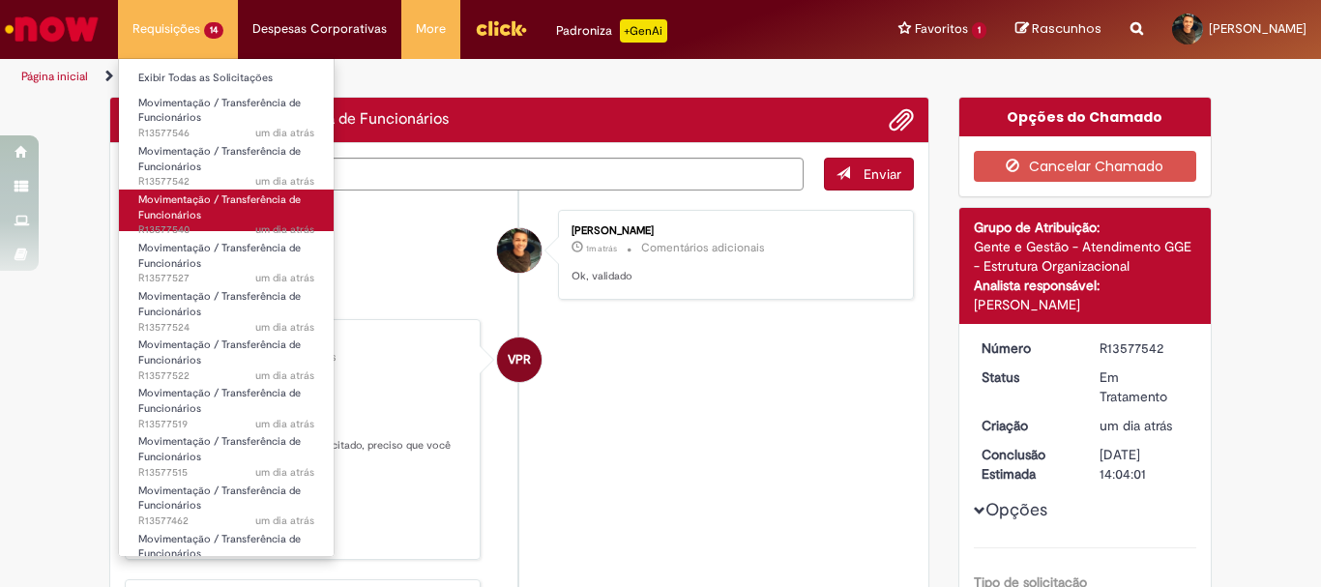
click at [193, 201] on span "Movimentação / Transferência de Funcionários" at bounding box center [219, 207] width 162 height 30
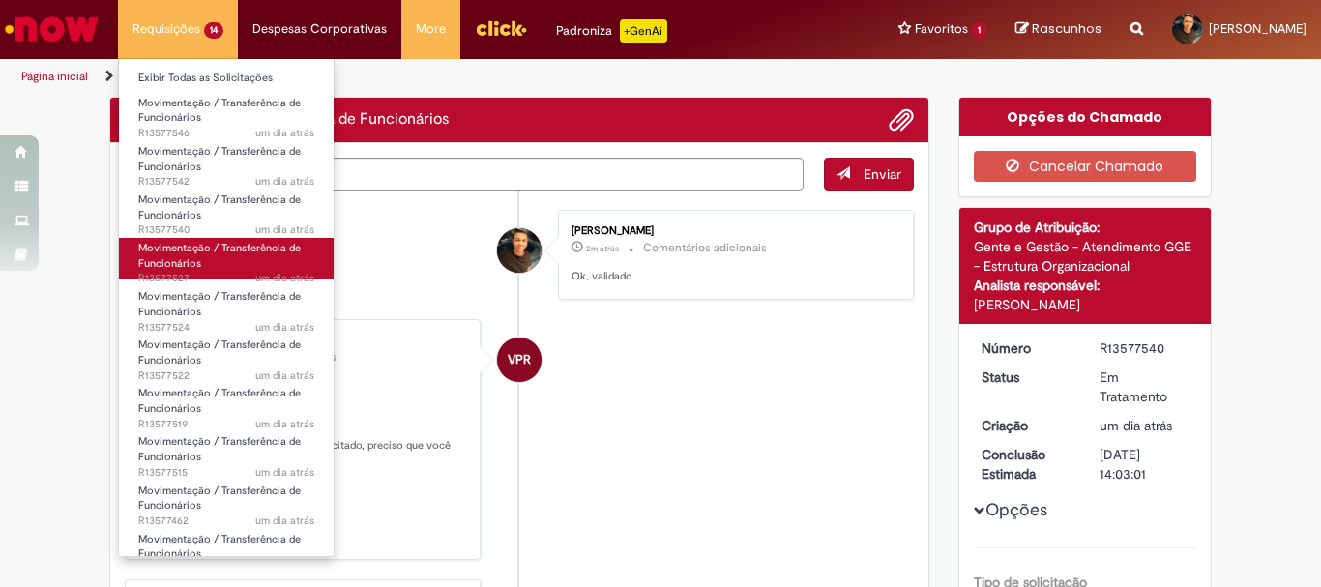
click at [213, 256] on link "Movimentação / Transferência de Funcionários um dia atrás um dia atrás R13577527" at bounding box center [226, 259] width 215 height 42
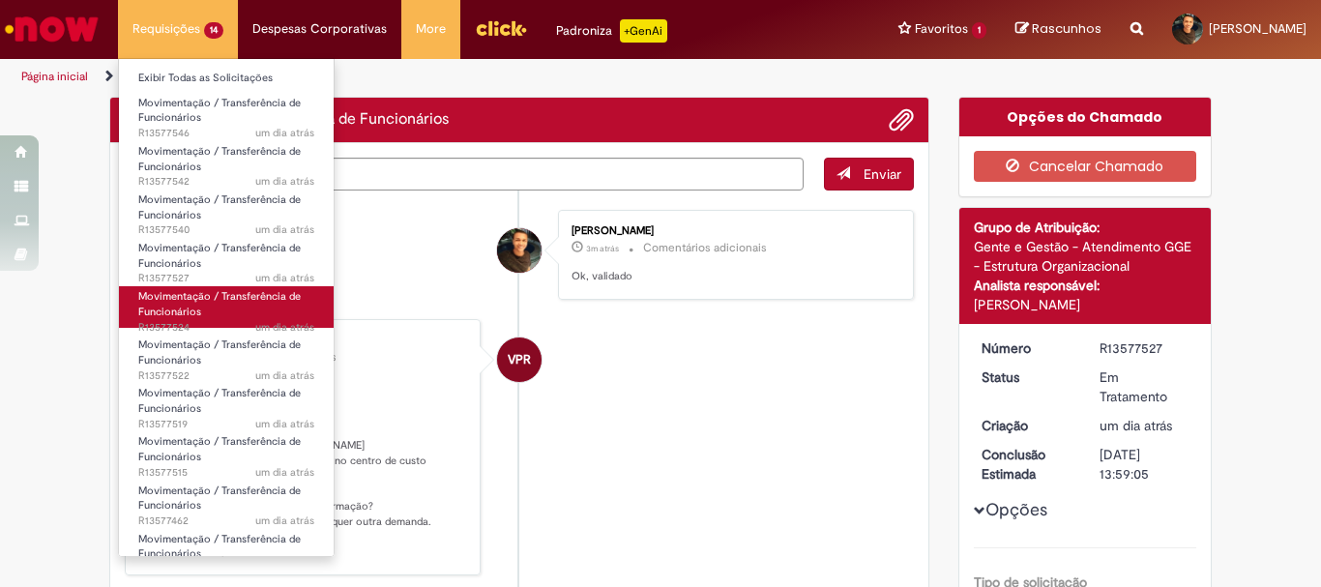
click at [225, 297] on span "Movimentação / Transferência de Funcionários" at bounding box center [219, 304] width 162 height 30
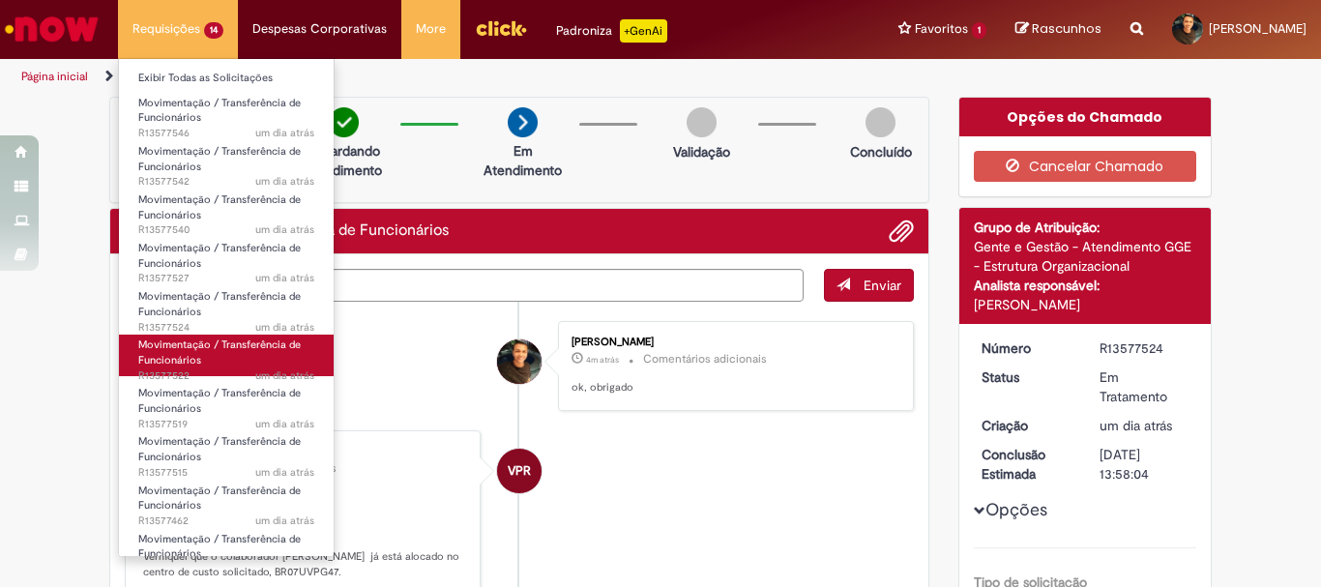
click at [234, 354] on link "Movimentação / Transferência de Funcionários um dia atrás um dia atrás R13577522" at bounding box center [226, 355] width 215 height 42
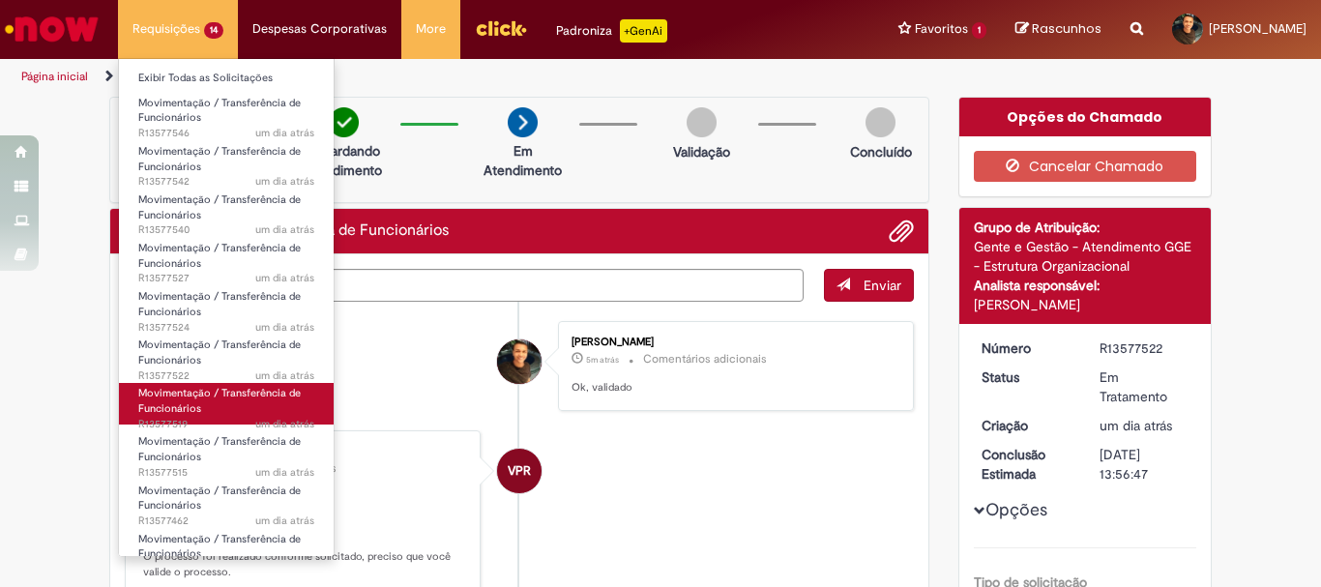
click at [248, 394] on span "Movimentação / Transferência de Funcionários" at bounding box center [219, 401] width 162 height 30
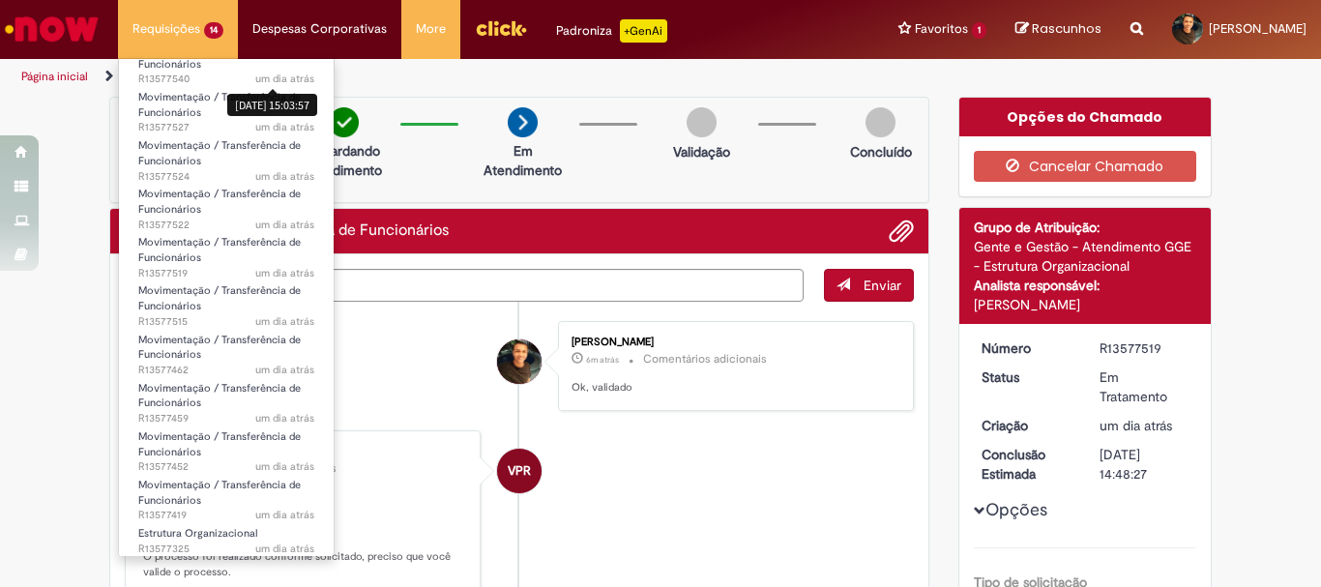
scroll to position [199, 0]
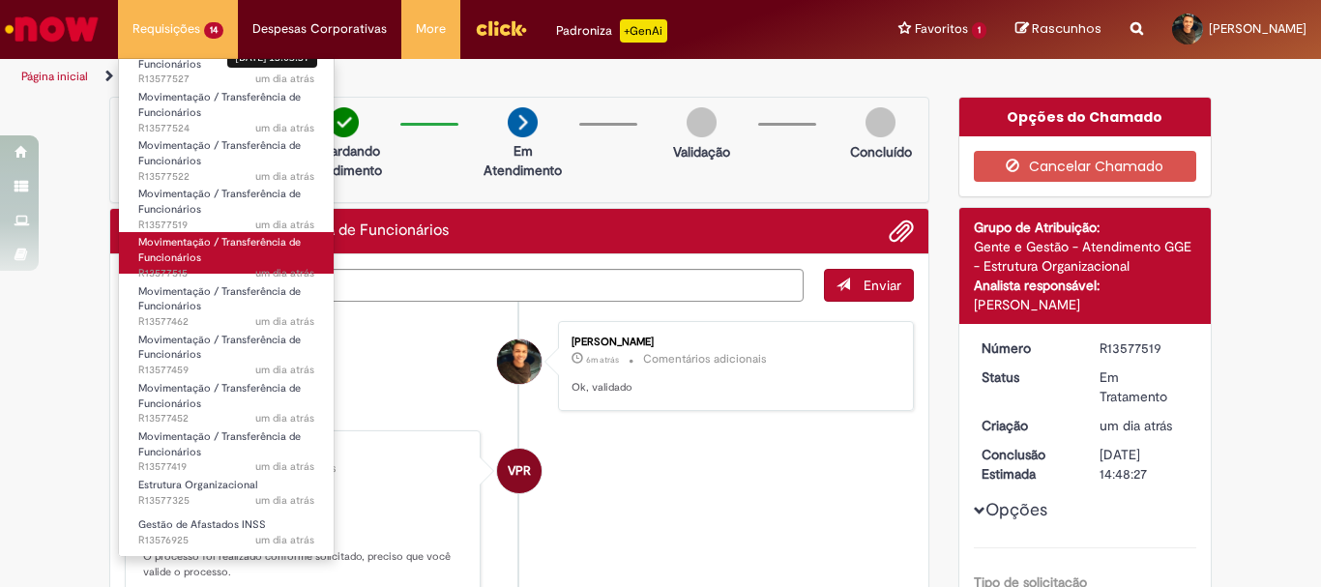
click at [214, 250] on link "Movimentação / Transferência de Funcionários um dia atrás um dia atrás R13577515" at bounding box center [226, 253] width 215 height 42
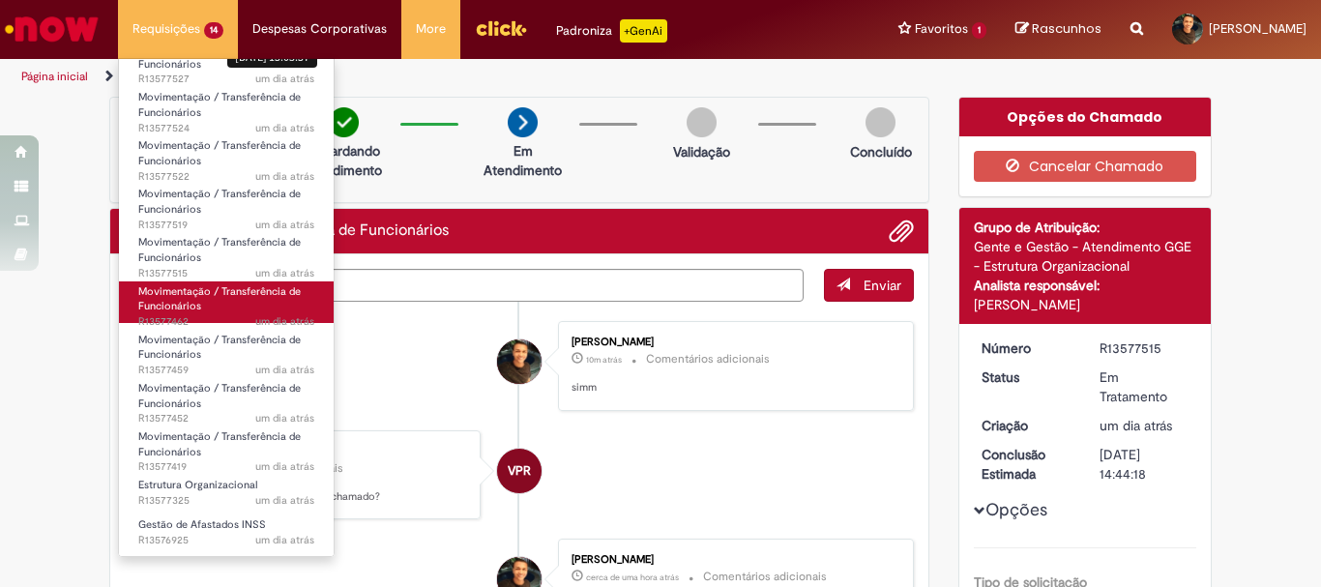
click at [223, 307] on link "Movimentação / Transferência de Funcionários um dia atrás um dia atrás R13577462" at bounding box center [226, 302] width 215 height 42
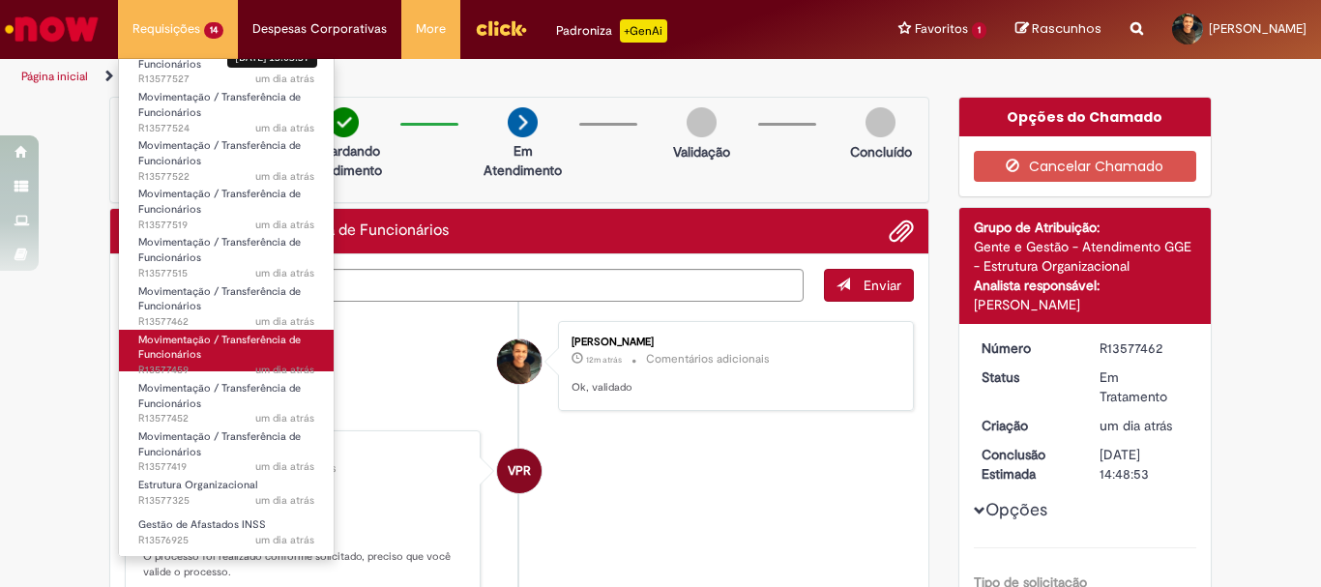
click at [221, 350] on link "Movimentação / Transferência de Funcionários um dia atrás um dia atrás R13577459" at bounding box center [226, 351] width 215 height 42
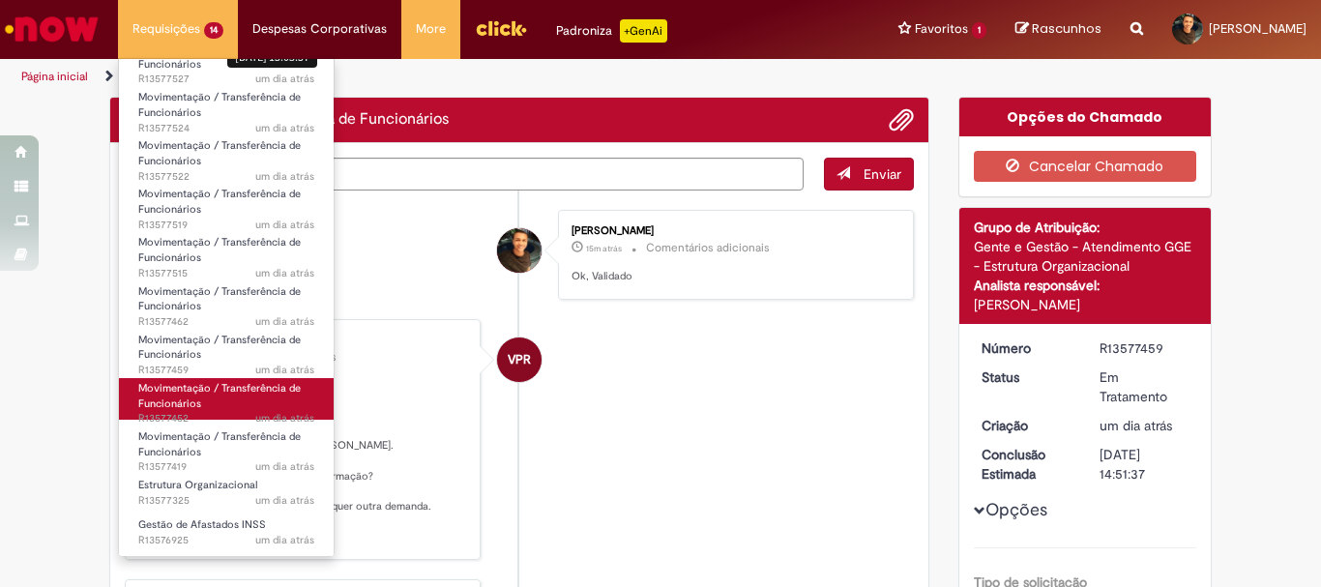
click at [227, 397] on link "Movimentação / Transferência de Funcionários um dia atrás um dia atrás R13577452" at bounding box center [226, 399] width 215 height 42
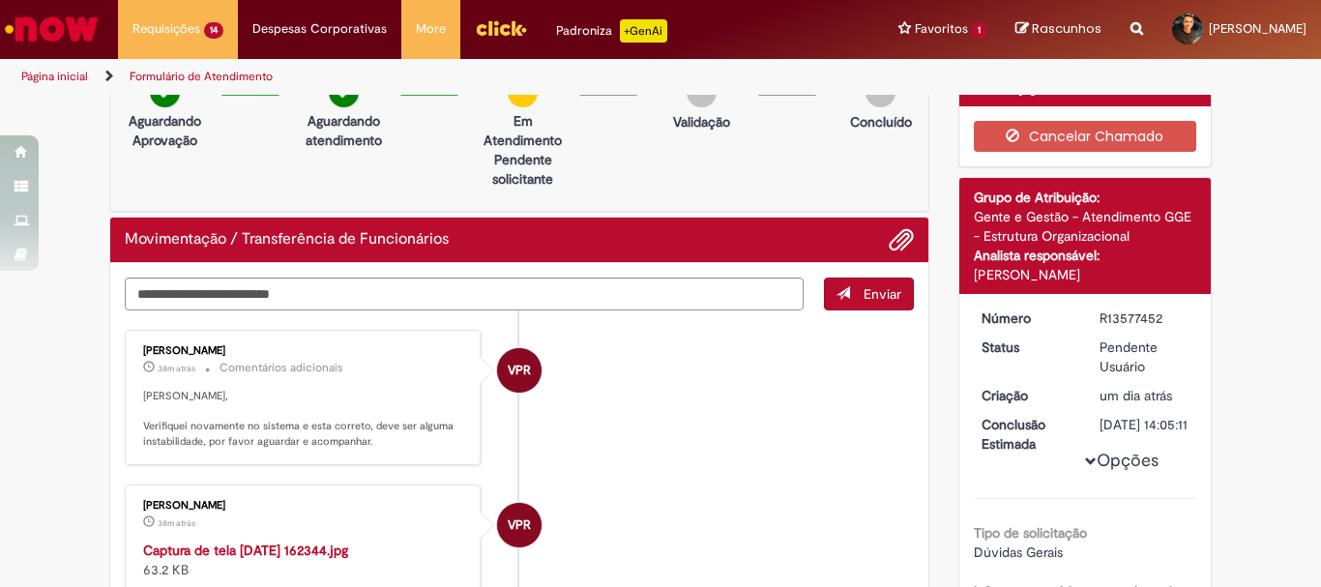
scroll to position [24, 0]
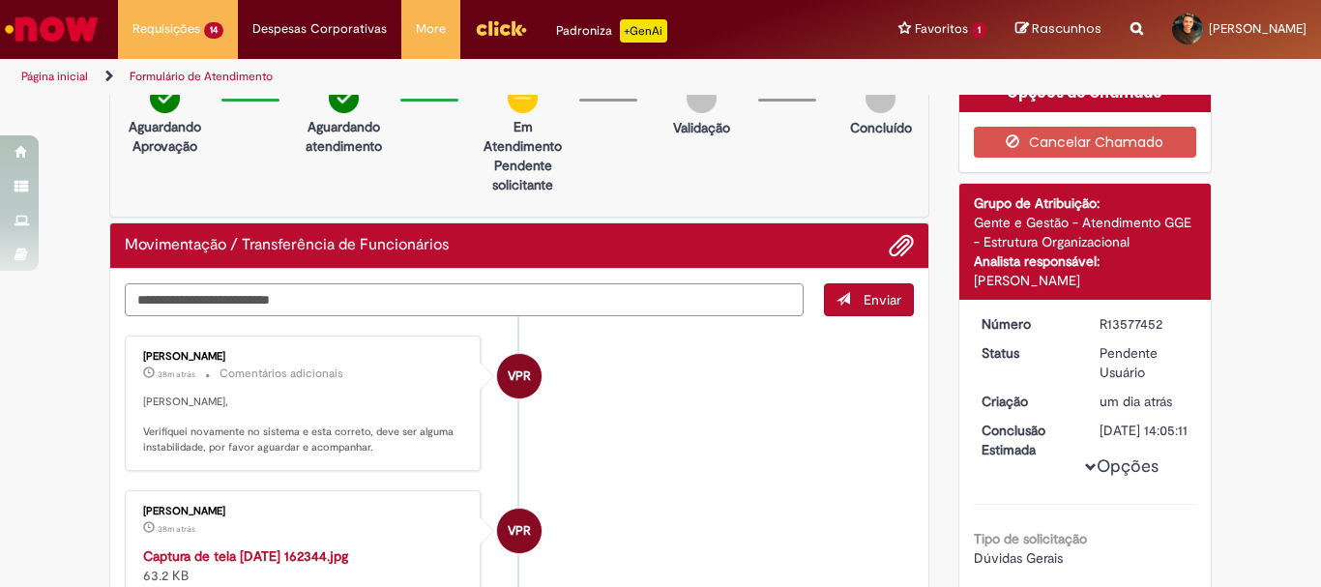
click at [307, 303] on textarea "Digite sua mensagem aqui..." at bounding box center [464, 299] width 679 height 33
type textarea "**********"
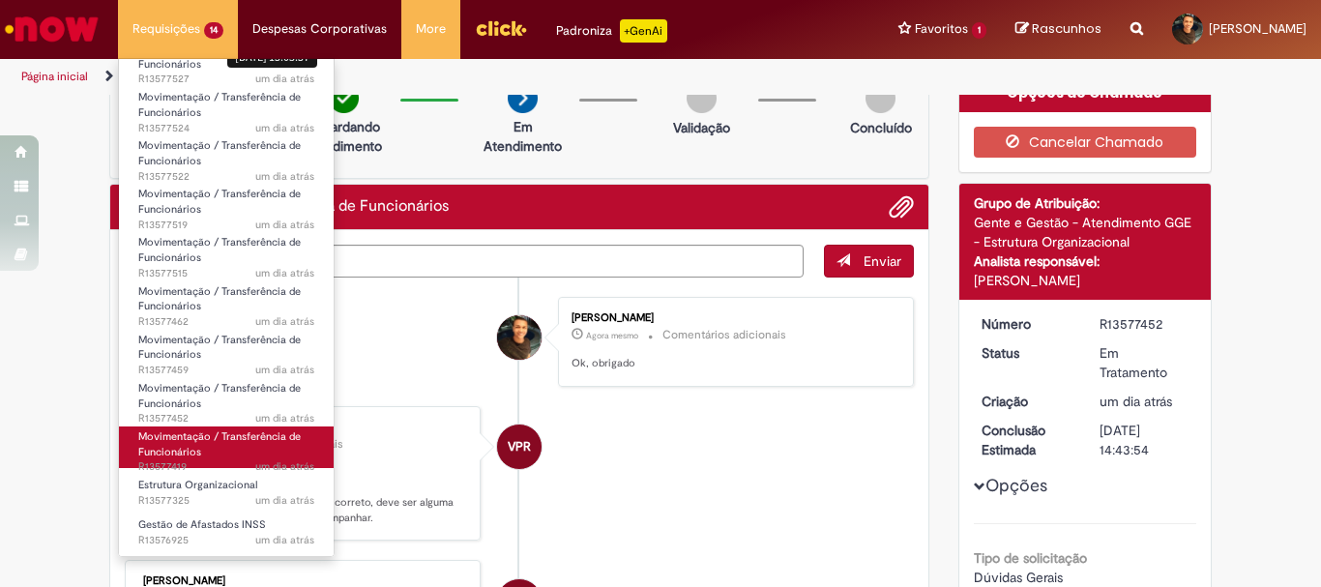
click at [222, 442] on span "Movimentação / Transferência de Funcionários" at bounding box center [219, 444] width 162 height 30
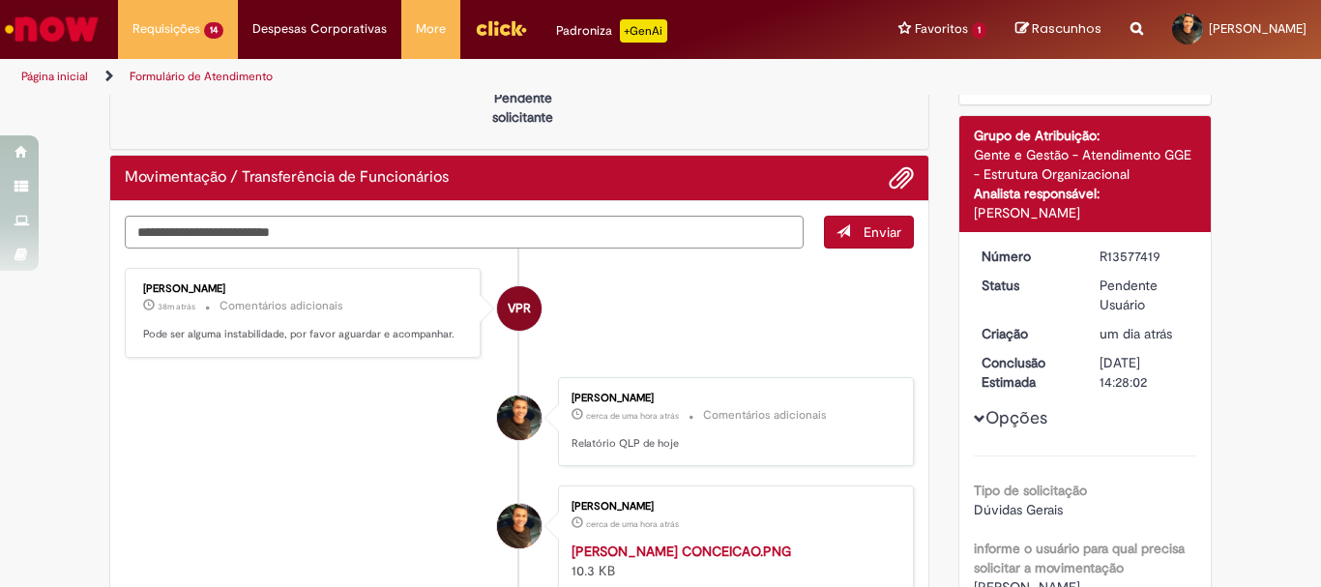
scroll to position [62, 0]
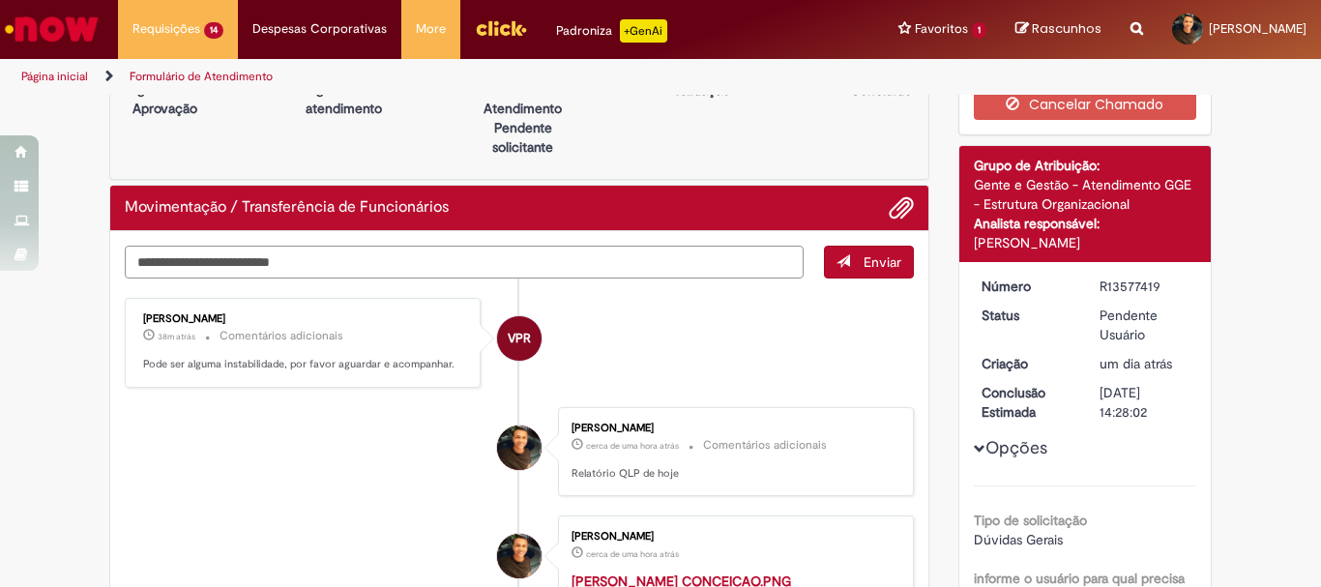
click at [493, 255] on textarea "Digite sua mensagem aqui..." at bounding box center [464, 262] width 679 height 33
type textarea "**********"
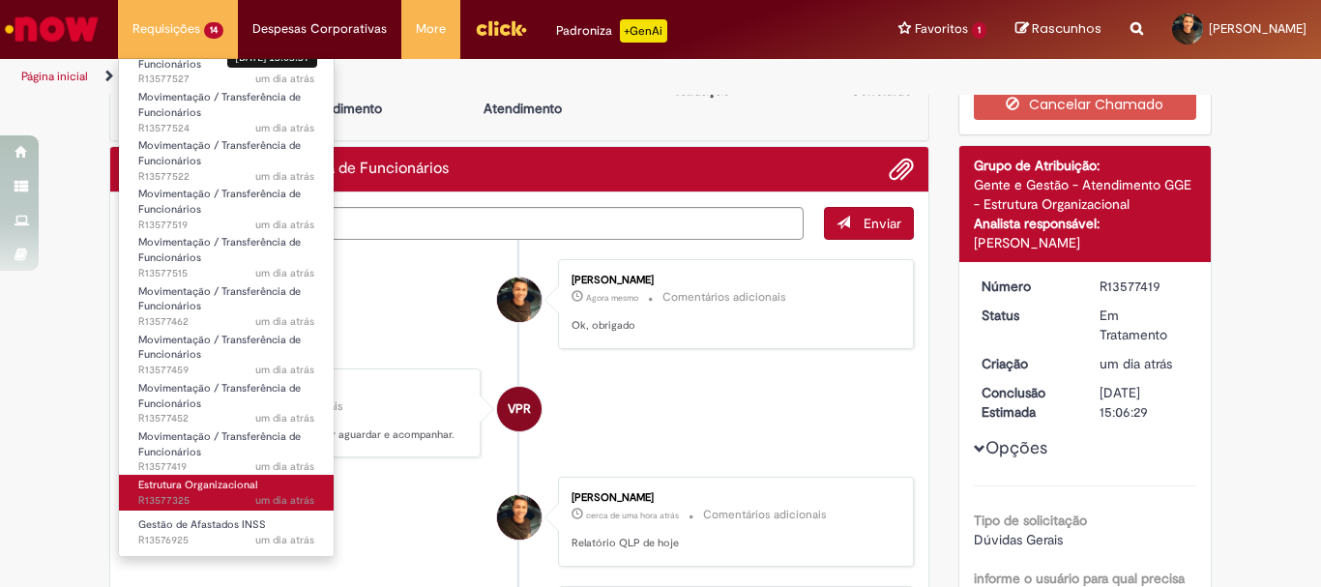
click at [216, 491] on span "Estrutura Organizacional" at bounding box center [197, 485] width 119 height 15
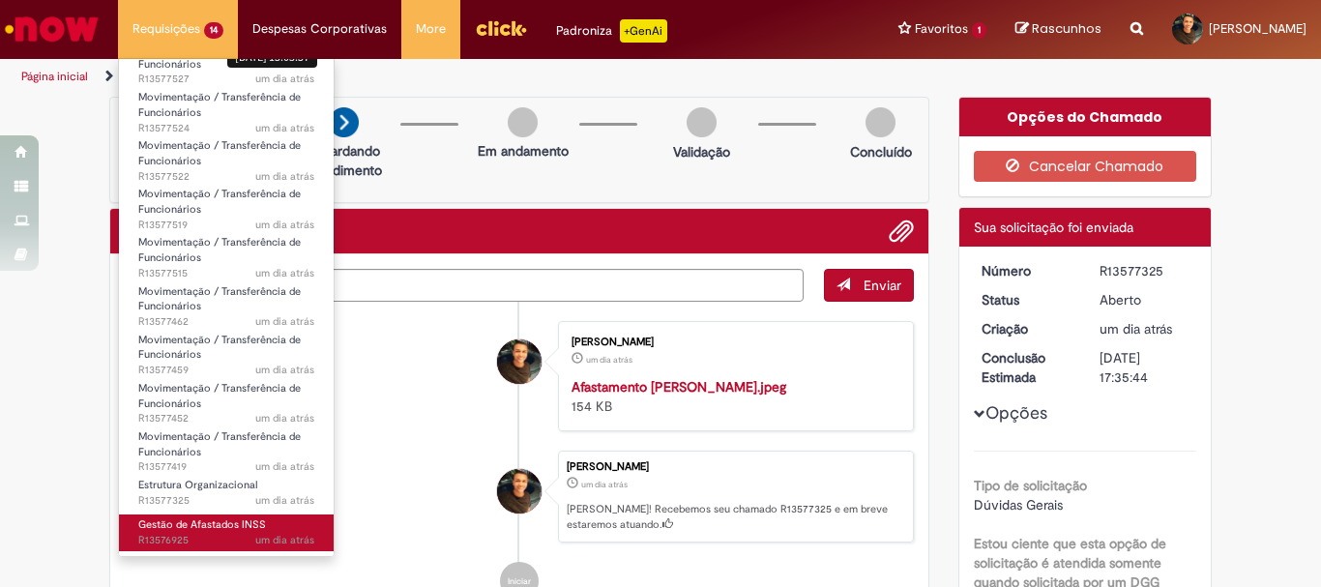
click at [174, 519] on span "Gestão de Afastados INSS" at bounding box center [202, 524] width 128 height 15
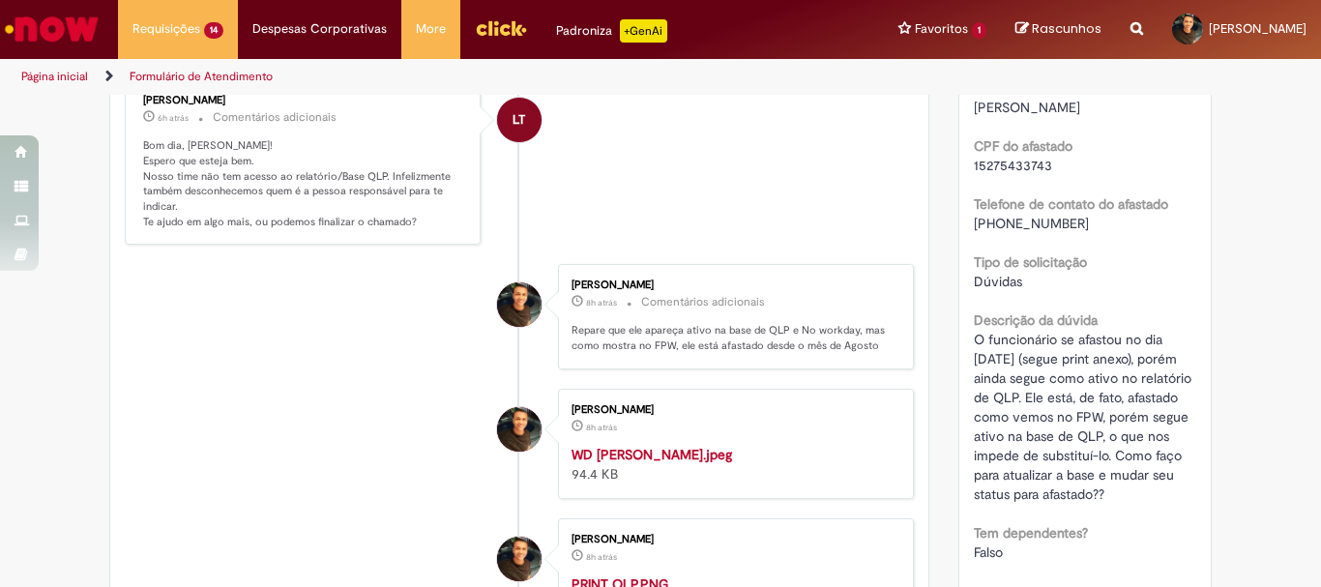
scroll to position [549, 0]
